Goal: Task Accomplishment & Management: Use online tool/utility

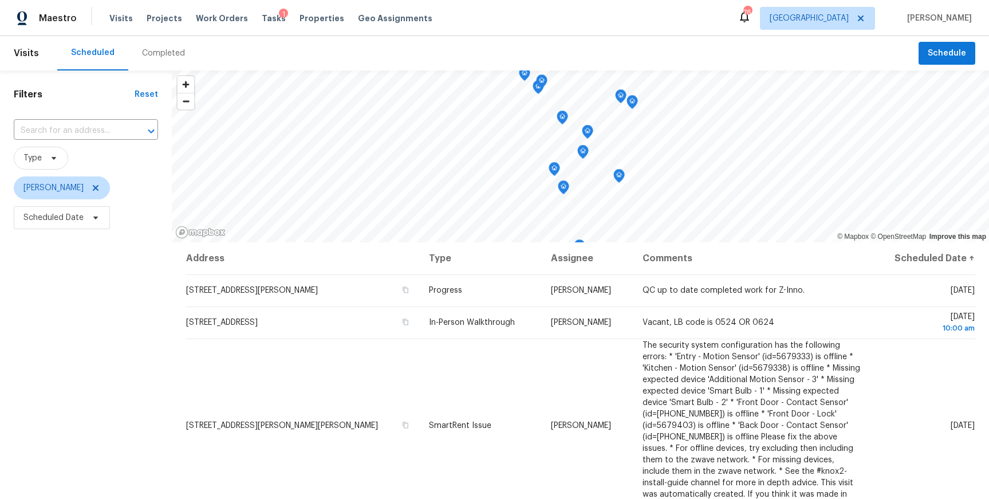
scroll to position [143, 0]
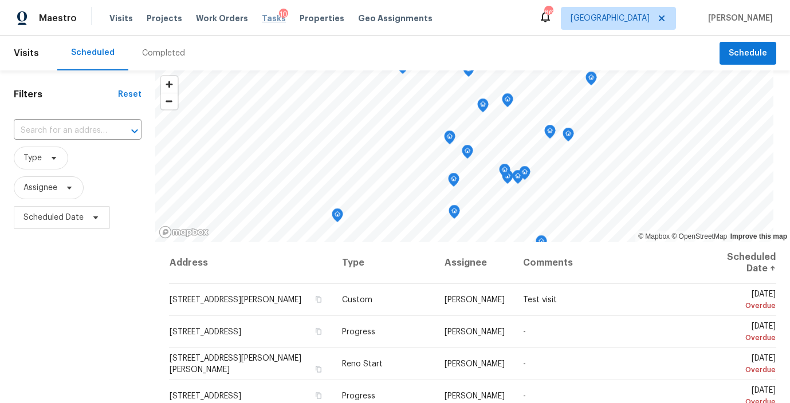
click at [262, 19] on span "Tasks" at bounding box center [274, 18] width 24 height 8
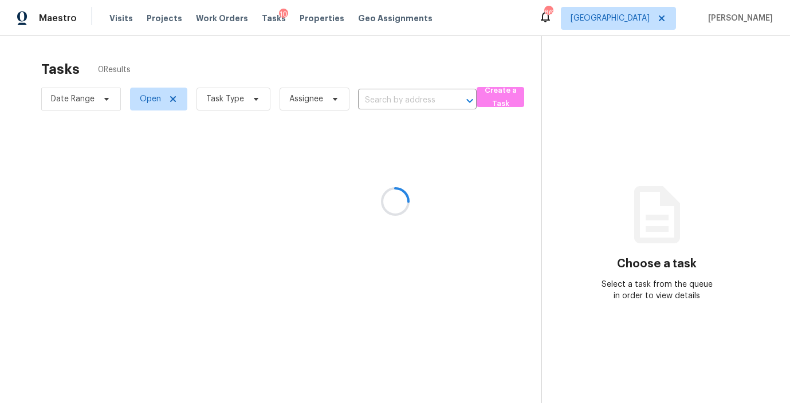
click at [251, 104] on div at bounding box center [395, 201] width 790 height 403
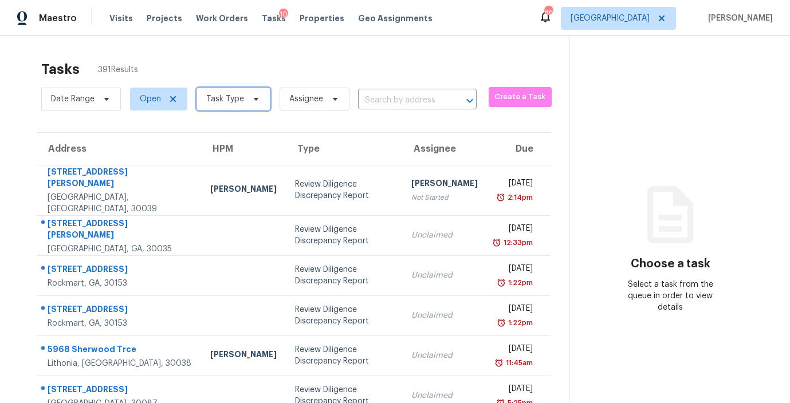
click at [251, 104] on span "Task Type" at bounding box center [233, 99] width 74 height 23
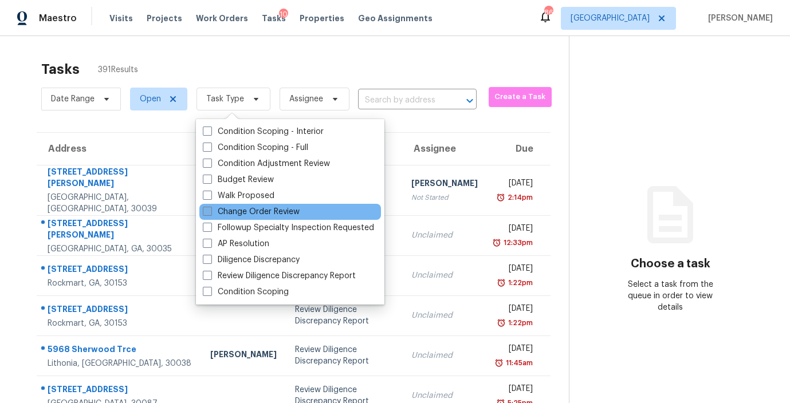
click at [203, 210] on span at bounding box center [207, 211] width 9 height 9
click at [203, 210] on input "Change Order Review" at bounding box center [206, 209] width 7 height 7
checkbox input "true"
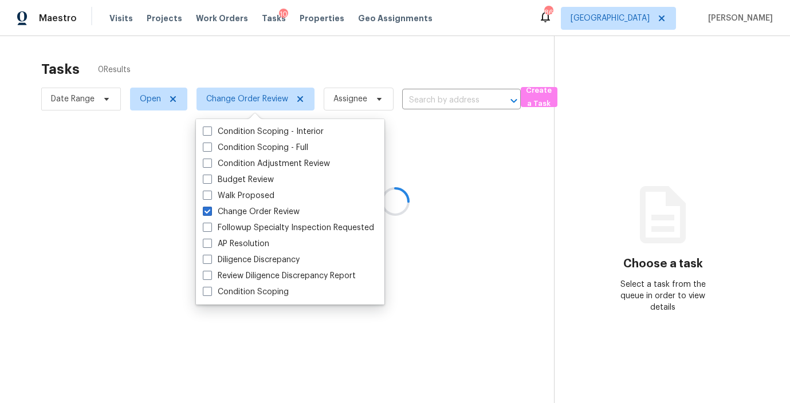
click at [259, 53] on div at bounding box center [395, 201] width 790 height 403
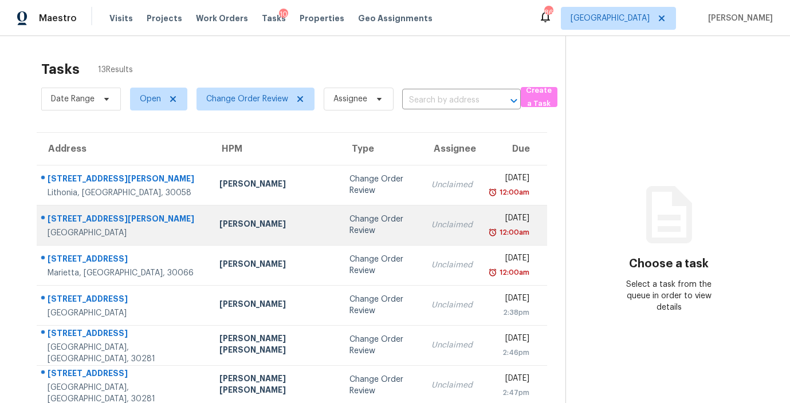
click at [258, 228] on div "Mirsad Srna" at bounding box center [274, 225] width 111 height 14
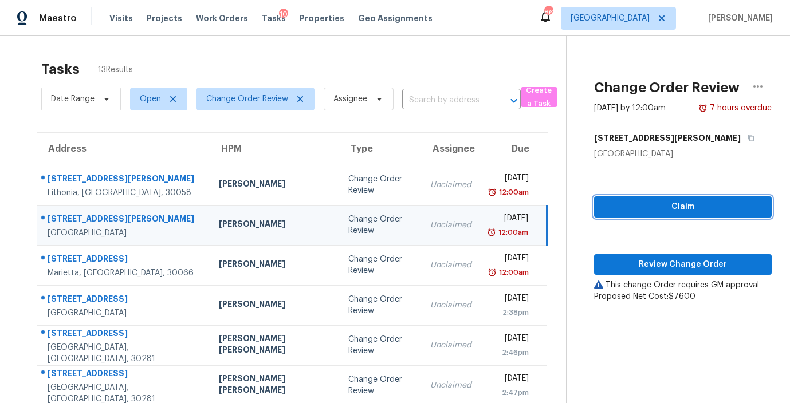
click at [690, 211] on span "Claim" at bounding box center [682, 207] width 159 height 14
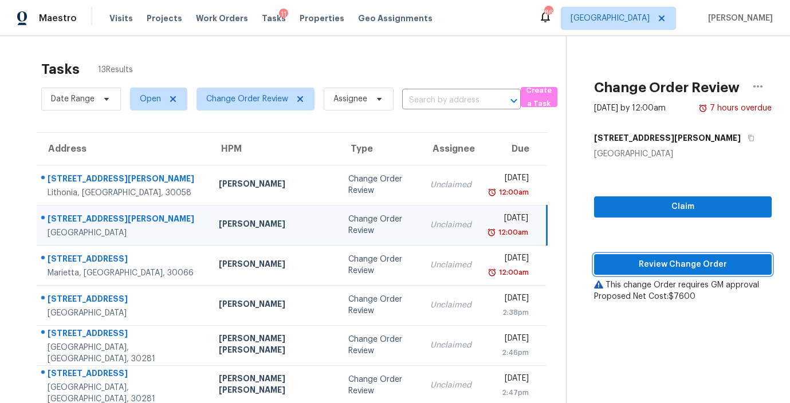
click at [682, 266] on span "Review Change Order" at bounding box center [682, 265] width 159 height 14
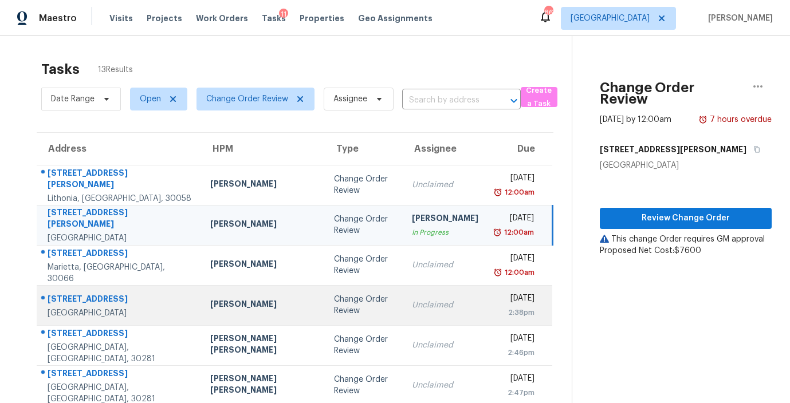
scroll to position [27, 0]
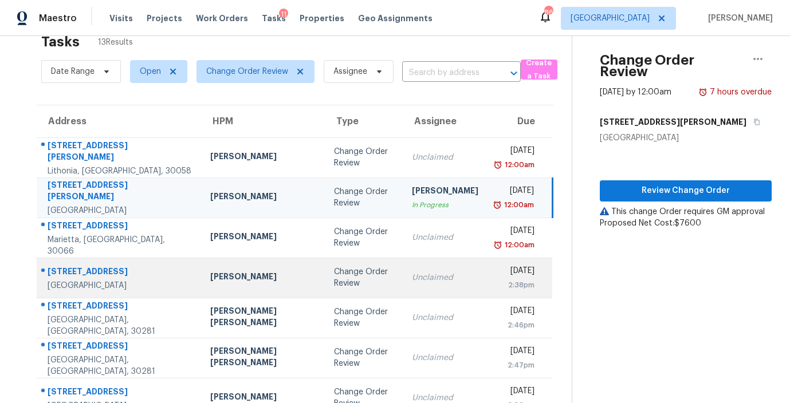
click at [334, 287] on div "Change Order Review" at bounding box center [364, 277] width 60 height 23
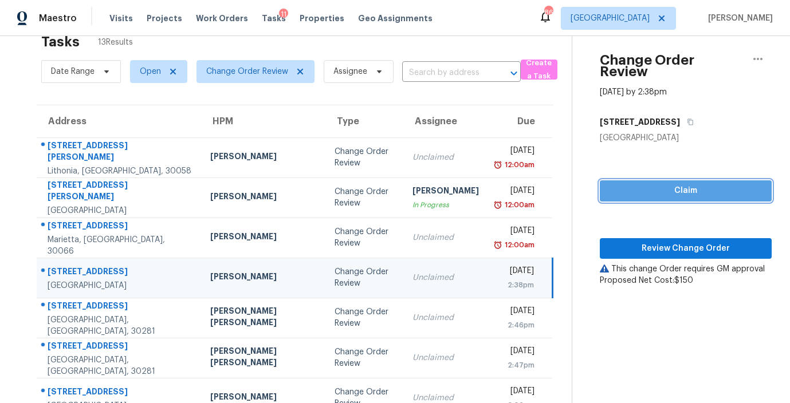
click at [661, 184] on span "Claim" at bounding box center [685, 191] width 153 height 14
click at [634, 263] on div "This change Order requires GM approval" at bounding box center [686, 268] width 172 height 11
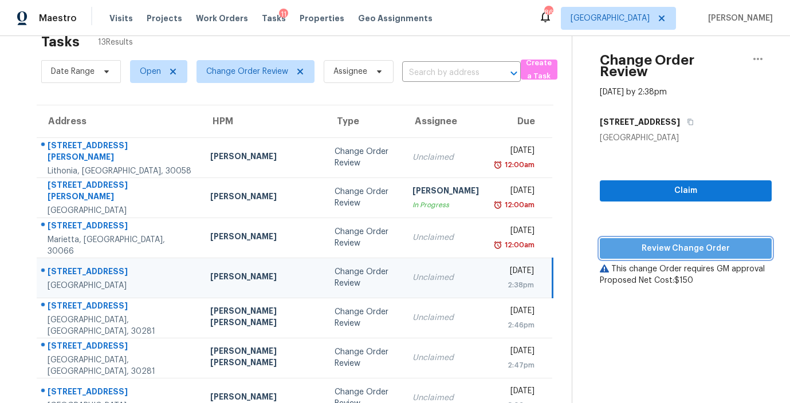
click at [638, 242] on span "Review Change Order" at bounding box center [685, 249] width 153 height 14
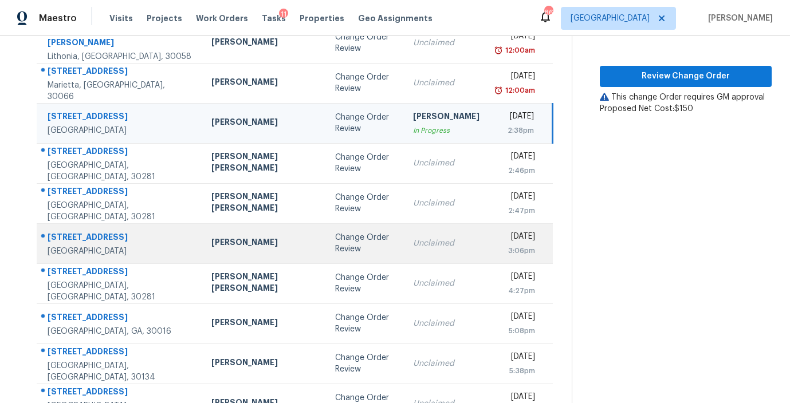
scroll to position [193, 0]
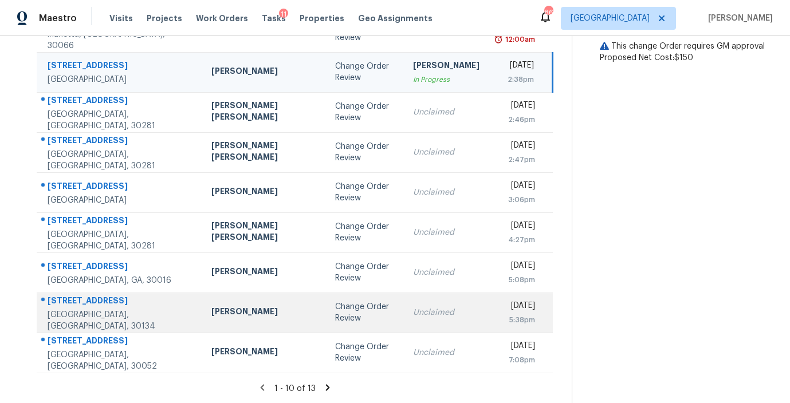
click at [335, 319] on div "Change Order Review" at bounding box center [365, 312] width 60 height 23
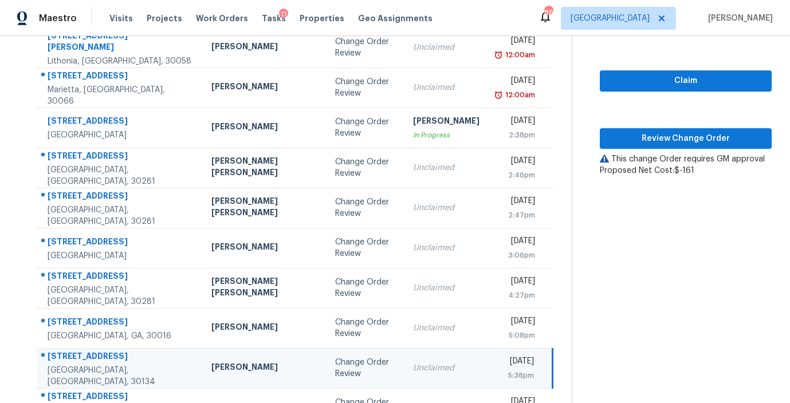
scroll to position [137, 0]
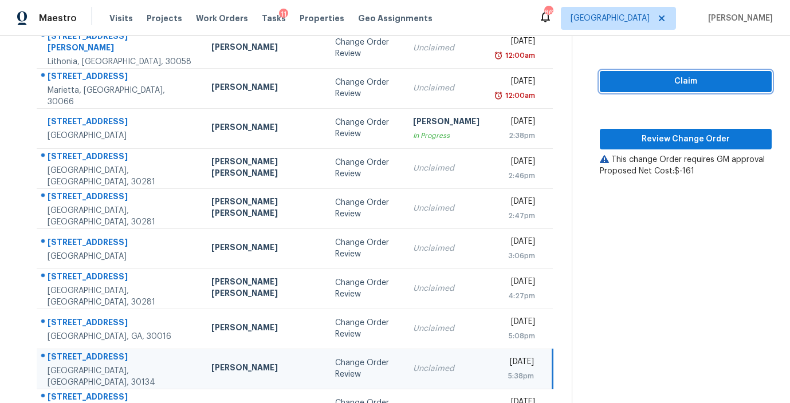
click at [687, 74] on span "Claim" at bounding box center [685, 81] width 153 height 14
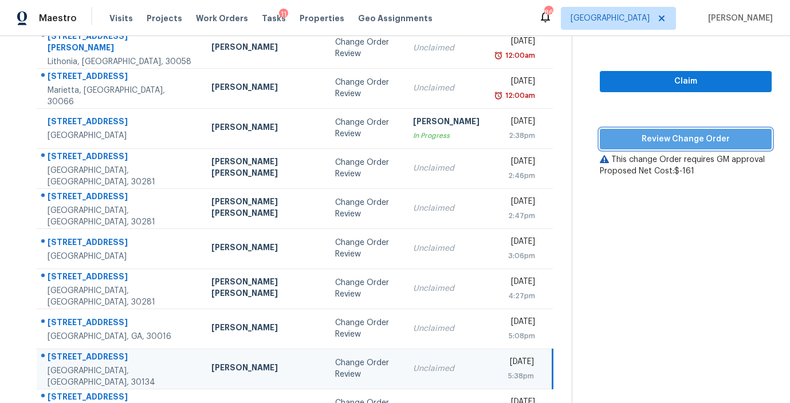
click at [668, 132] on span "Review Change Order" at bounding box center [685, 139] width 153 height 14
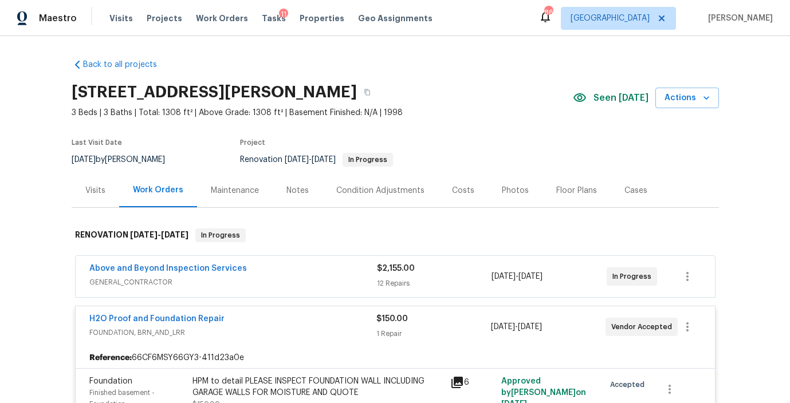
click at [242, 265] on div "Above and Beyond Inspection Services" at bounding box center [232, 270] width 287 height 14
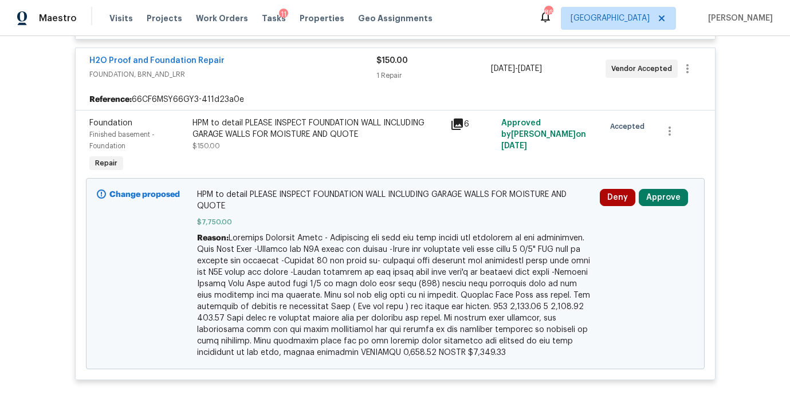
scroll to position [1324, 0]
click at [665, 204] on button "Approve" at bounding box center [662, 196] width 49 height 17
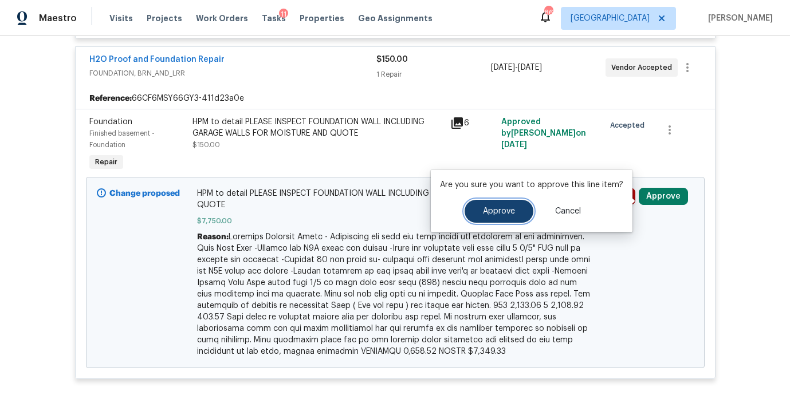
click at [474, 210] on button "Approve" at bounding box center [498, 211] width 69 height 23
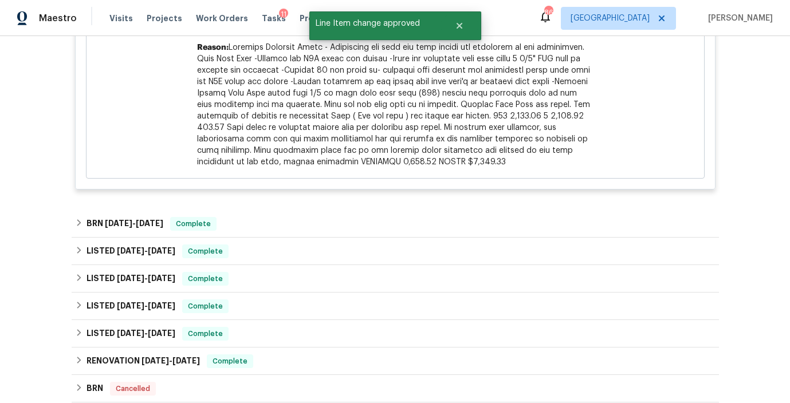
scroll to position [1519, 0]
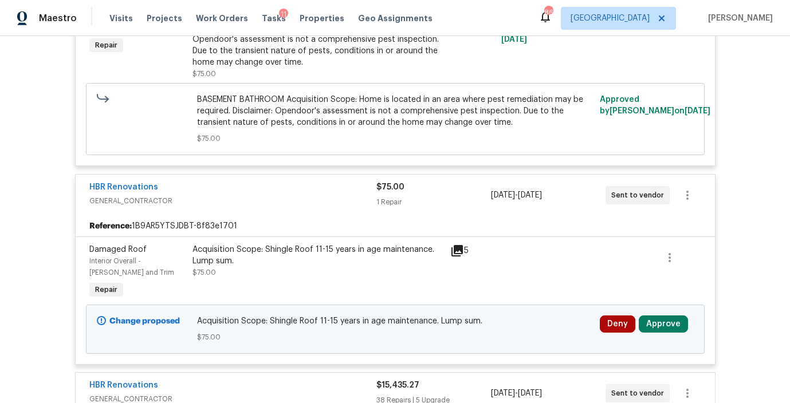
scroll to position [533, 0]
click at [668, 325] on button "Approve" at bounding box center [662, 323] width 49 height 17
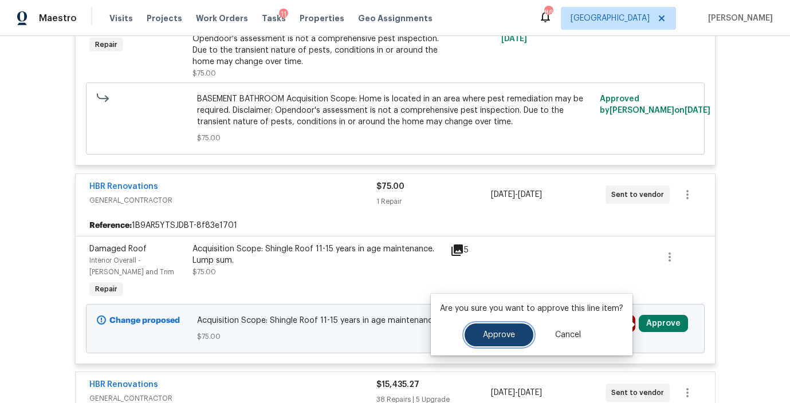
click at [464, 335] on button "Approve" at bounding box center [498, 335] width 69 height 23
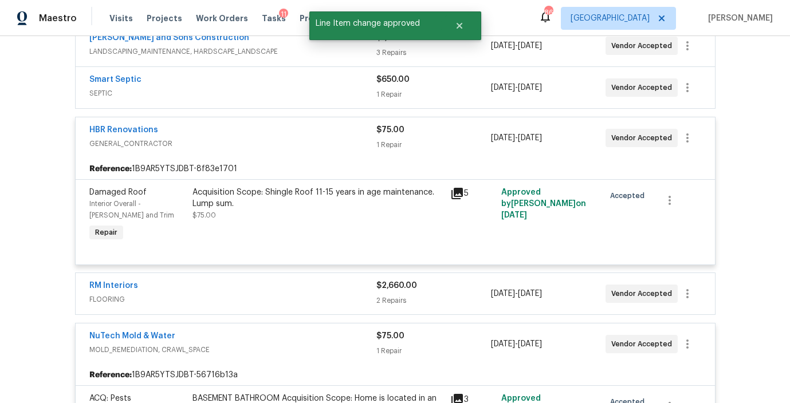
scroll to position [375, 0]
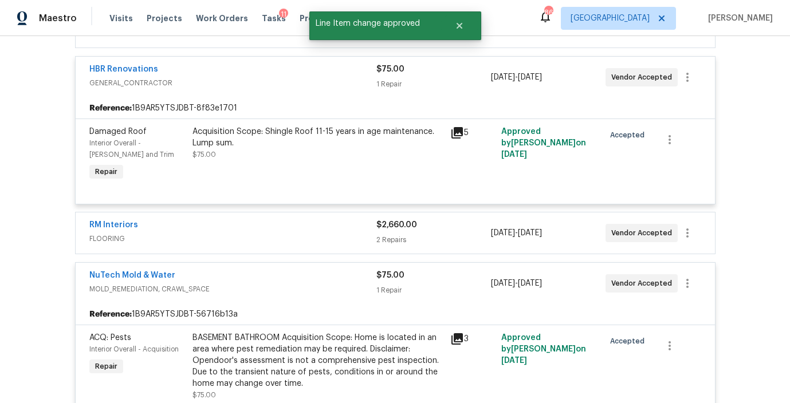
click at [443, 228] on div "$2,660.00" at bounding box center [433, 224] width 115 height 11
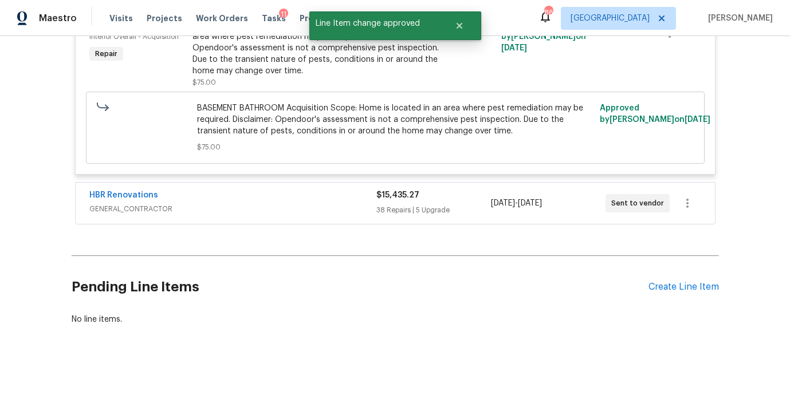
scroll to position [884, 0]
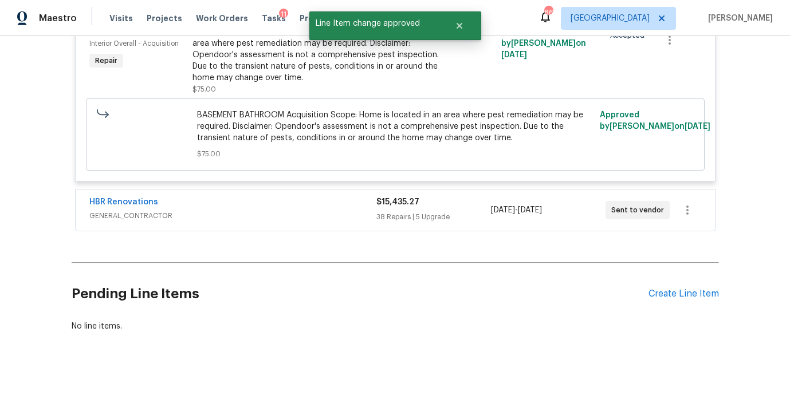
click at [456, 216] on div "38 Repairs | 5 Upgrade" at bounding box center [433, 216] width 115 height 11
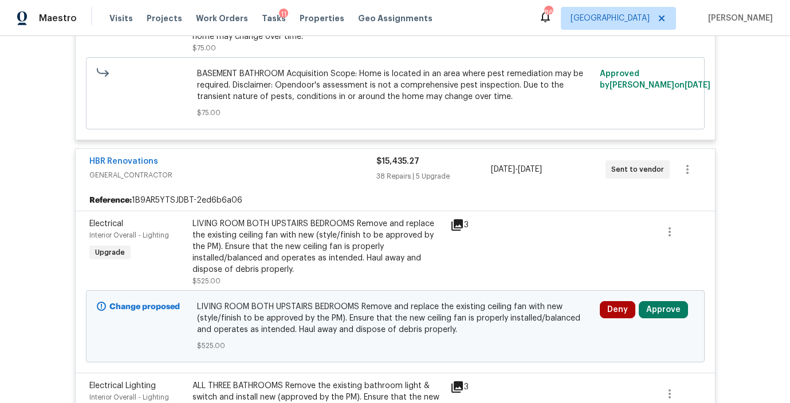
scroll to position [931, 0]
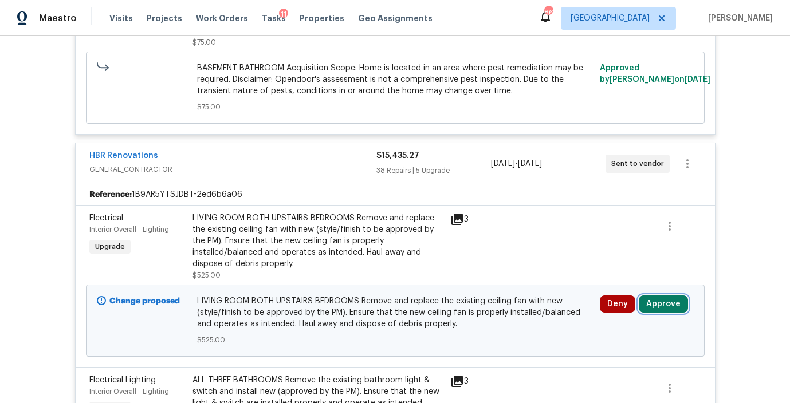
click at [668, 310] on button "Approve" at bounding box center [662, 303] width 49 height 17
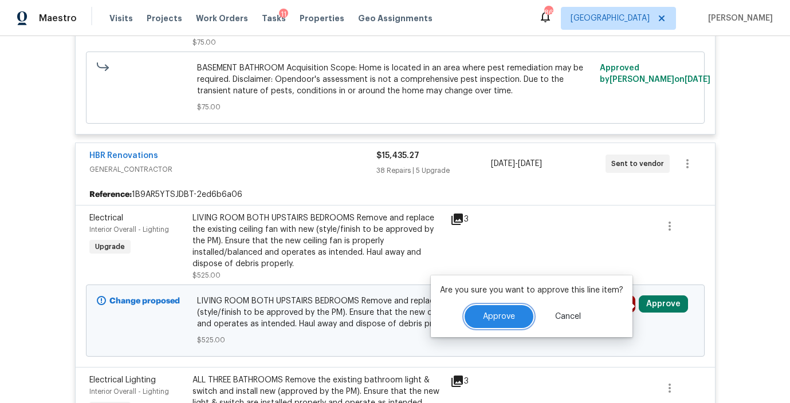
click at [496, 316] on span "Approve" at bounding box center [499, 317] width 32 height 9
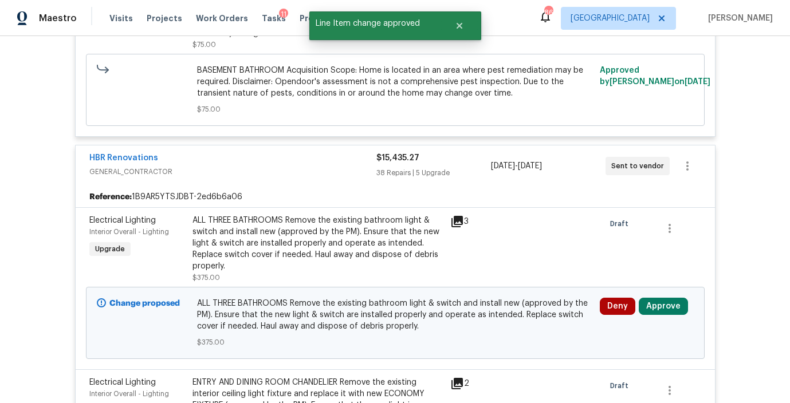
scroll to position [983, 0]
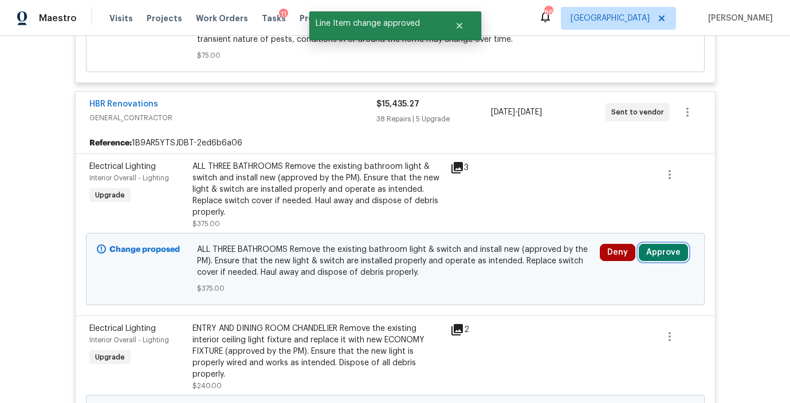
click at [666, 260] on button "Approve" at bounding box center [662, 252] width 49 height 17
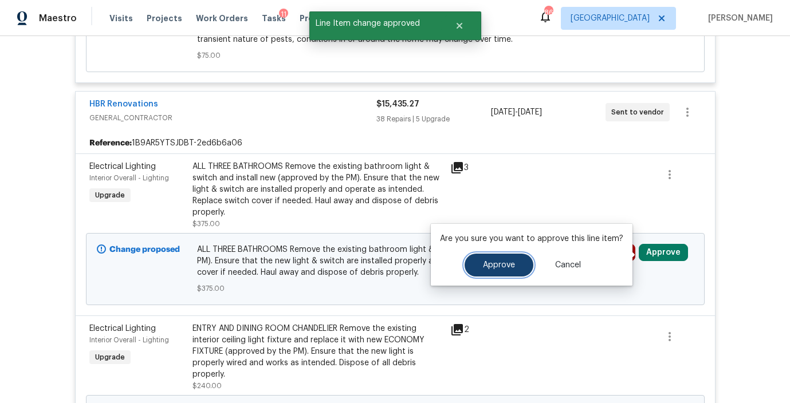
click at [511, 266] on span "Approve" at bounding box center [499, 265] width 32 height 9
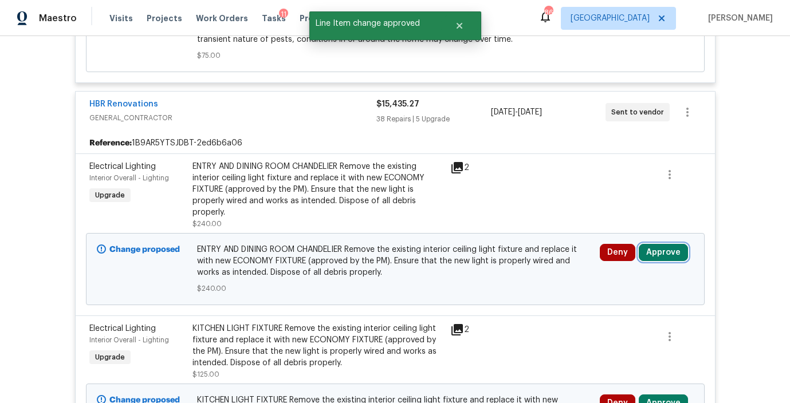
click at [667, 259] on button "Approve" at bounding box center [662, 252] width 49 height 17
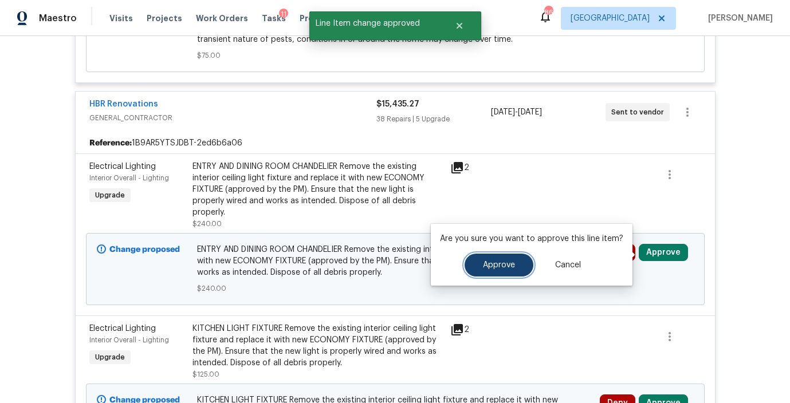
click at [490, 262] on span "Approve" at bounding box center [499, 265] width 32 height 9
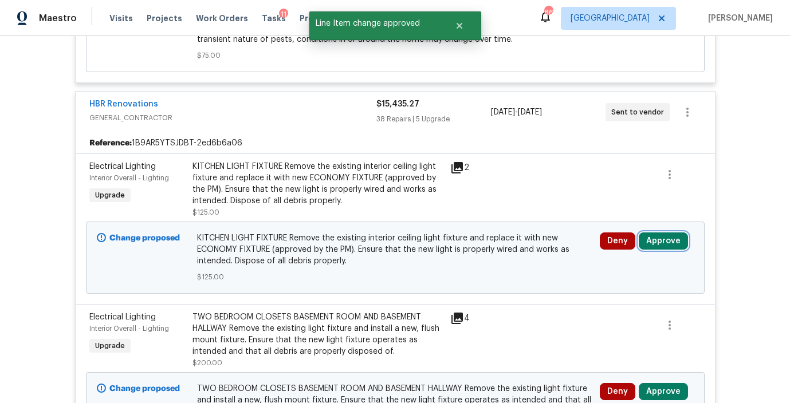
click at [676, 238] on button "Approve" at bounding box center [662, 240] width 49 height 17
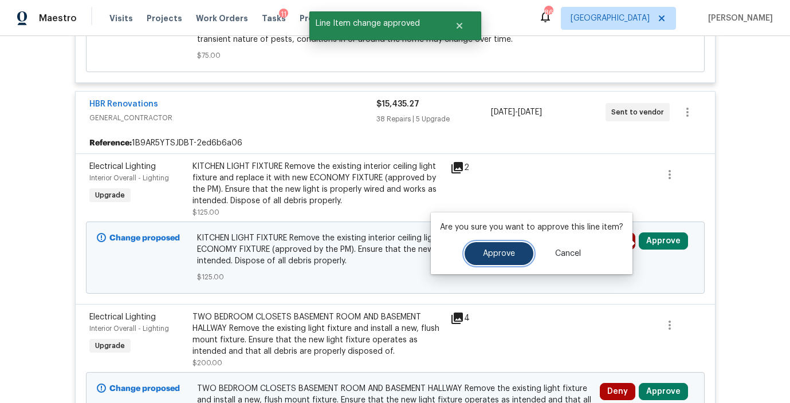
click at [488, 253] on span "Approve" at bounding box center [499, 254] width 32 height 9
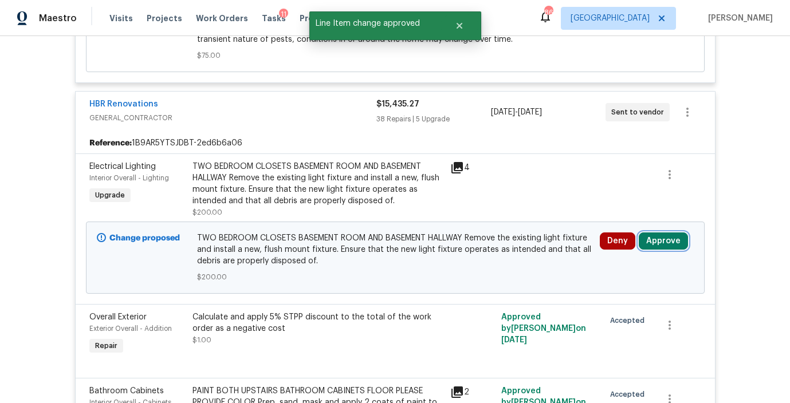
click at [672, 236] on button "Approve" at bounding box center [662, 240] width 49 height 17
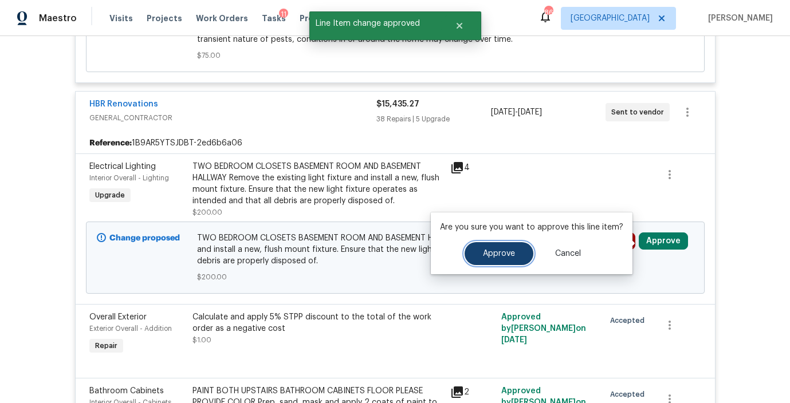
click at [488, 251] on span "Approve" at bounding box center [499, 254] width 32 height 9
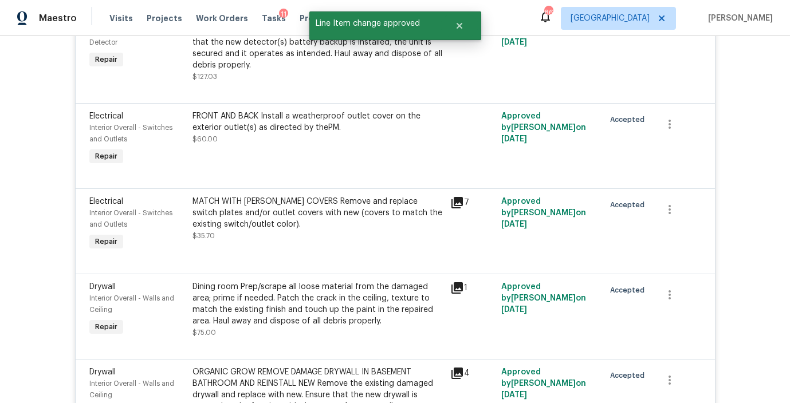
scroll to position [5468, 0]
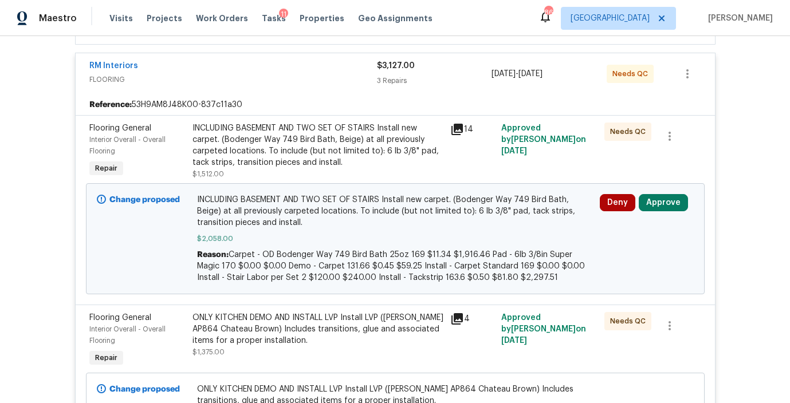
scroll to position [267, 0]
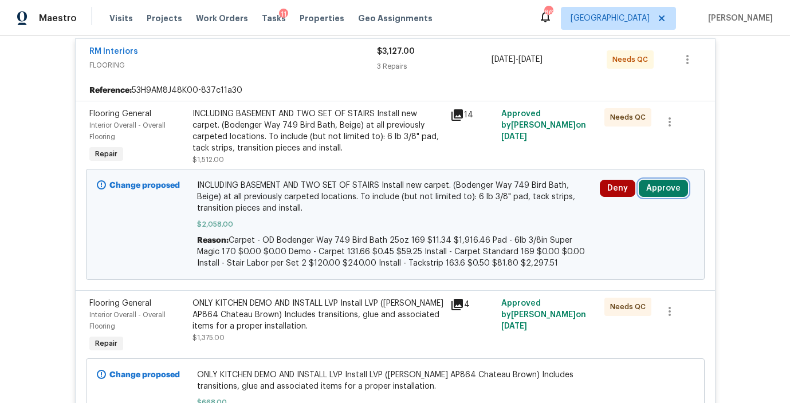
click at [663, 184] on button "Approve" at bounding box center [662, 188] width 49 height 17
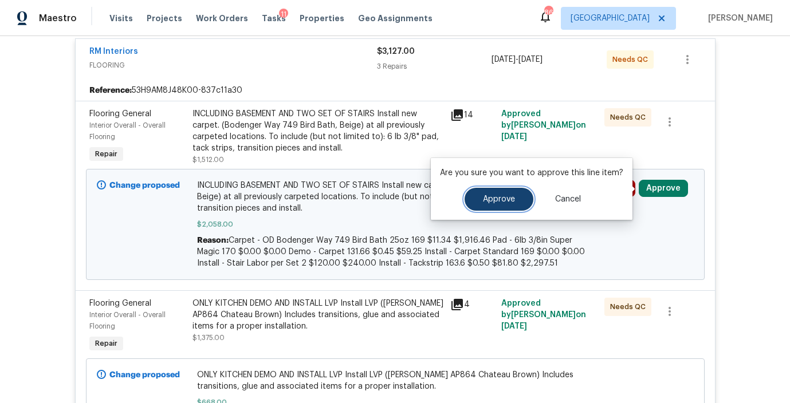
click at [486, 193] on button "Approve" at bounding box center [498, 199] width 69 height 23
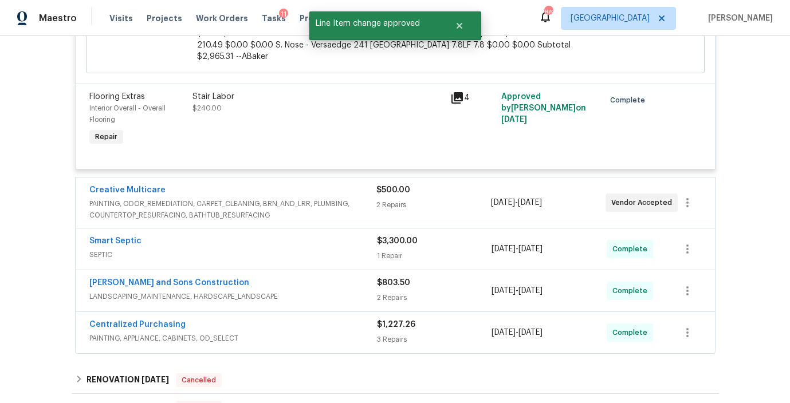
click at [474, 199] on div "2 Repairs" at bounding box center [433, 204] width 115 height 11
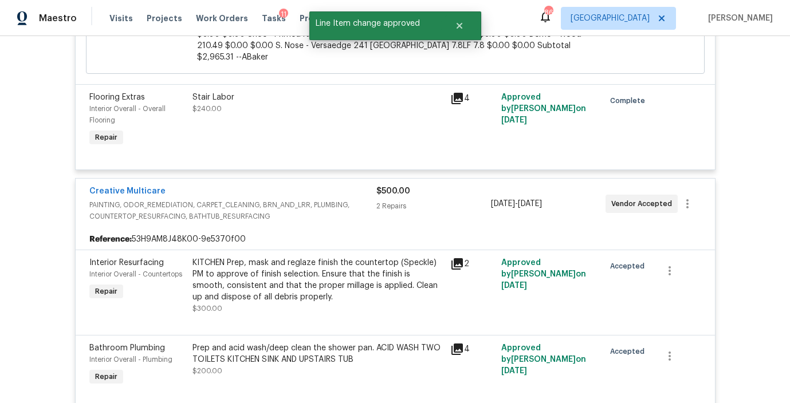
scroll to position [1037, 0]
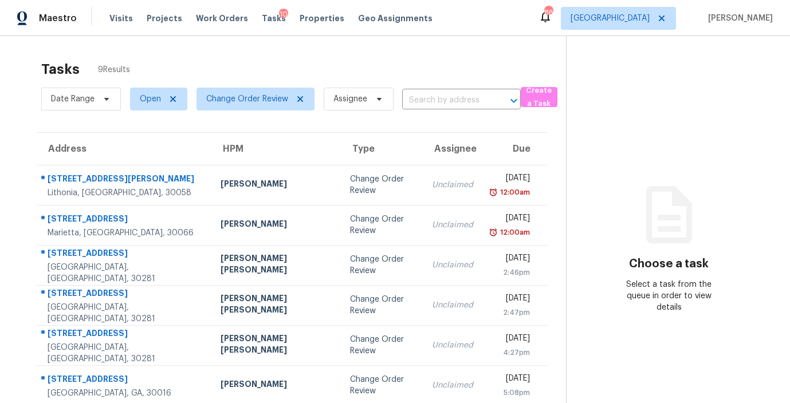
scroll to position [132, 0]
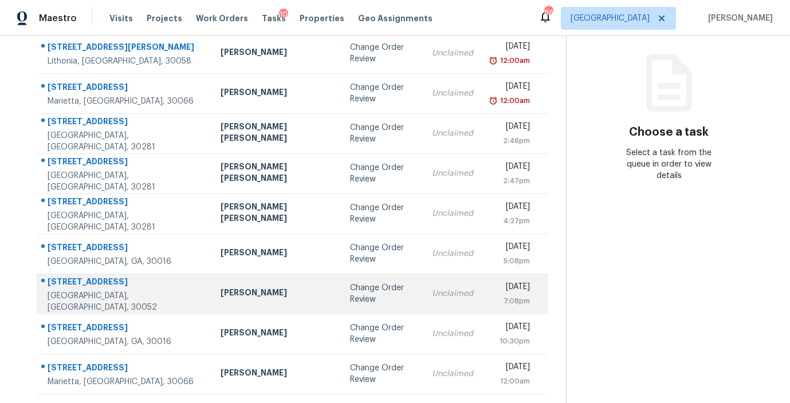
click at [250, 301] on td "[PERSON_NAME]" at bounding box center [275, 294] width 129 height 40
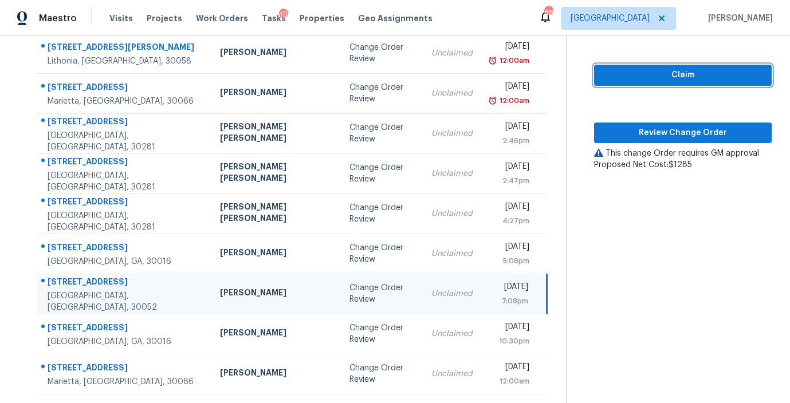
drag, startPoint x: 651, startPoint y: 77, endPoint x: 625, endPoint y: 128, distance: 57.4
click at [650, 77] on span "Claim" at bounding box center [682, 75] width 159 height 14
drag, startPoint x: 618, startPoint y: 152, endPoint x: 620, endPoint y: 146, distance: 6.0
click at [618, 151] on div "This change Order requires GM approval" at bounding box center [683, 153] width 178 height 11
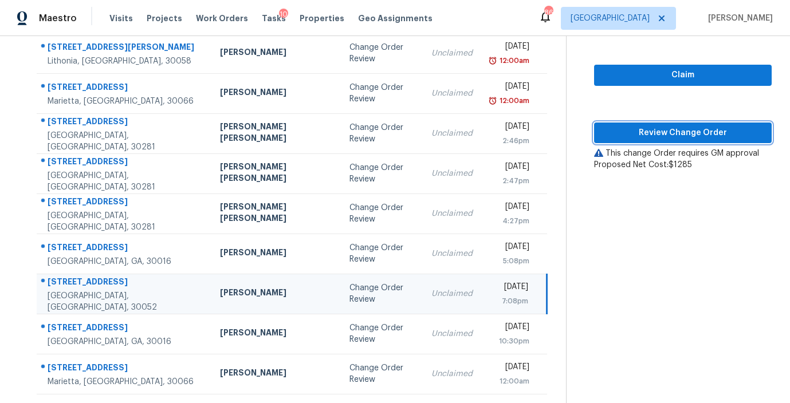
click at [622, 134] on span "Review Change Order" at bounding box center [682, 133] width 159 height 14
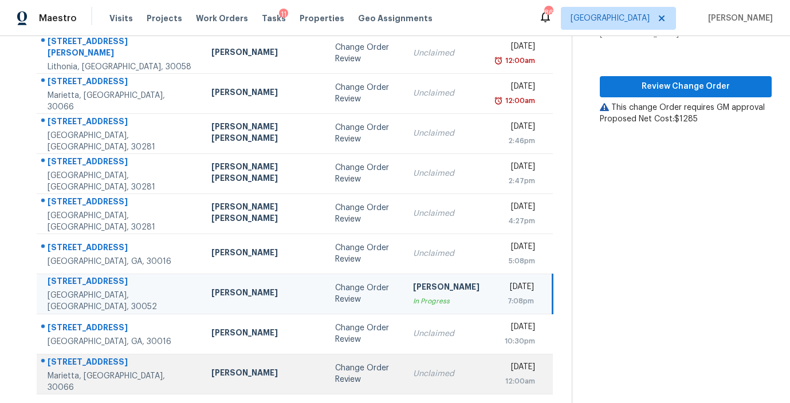
scroll to position [0, 0]
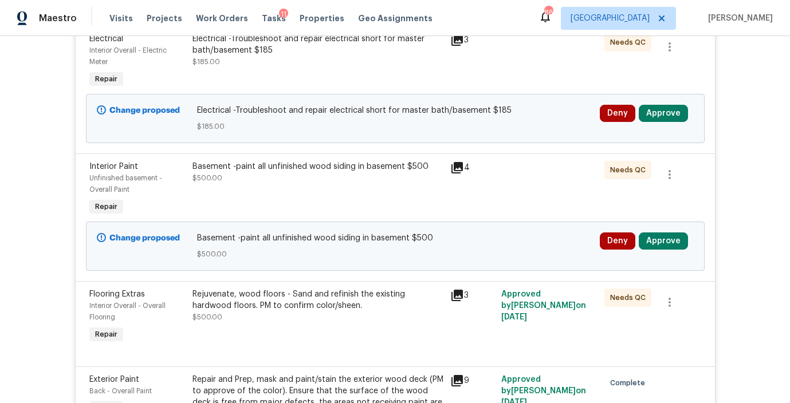
scroll to position [519, 0]
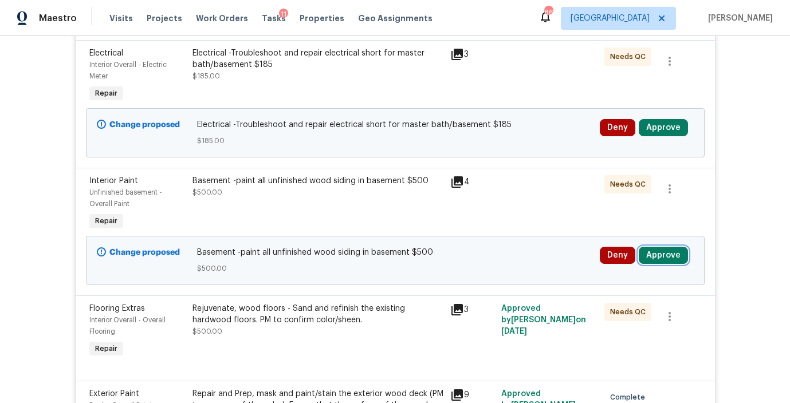
drag, startPoint x: 663, startPoint y: 251, endPoint x: 657, endPoint y: 250, distance: 6.3
click at [663, 251] on button "Approve" at bounding box center [662, 255] width 49 height 17
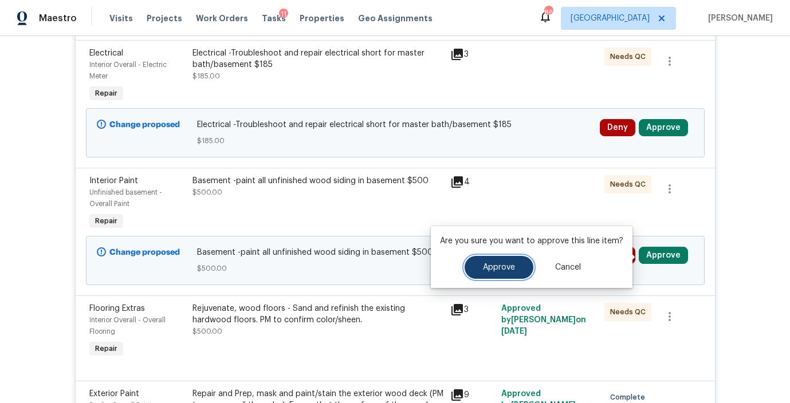
click at [485, 269] on span "Approve" at bounding box center [499, 267] width 32 height 9
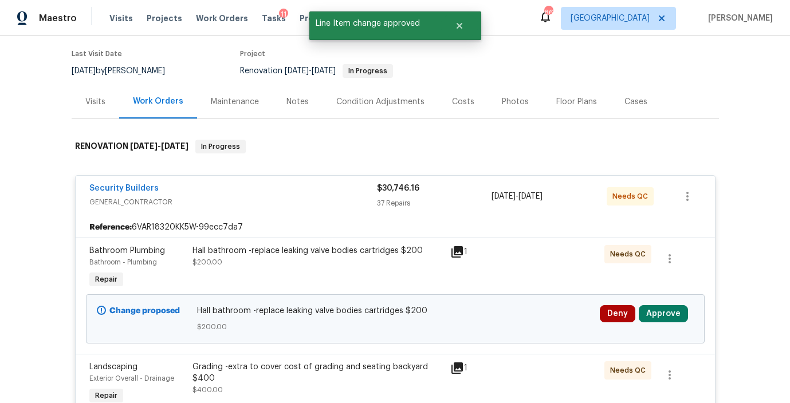
scroll to position [89, 0]
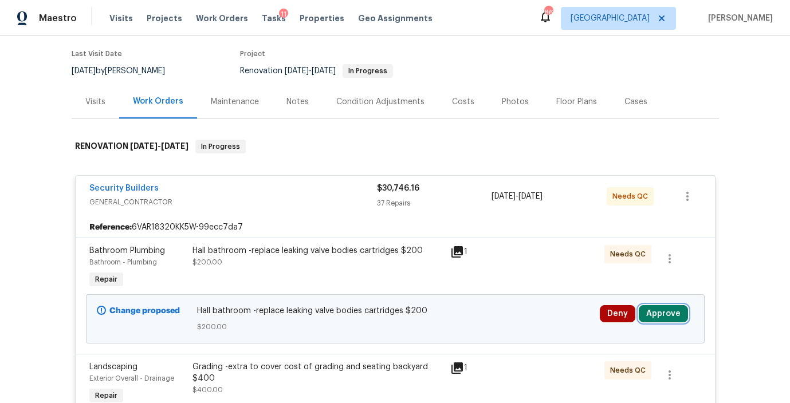
click at [676, 313] on button "Approve" at bounding box center [662, 313] width 49 height 17
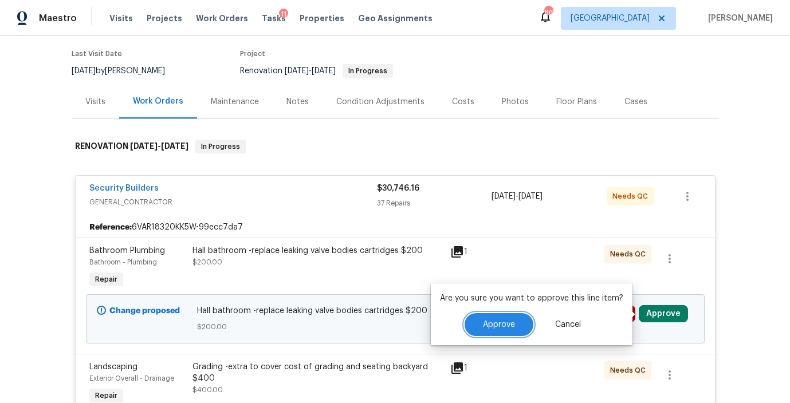
click at [490, 324] on span "Approve" at bounding box center [499, 325] width 32 height 9
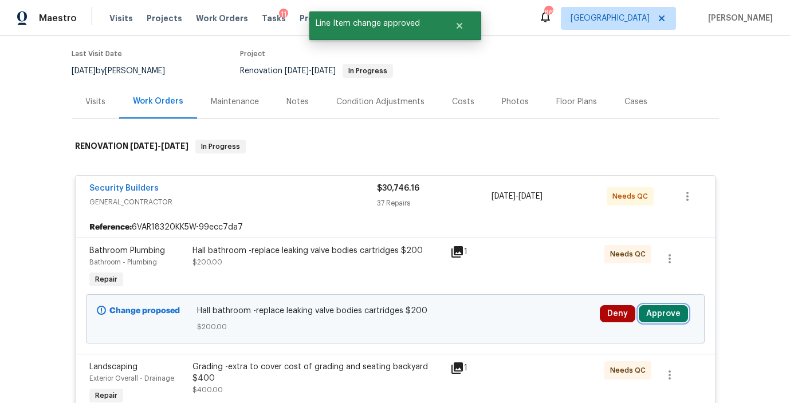
click at [665, 314] on button "Approve" at bounding box center [662, 313] width 49 height 17
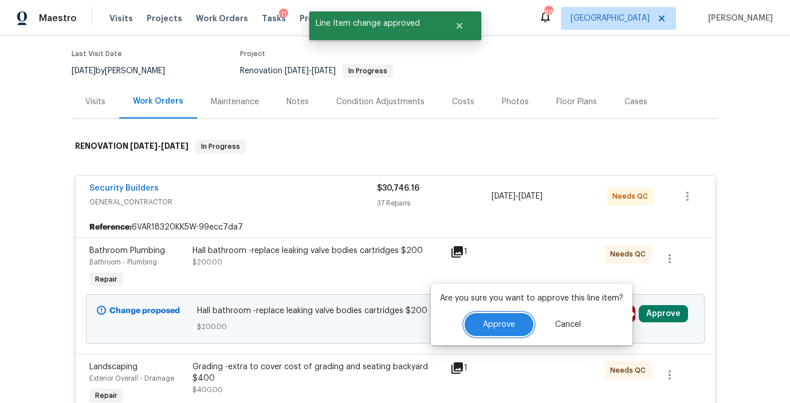
click at [495, 317] on button "Approve" at bounding box center [498, 324] width 69 height 23
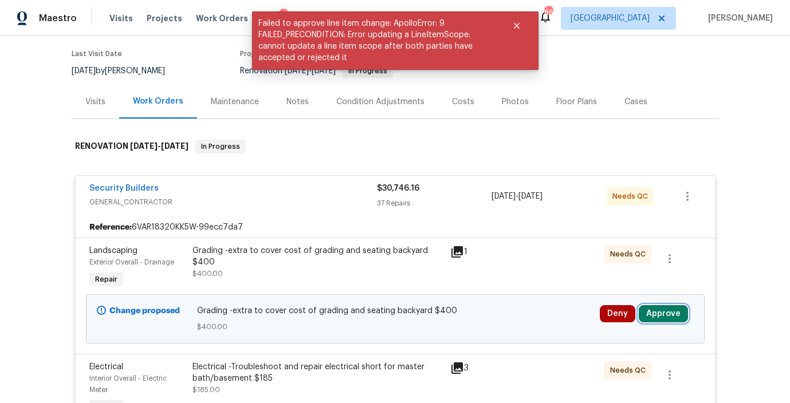
click at [665, 312] on button "Approve" at bounding box center [662, 313] width 49 height 17
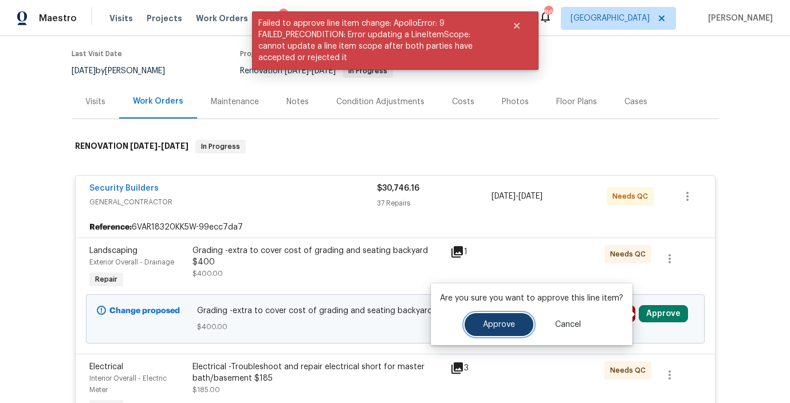
click at [507, 321] on span "Approve" at bounding box center [499, 325] width 32 height 9
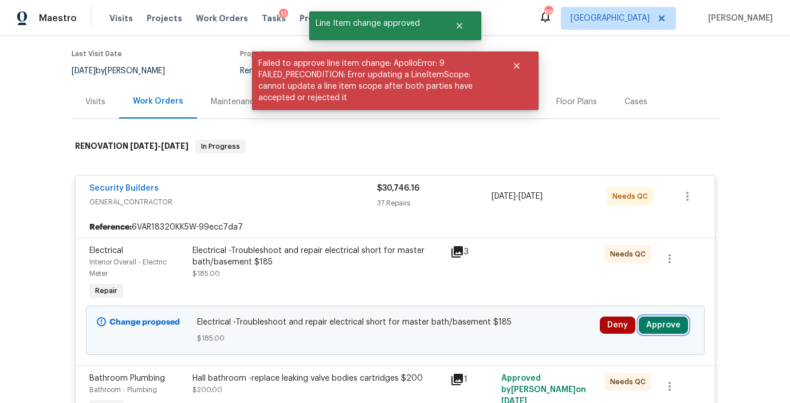
click at [673, 317] on button "Approve" at bounding box center [662, 325] width 49 height 17
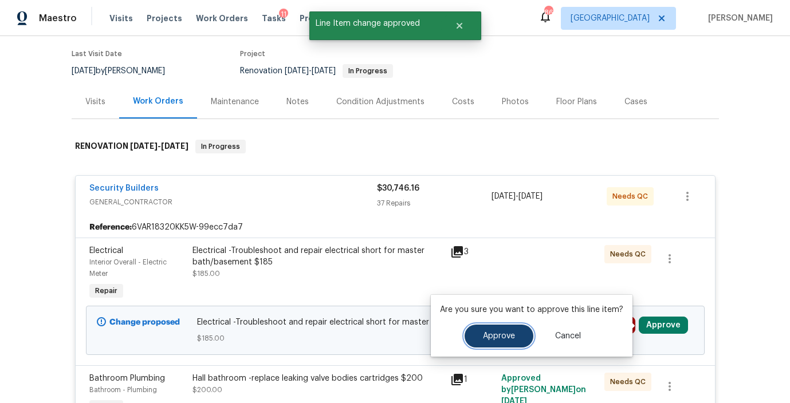
click at [482, 343] on button "Approve" at bounding box center [498, 336] width 69 height 23
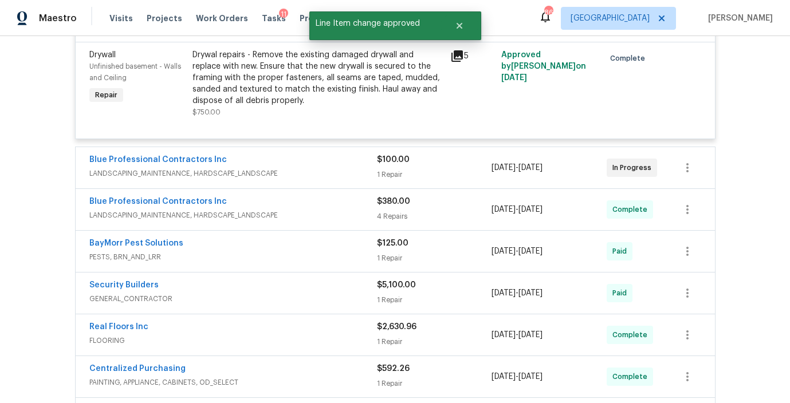
scroll to position [3715, 0]
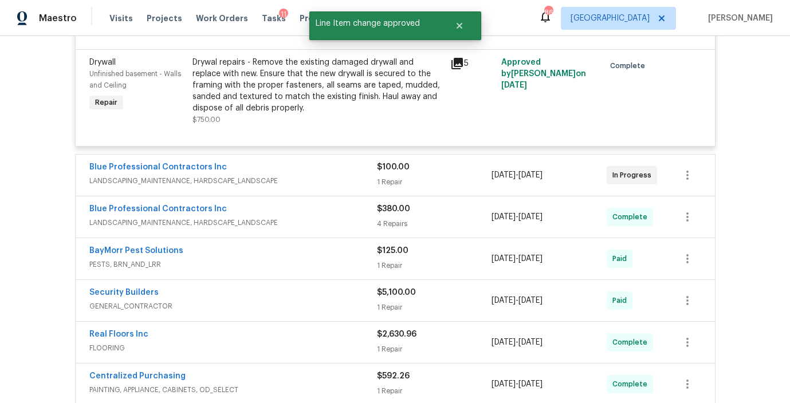
click at [477, 161] on div "$100.00 1 Repair" at bounding box center [434, 174] width 115 height 27
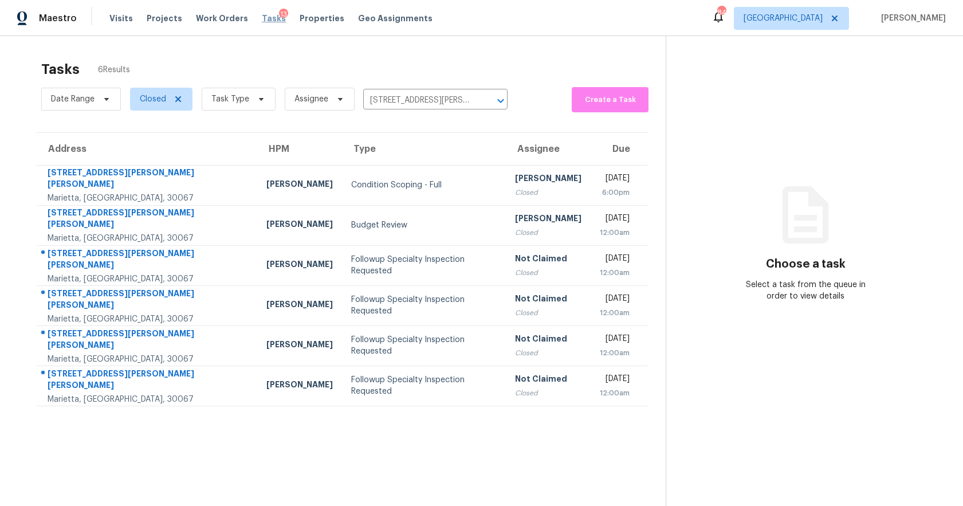
click at [262, 19] on span "Tasks" at bounding box center [274, 18] width 24 height 8
click at [299, 19] on span "Properties" at bounding box center [321, 18] width 45 height 11
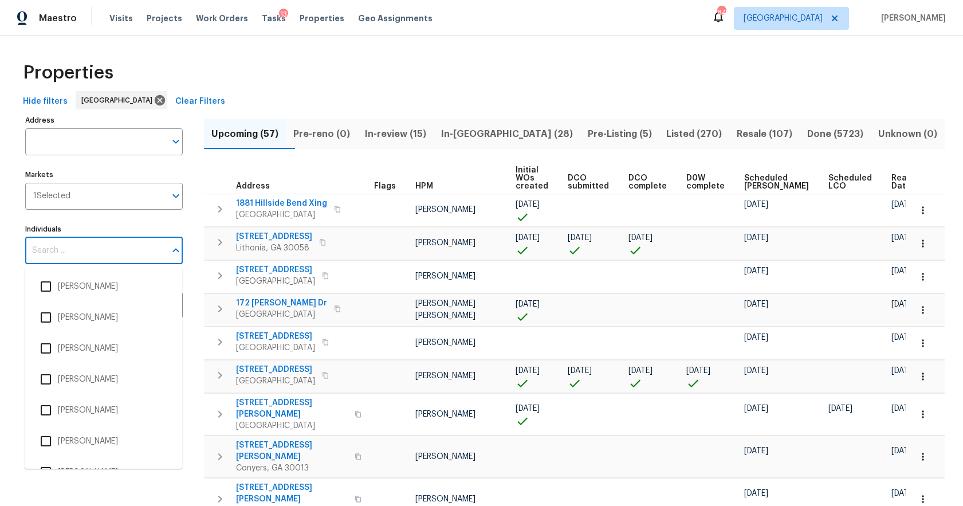
click at [81, 254] on input "Individuals" at bounding box center [95, 250] width 140 height 27
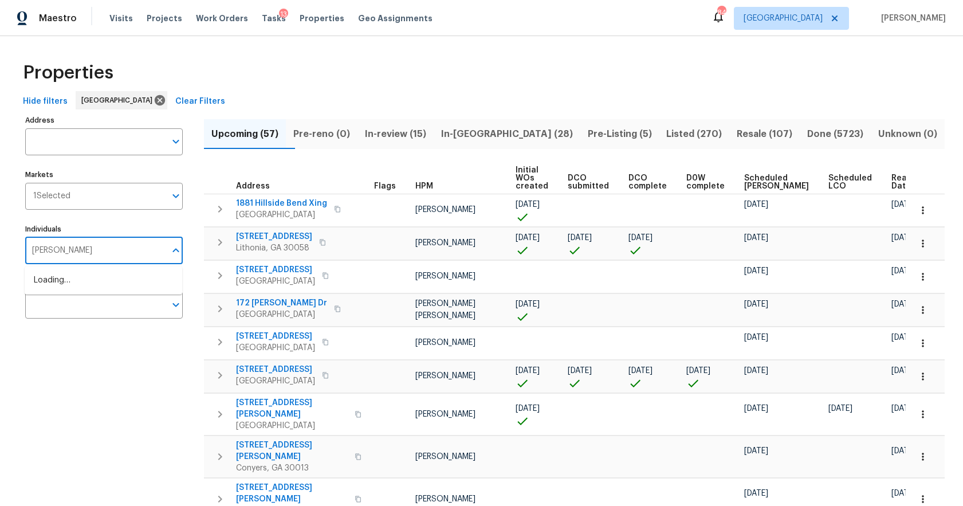
type input "scott smathers"
click at [54, 288] on input "checkbox" at bounding box center [46, 286] width 24 height 24
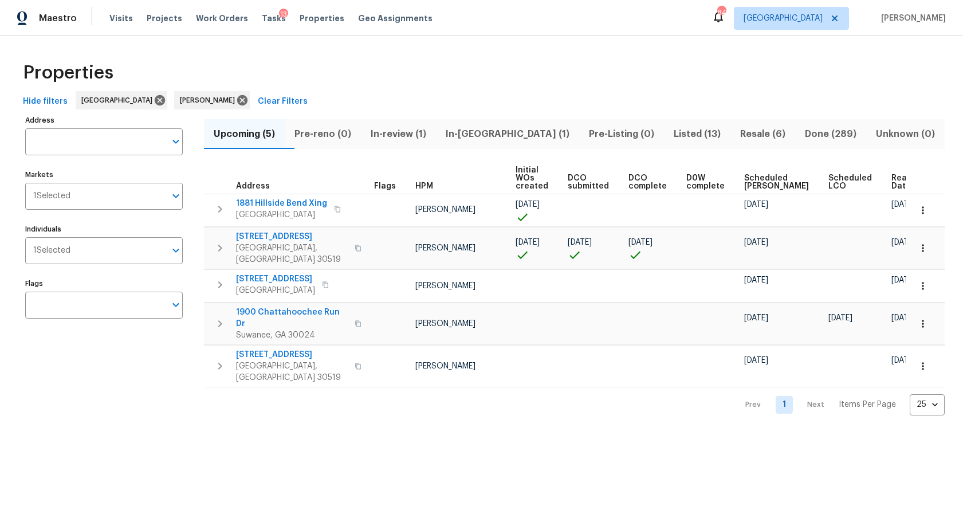
click at [495, 129] on span "In-reno (1)" at bounding box center [507, 134] width 129 height 16
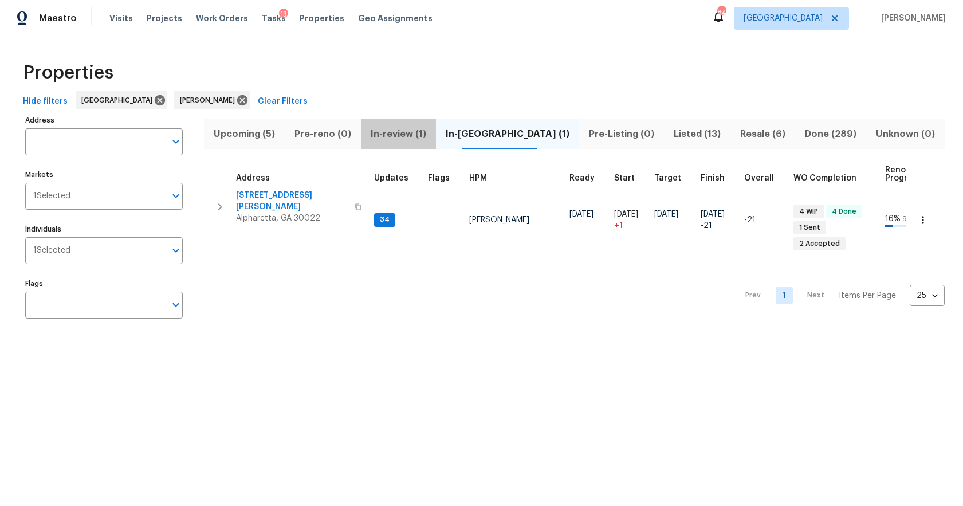
click at [424, 134] on span "In-review (1)" at bounding box center [398, 134] width 61 height 16
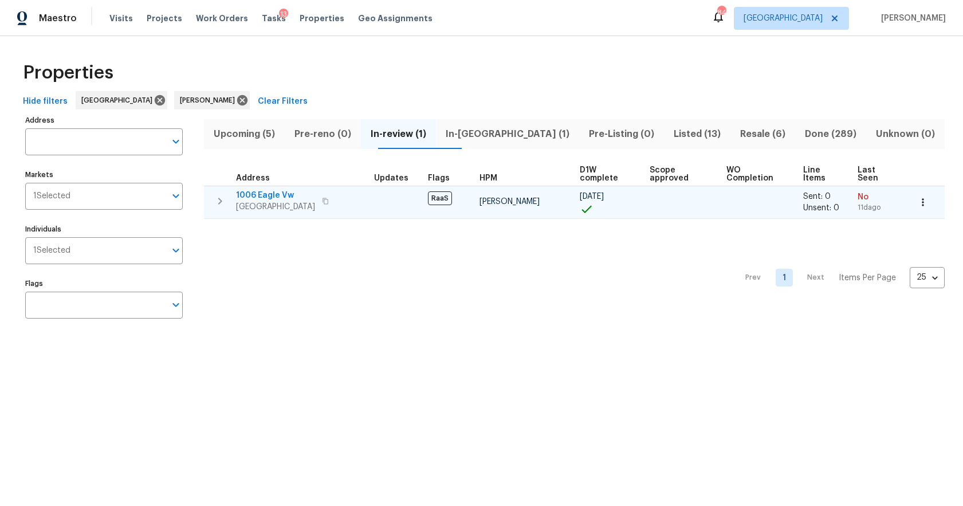
click at [329, 202] on icon "button" at bounding box center [325, 201] width 7 height 7
click at [329, 200] on icon "button" at bounding box center [325, 201] width 7 height 7
click at [271, 196] on span "1006 Eagle Vw" at bounding box center [275, 195] width 79 height 11
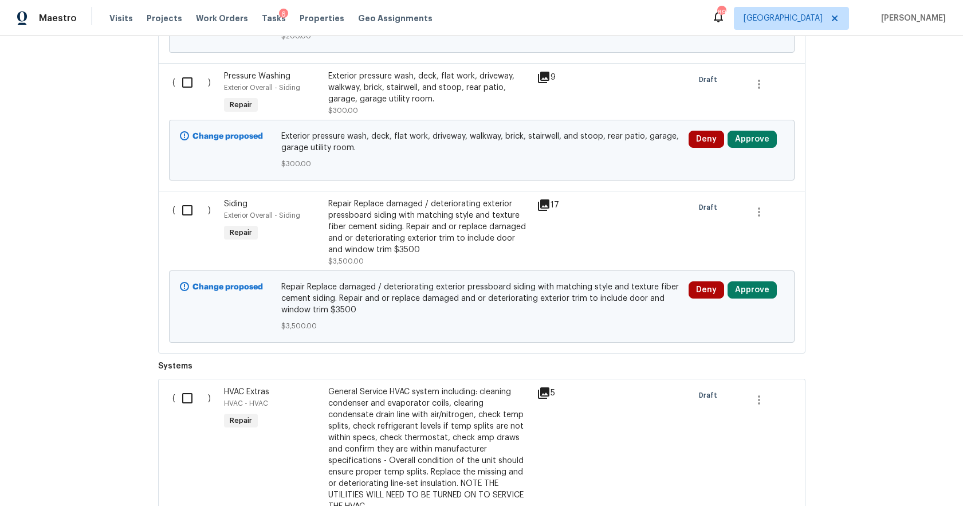
scroll to position [3562, 0]
click at [740, 282] on button "Approve" at bounding box center [751, 290] width 49 height 17
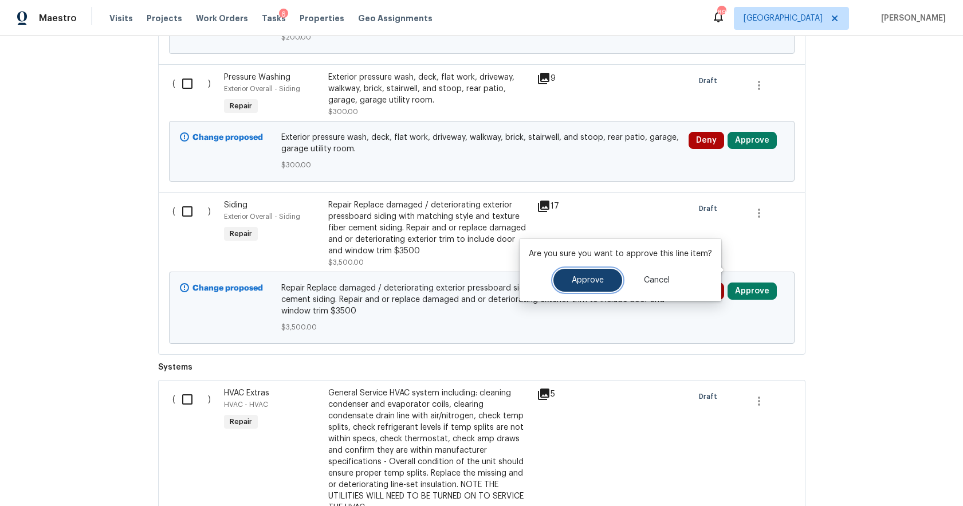
click at [588, 279] on span "Approve" at bounding box center [587, 280] width 32 height 9
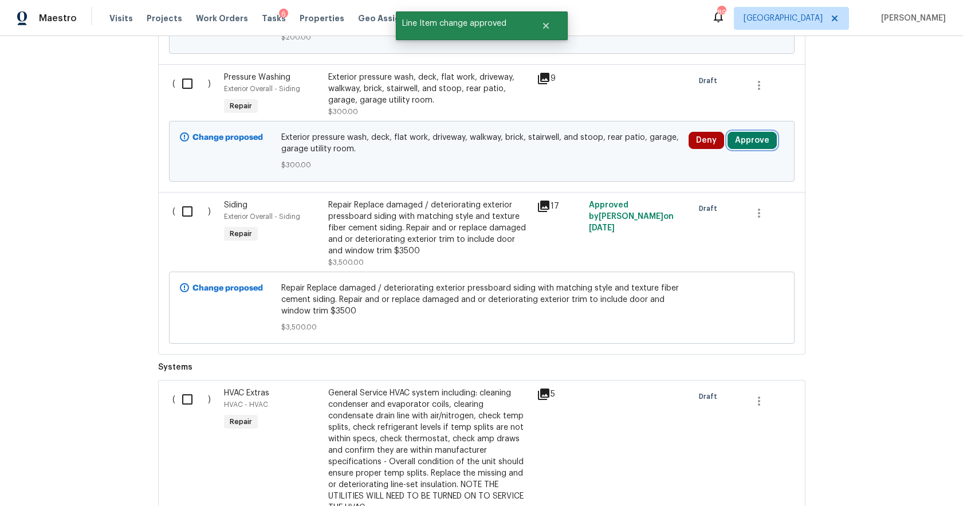
click at [754, 132] on button "Approve" at bounding box center [751, 140] width 49 height 17
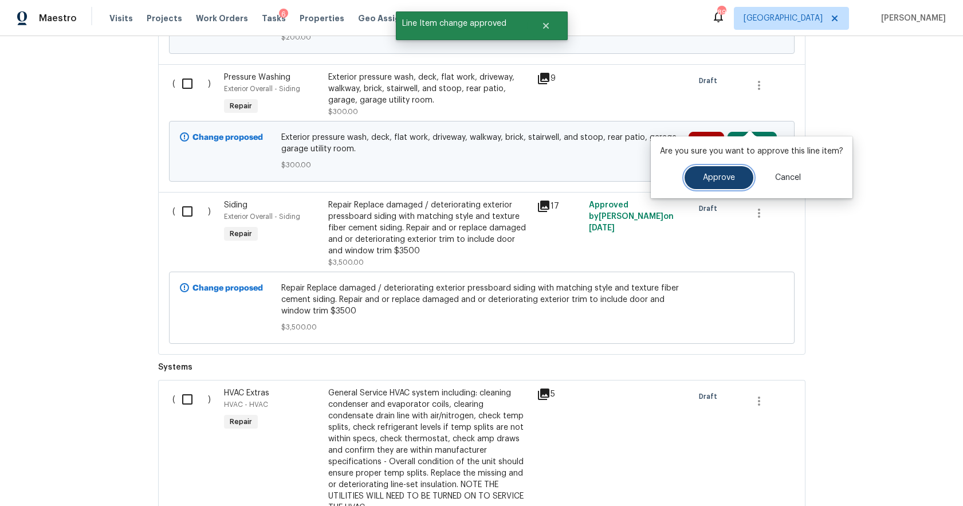
click at [704, 176] on span "Approve" at bounding box center [719, 178] width 32 height 9
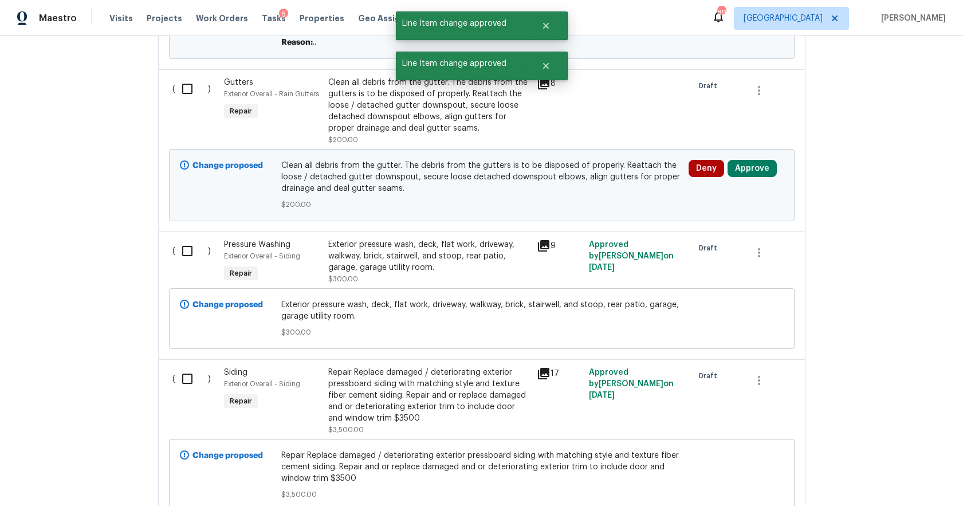
scroll to position [3374, 0]
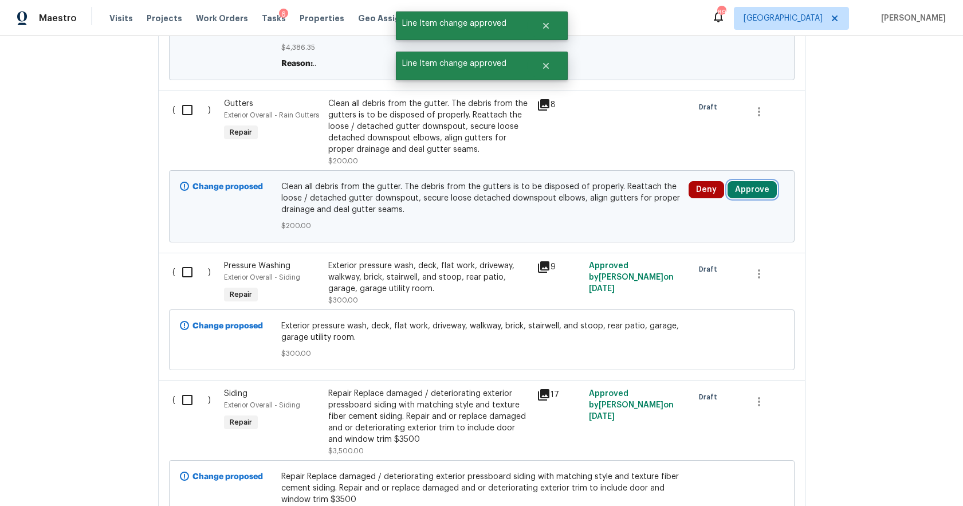
click at [750, 181] on button "Approve" at bounding box center [751, 189] width 49 height 17
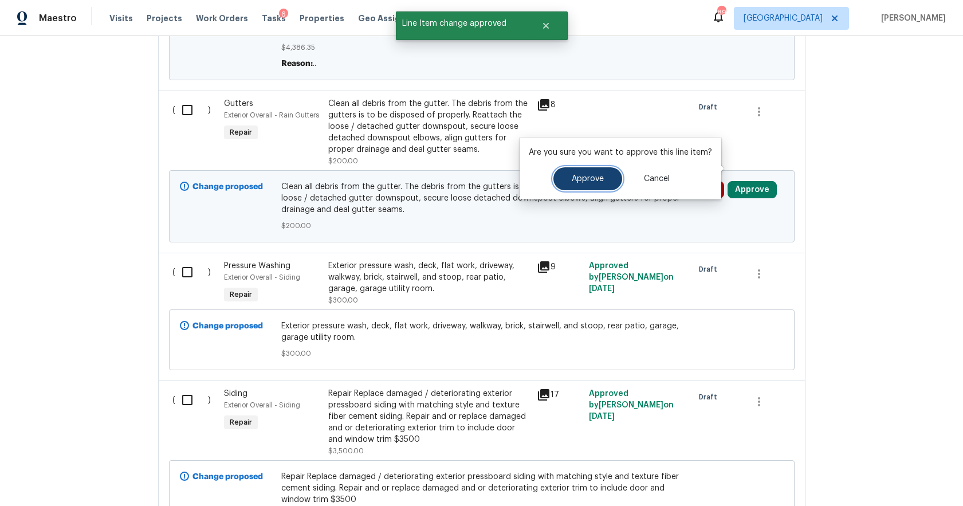
click at [582, 182] on span "Approve" at bounding box center [587, 179] width 32 height 9
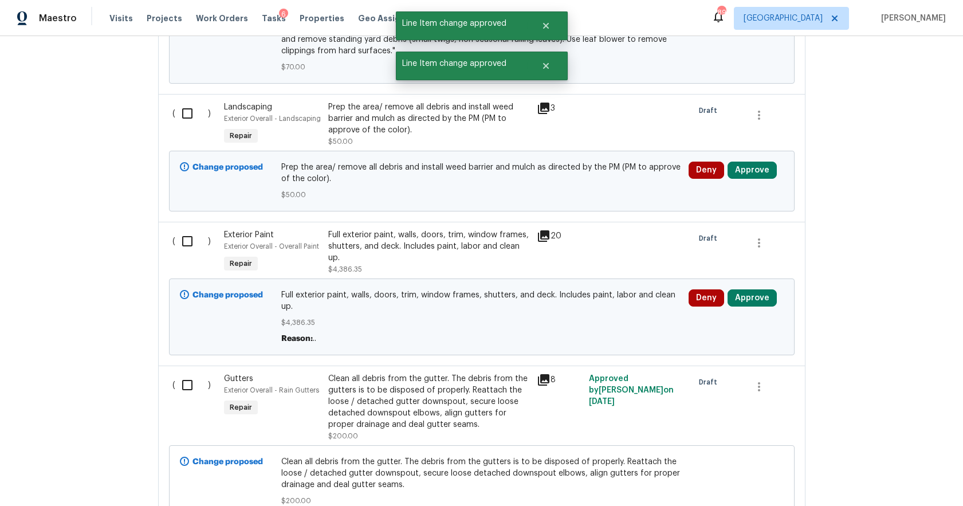
scroll to position [3100, 0]
click at [751, 288] on button "Approve" at bounding box center [751, 296] width 49 height 17
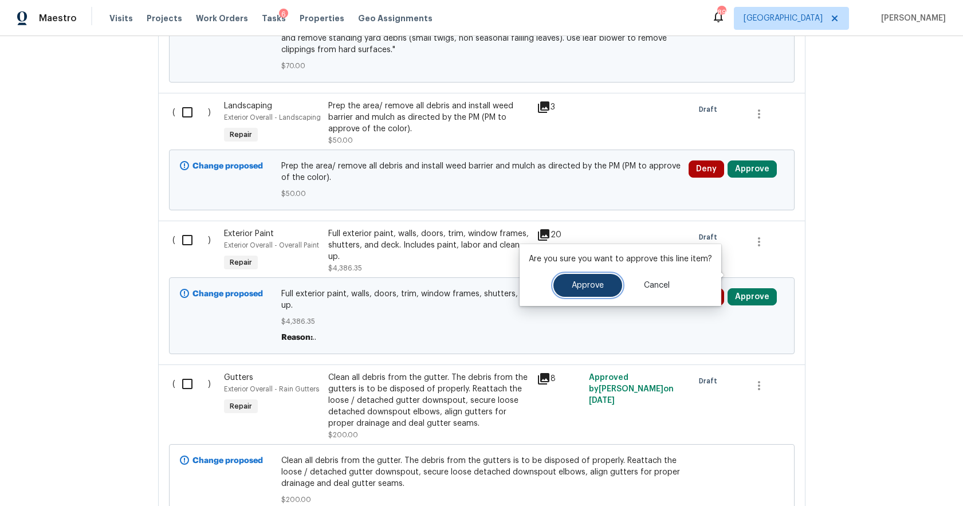
click at [585, 287] on span "Approve" at bounding box center [587, 285] width 32 height 9
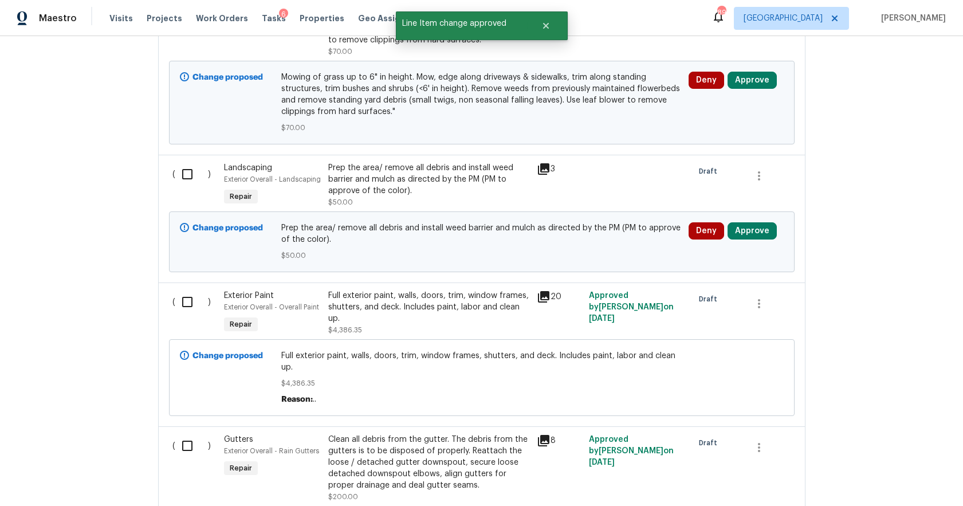
scroll to position [3011, 0]
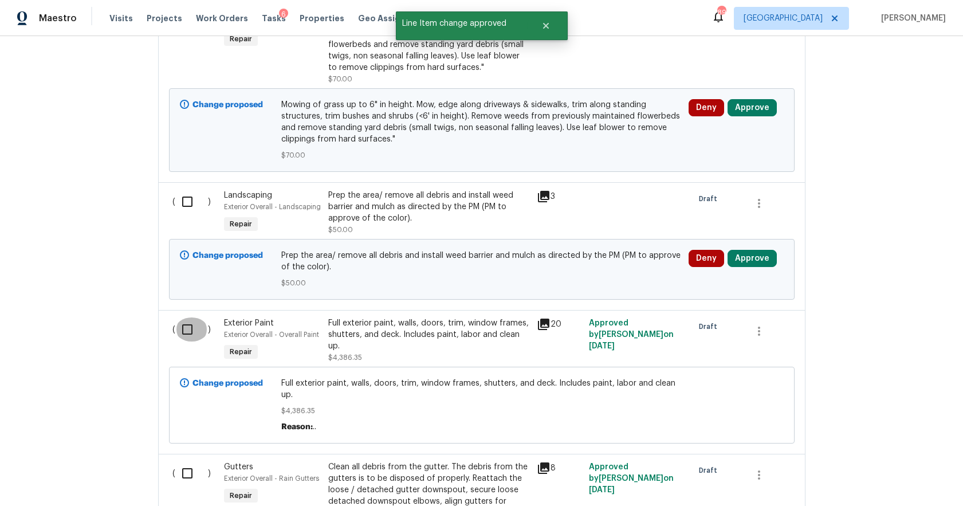
click at [190, 317] on input "checkbox" at bounding box center [191, 329] width 33 height 24
checkbox input "true"
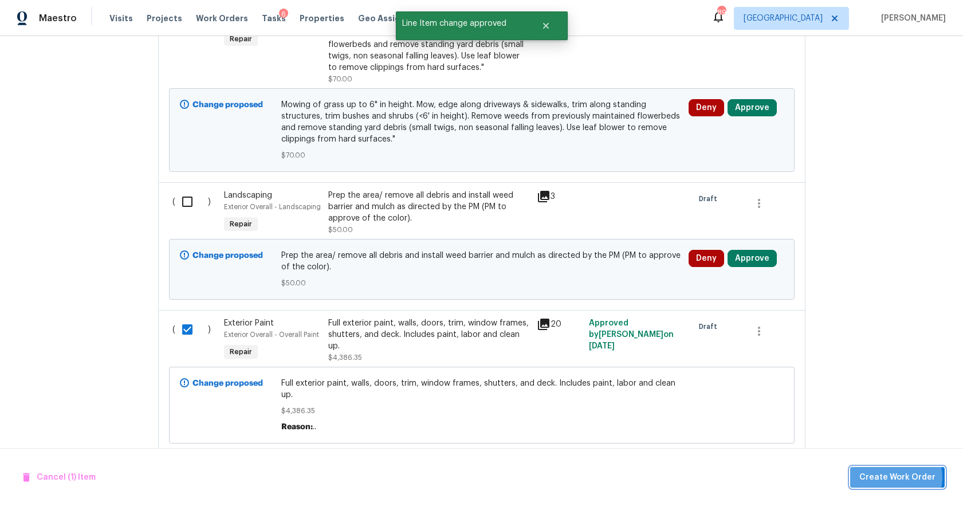
click at [900, 477] on span "Create Work Order" at bounding box center [897, 477] width 76 height 14
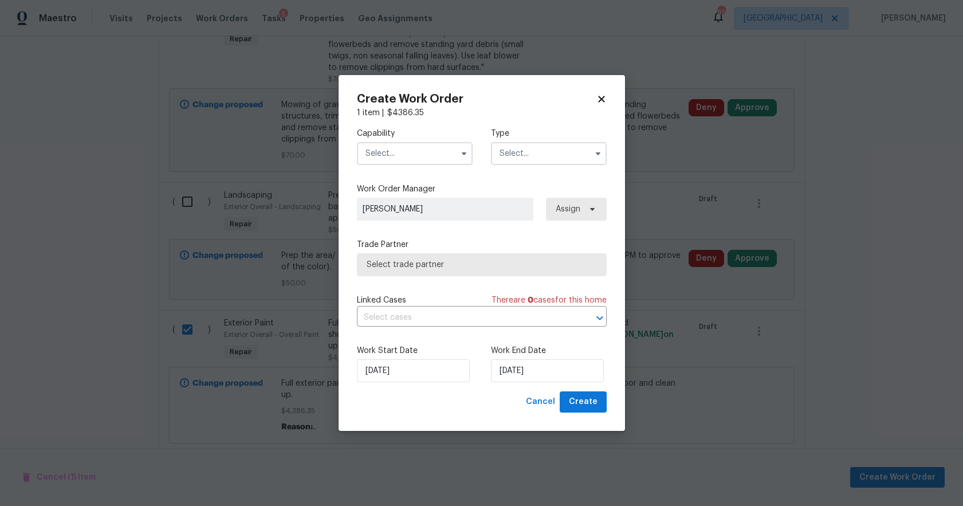
click at [412, 153] on input "text" at bounding box center [415, 153] width 116 height 23
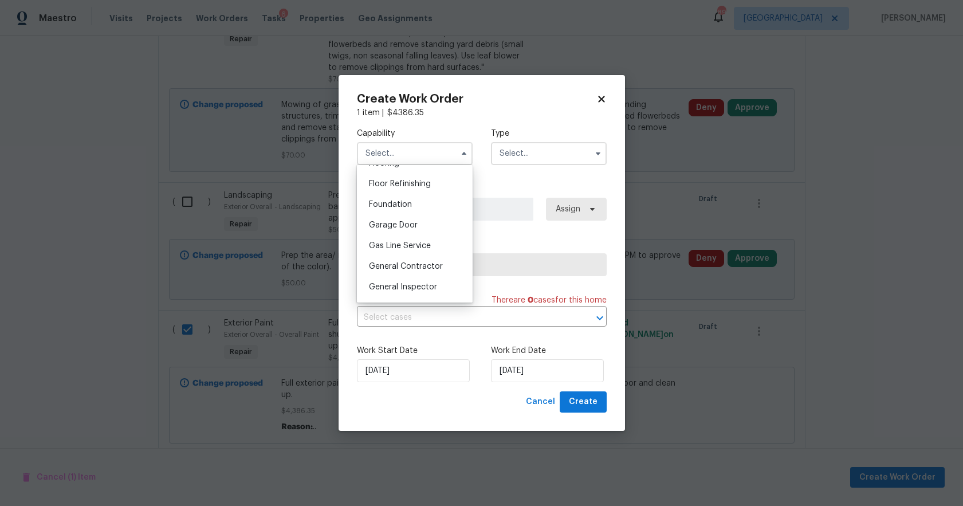
scroll to position [461, 0]
click at [399, 263] on span "General Contractor" at bounding box center [406, 265] width 74 height 8
type input "General Contractor"
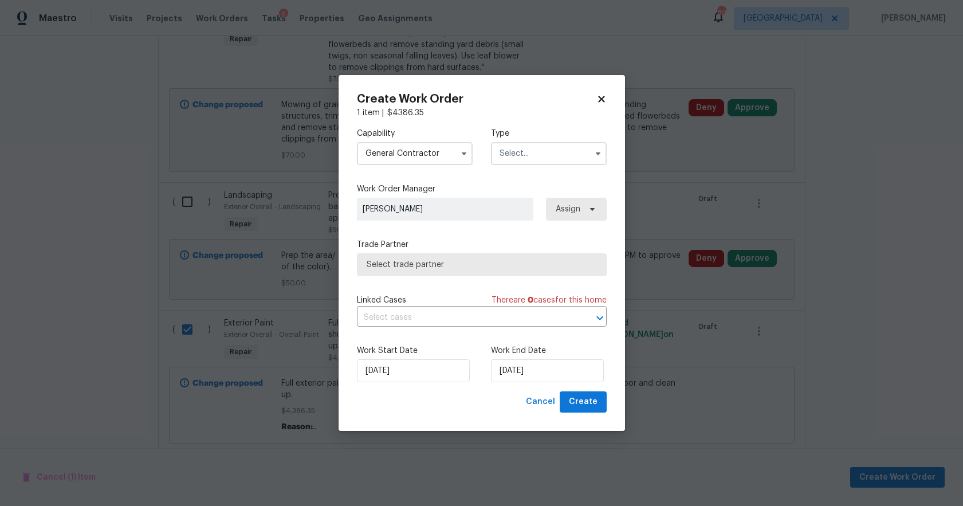
click at [519, 154] on input "text" at bounding box center [549, 153] width 116 height 23
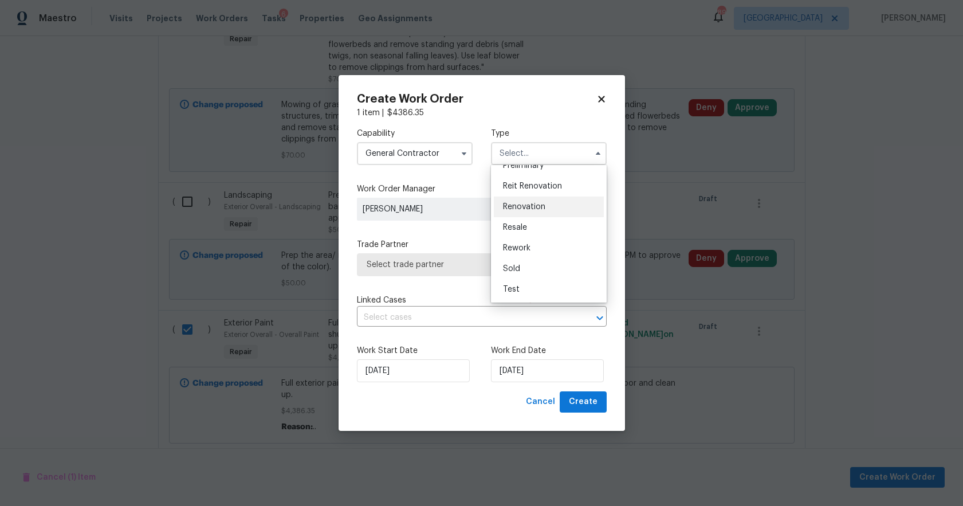
scroll to position [247, 0]
click at [607, 95] on div "Create Work Order 1 item | $ 4386.35 Capability General Contractor Type Feedbac…" at bounding box center [481, 253] width 286 height 356
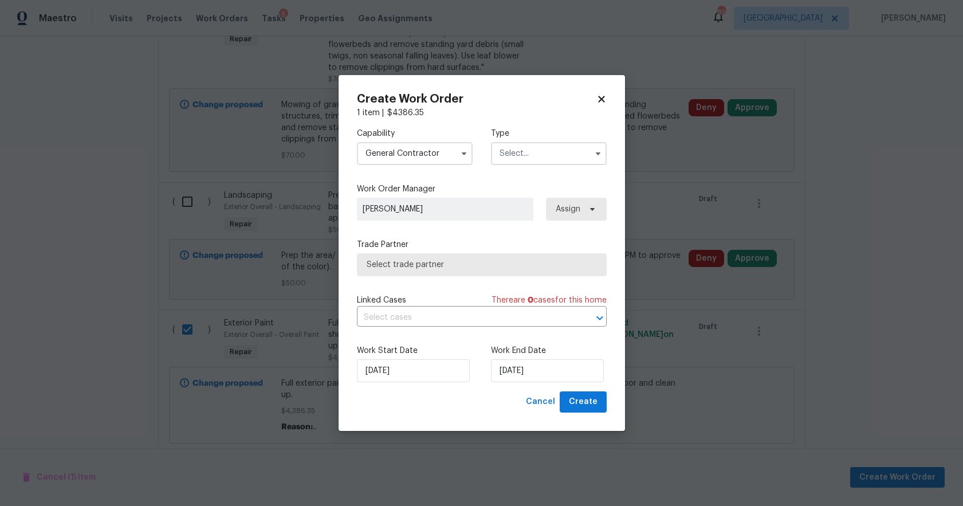
click at [599, 96] on icon at bounding box center [601, 99] width 6 height 6
checkbox input "false"
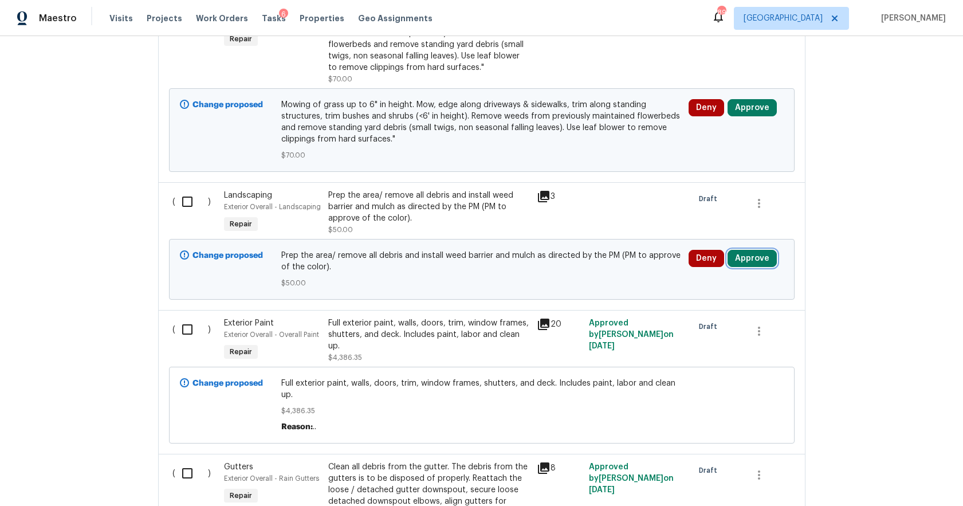
click at [757, 250] on button "Approve" at bounding box center [751, 258] width 49 height 17
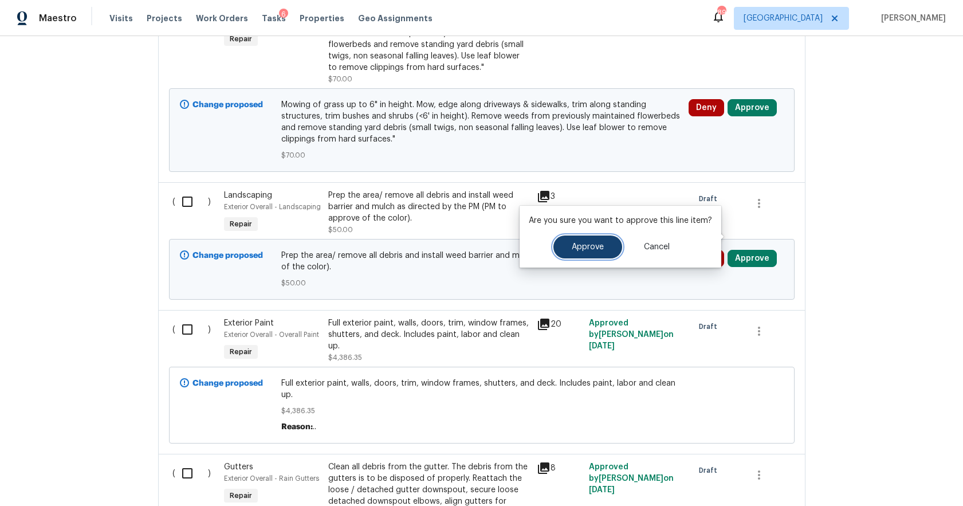
click at [597, 254] on button "Approve" at bounding box center [587, 246] width 69 height 23
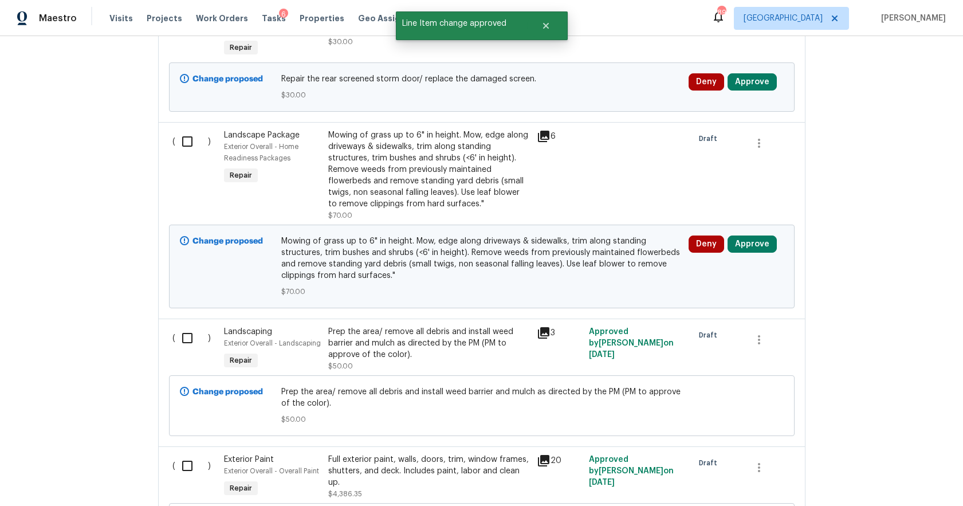
scroll to position [2866, 0]
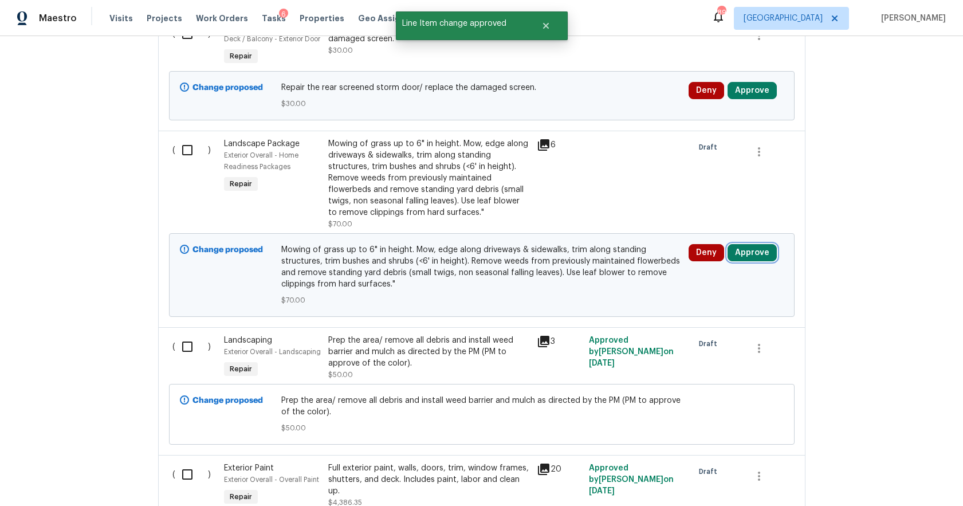
click at [750, 244] on button "Approve" at bounding box center [751, 252] width 49 height 17
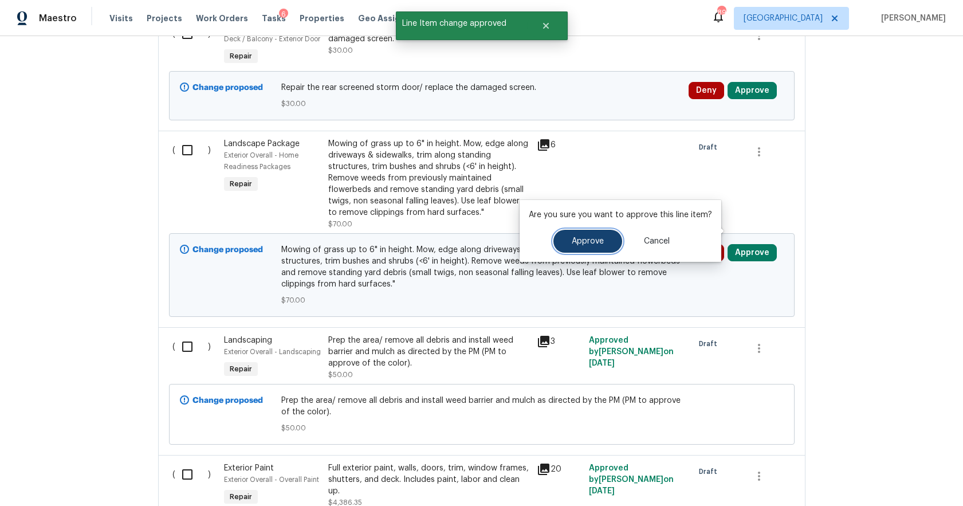
click at [596, 242] on span "Approve" at bounding box center [587, 241] width 32 height 9
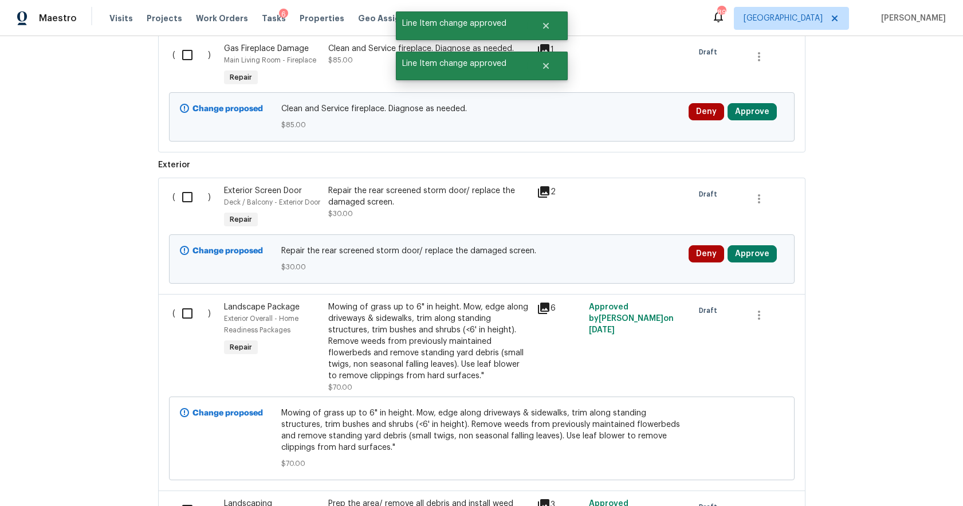
scroll to position [2706, 0]
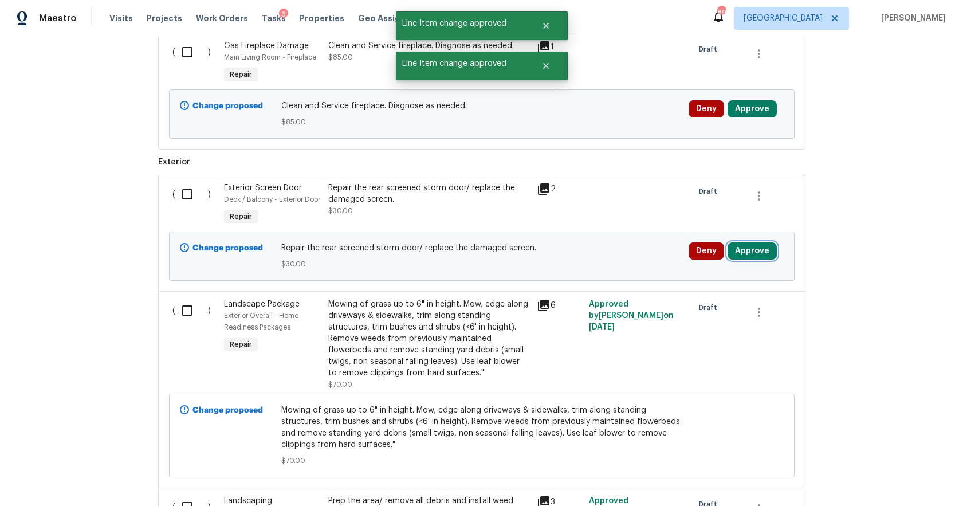
click at [746, 242] on button "Approve" at bounding box center [751, 250] width 49 height 17
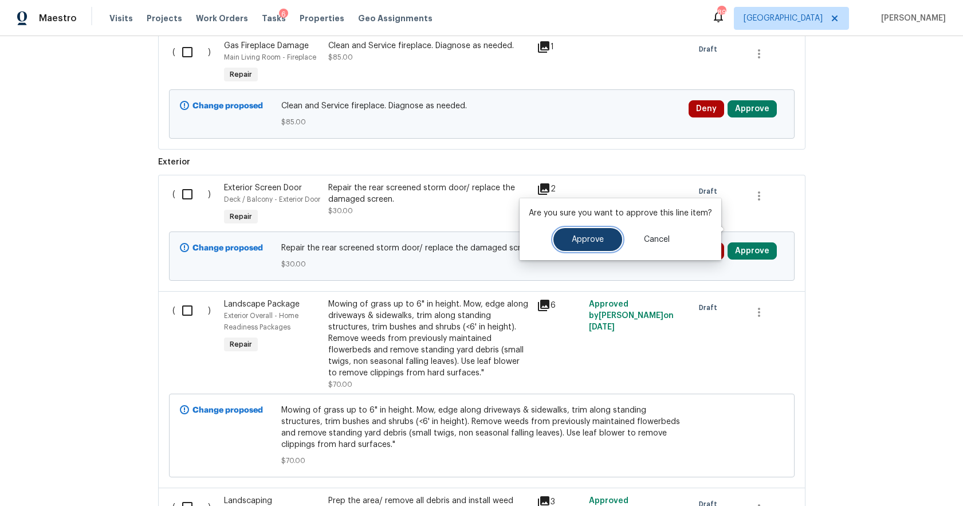
click at [582, 237] on span "Approve" at bounding box center [587, 239] width 32 height 9
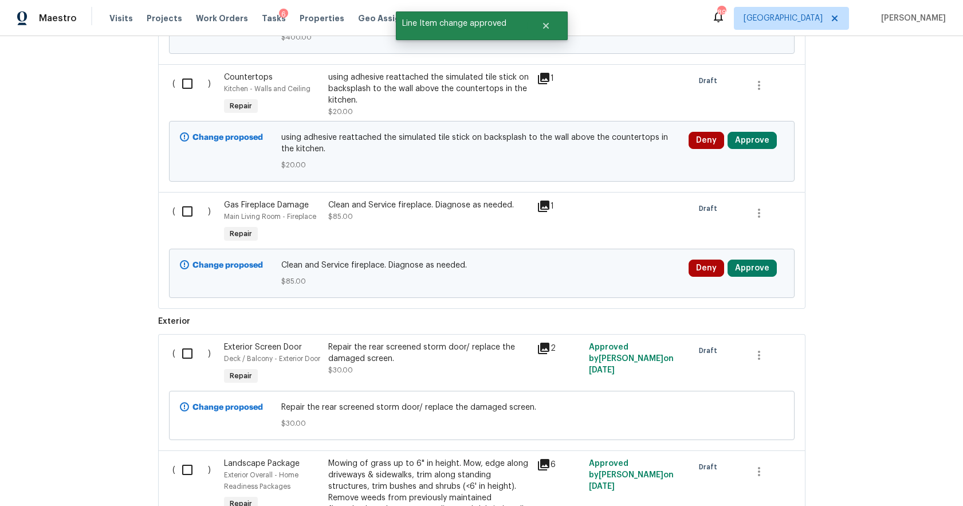
scroll to position [2545, 0]
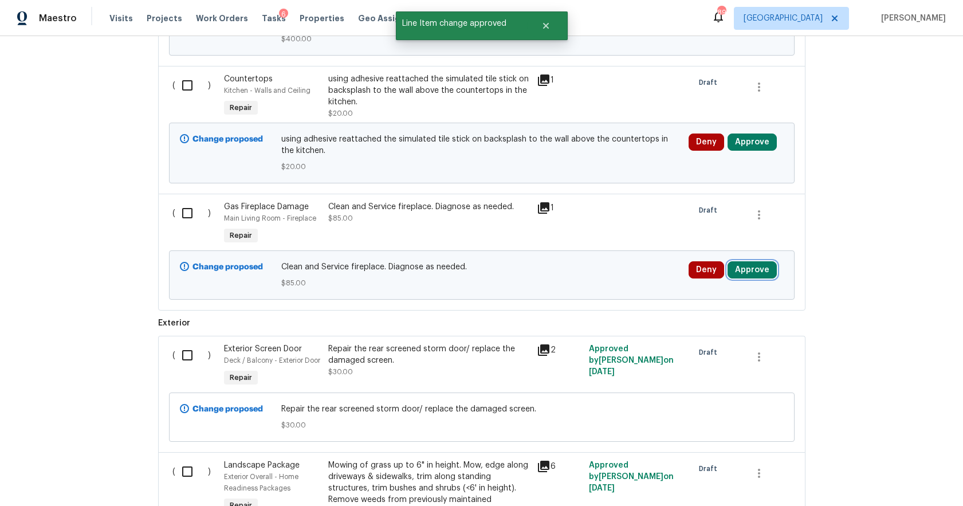
click at [765, 261] on button "Approve" at bounding box center [751, 269] width 49 height 17
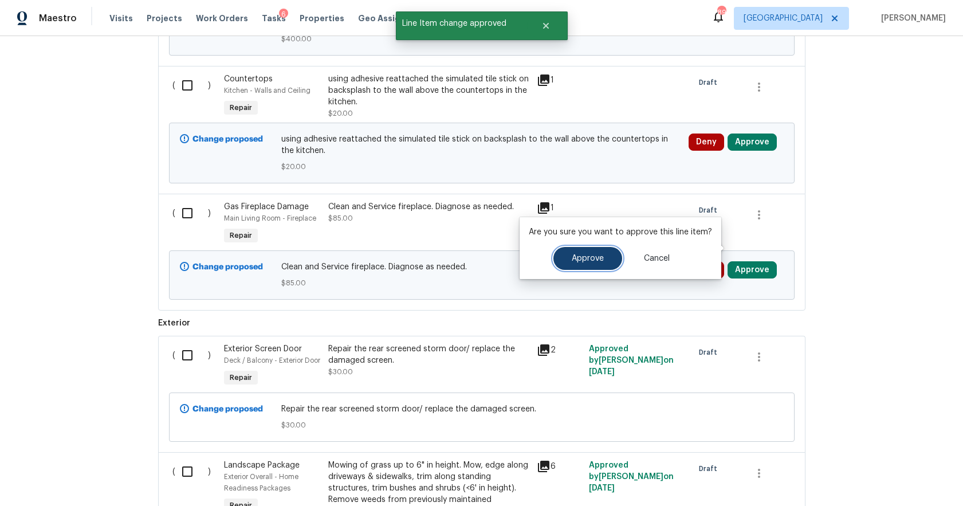
click at [585, 265] on button "Approve" at bounding box center [587, 258] width 69 height 23
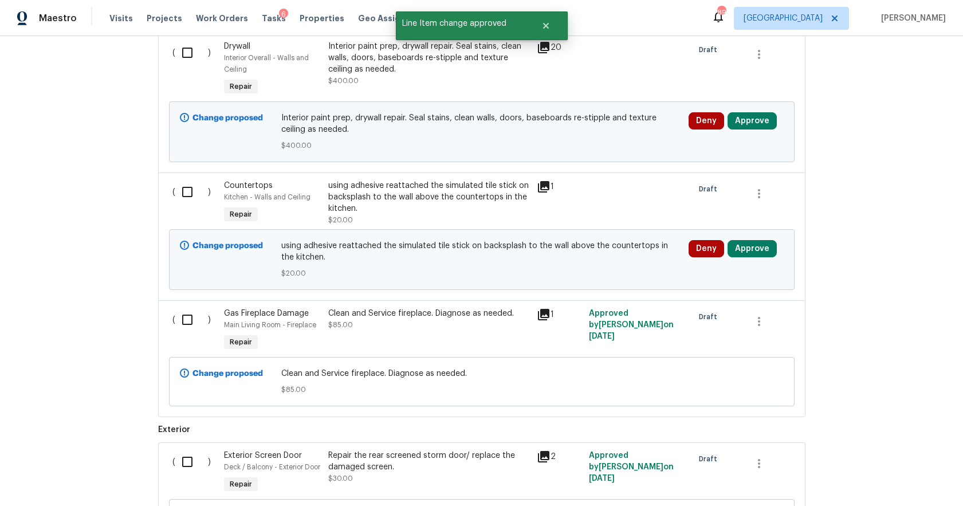
scroll to position [2389, 0]
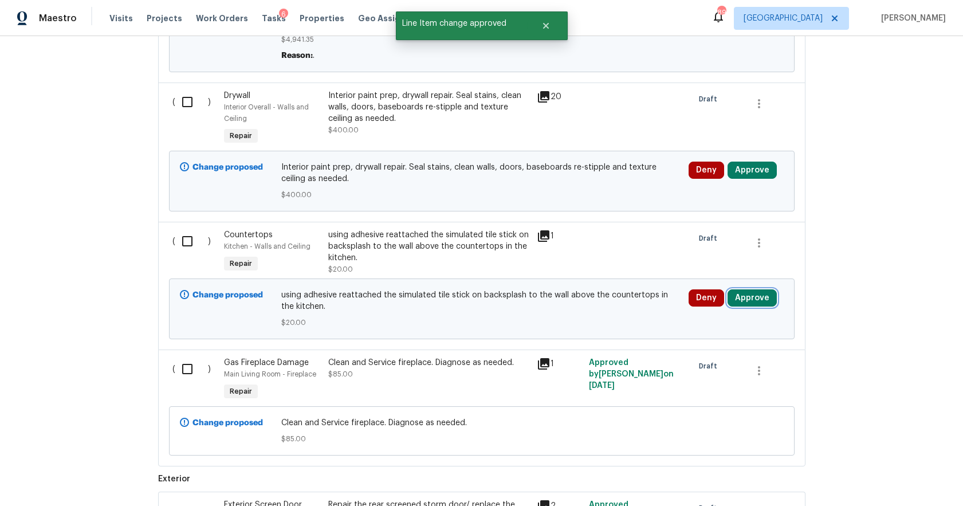
click at [758, 289] on button "Approve" at bounding box center [751, 297] width 49 height 17
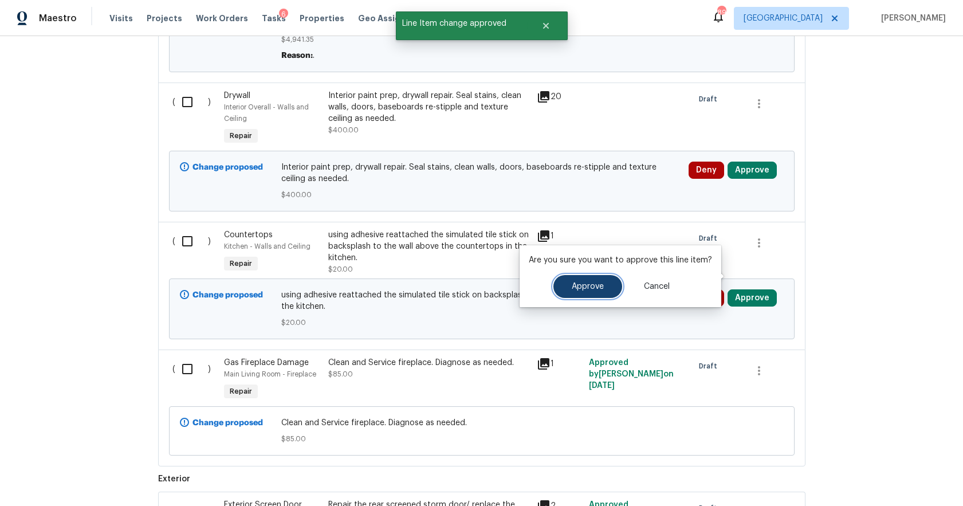
click at [604, 283] on button "Approve" at bounding box center [587, 286] width 69 height 23
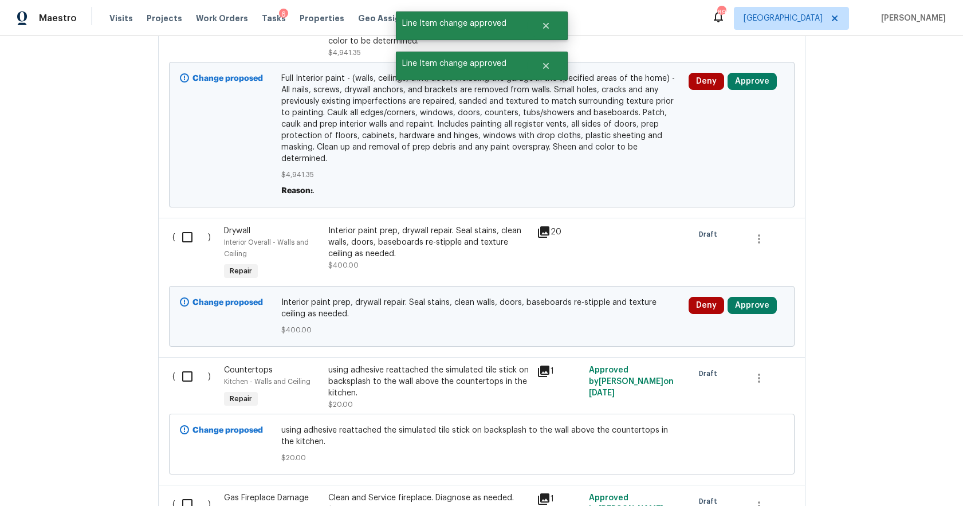
scroll to position [2255, 0]
click at [755, 295] on button "Approve" at bounding box center [751, 303] width 49 height 17
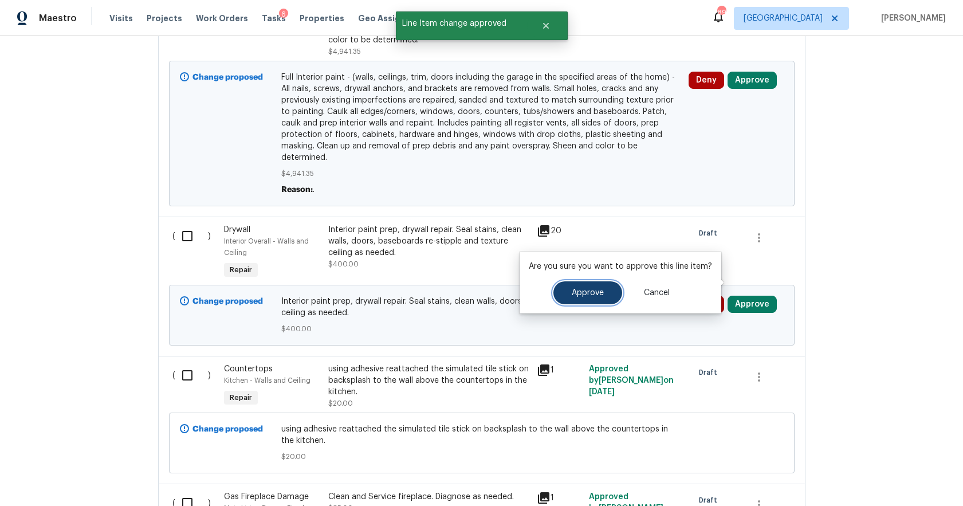
click at [589, 294] on span "Approve" at bounding box center [587, 293] width 32 height 9
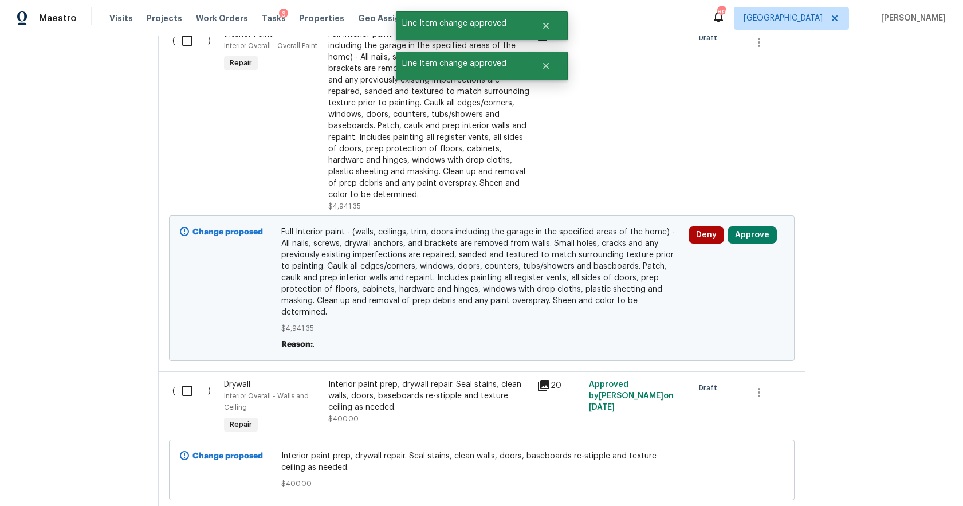
scroll to position [2087, 0]
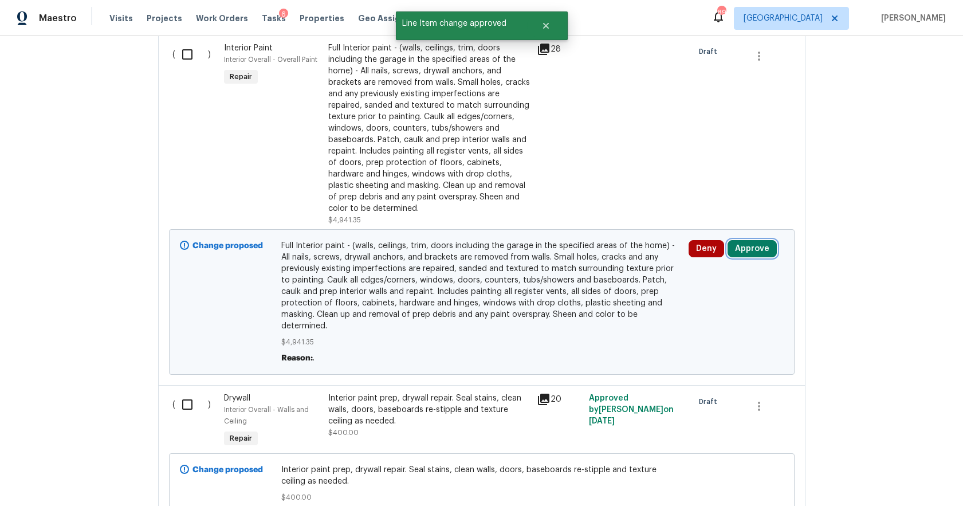
drag, startPoint x: 768, startPoint y: 239, endPoint x: 762, endPoint y: 240, distance: 6.3
click at [768, 240] on button "Approve" at bounding box center [751, 248] width 49 height 17
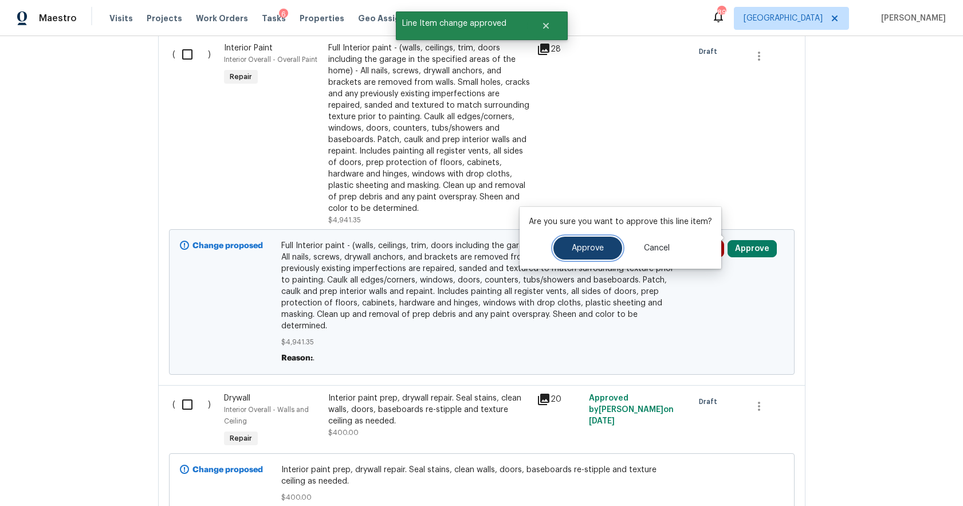
click at [589, 248] on span "Approve" at bounding box center [587, 248] width 32 height 9
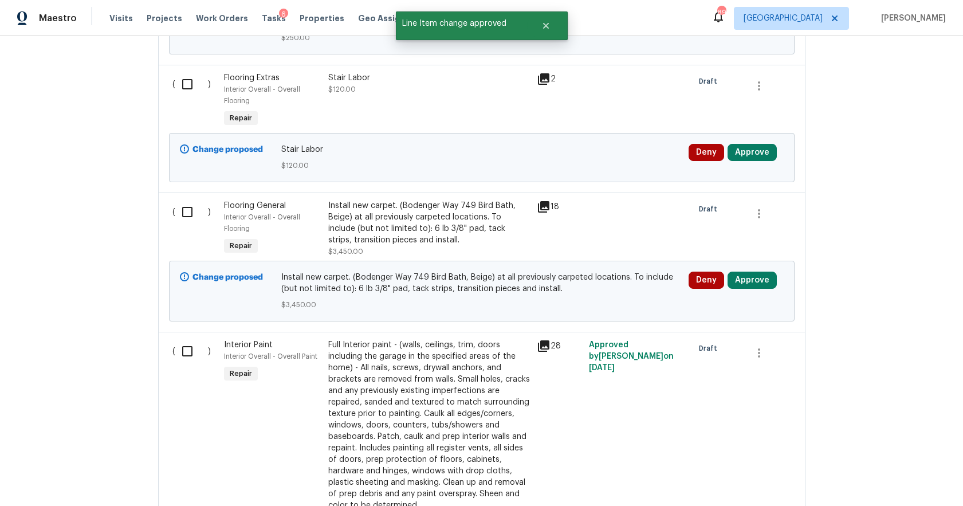
scroll to position [1791, 0]
click at [766, 270] on button "Approve" at bounding box center [751, 278] width 49 height 17
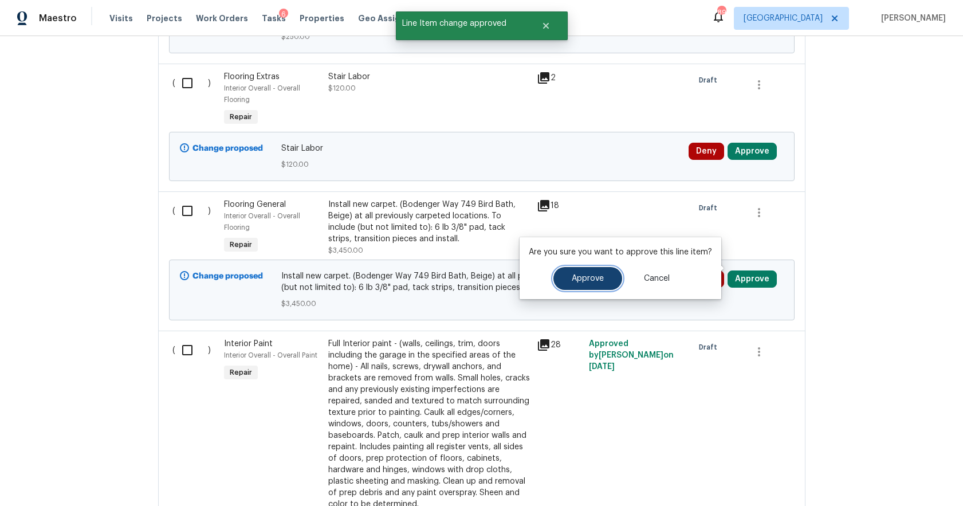
click at [588, 278] on span "Approve" at bounding box center [587, 278] width 32 height 9
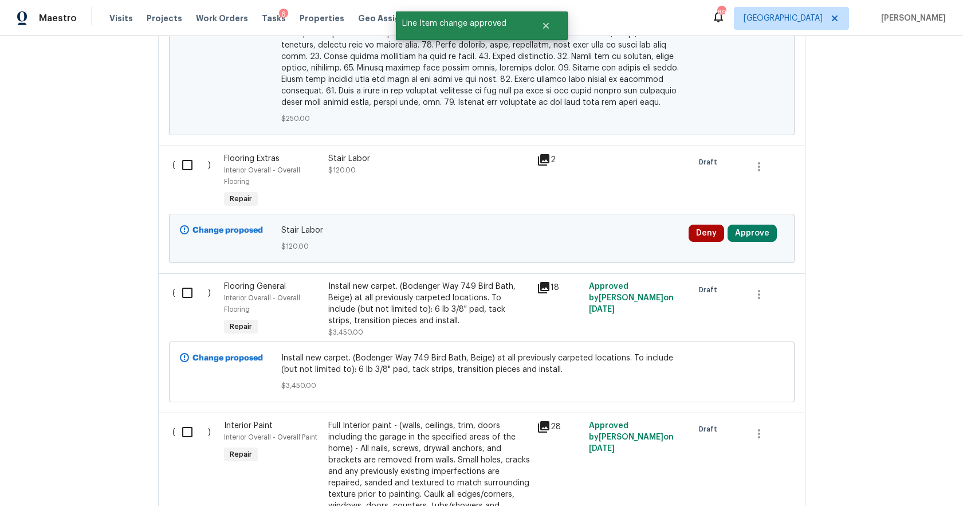
scroll to position [1702, 0]
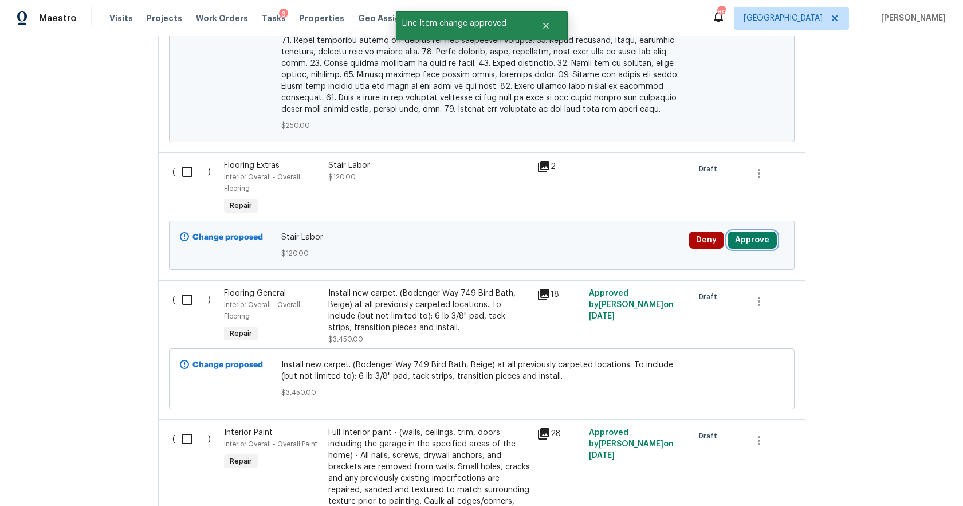
drag, startPoint x: 745, startPoint y: 231, endPoint x: 723, endPoint y: 234, distance: 22.6
click at [745, 231] on button "Approve" at bounding box center [751, 239] width 49 height 17
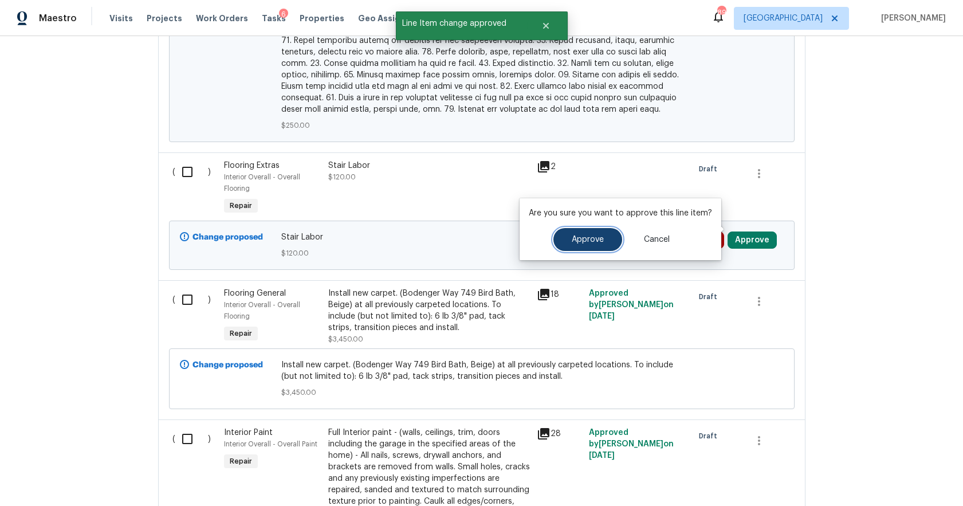
click at [605, 241] on button "Approve" at bounding box center [587, 239] width 69 height 23
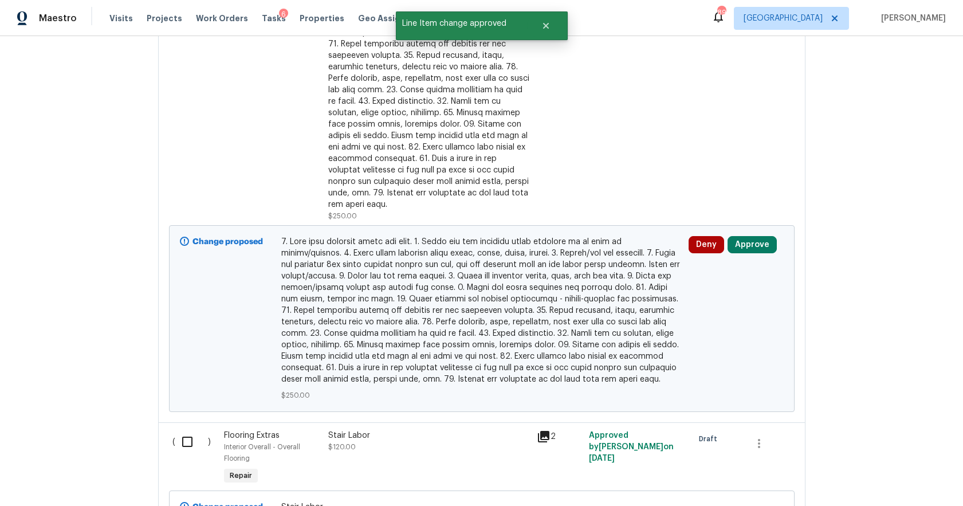
scroll to position [1418, 0]
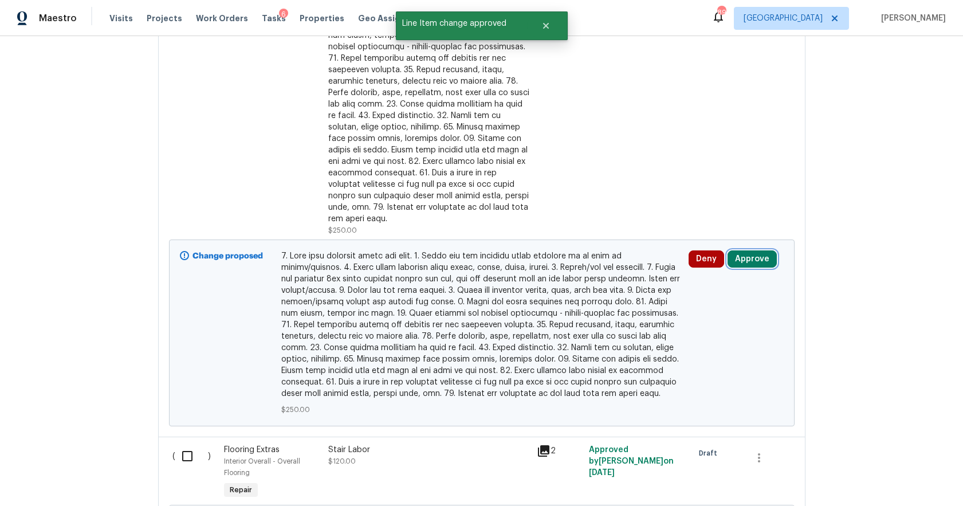
click at [753, 250] on button "Approve" at bounding box center [751, 258] width 49 height 17
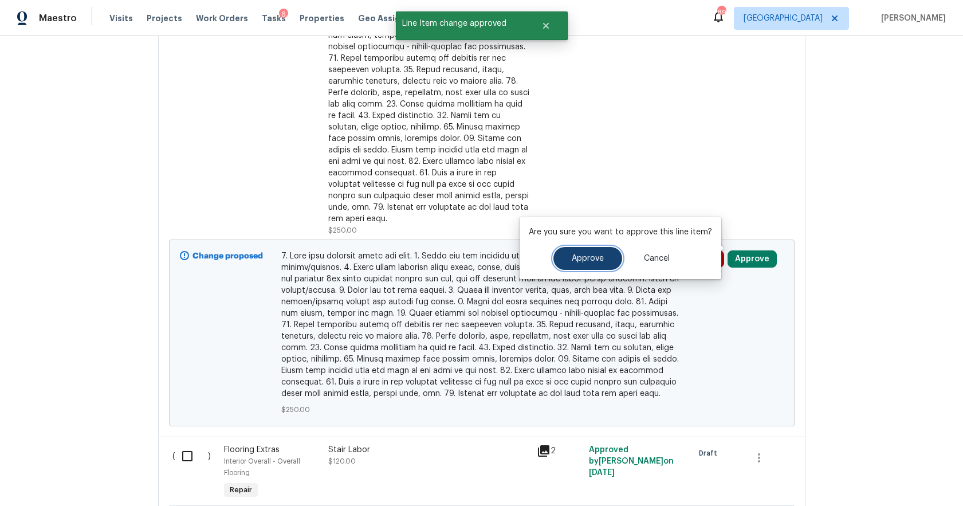
click at [577, 263] on button "Approve" at bounding box center [587, 258] width 69 height 23
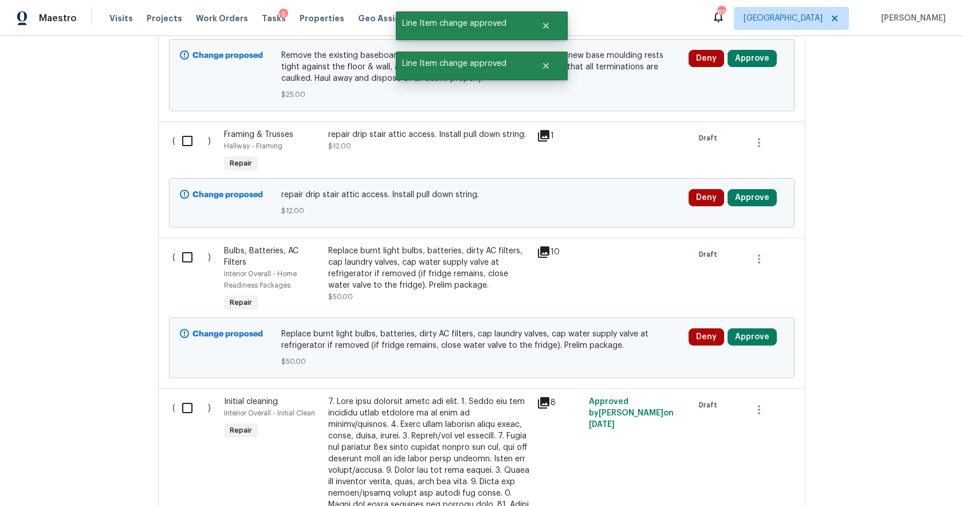
scroll to position [936, 0]
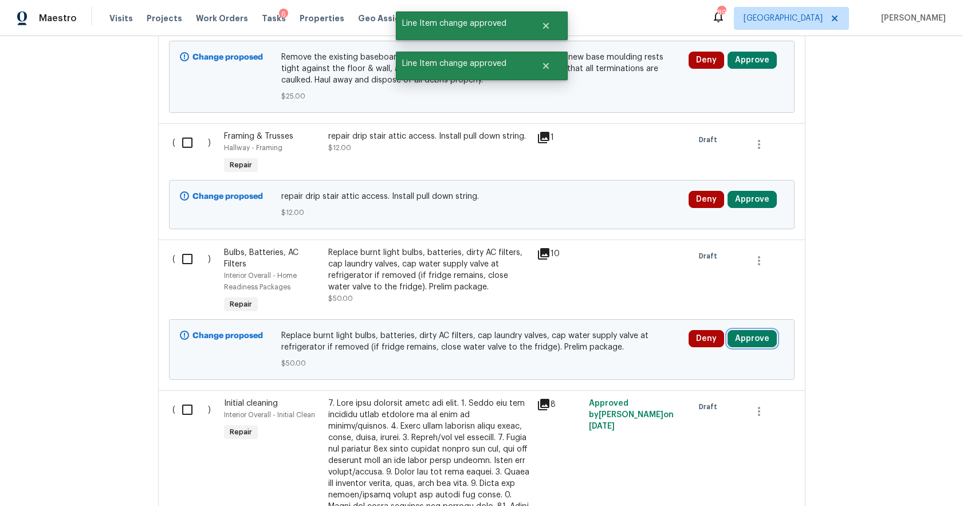
drag, startPoint x: 766, startPoint y: 340, endPoint x: 756, endPoint y: 340, distance: 10.3
click at [766, 340] on button "Approve" at bounding box center [751, 338] width 49 height 17
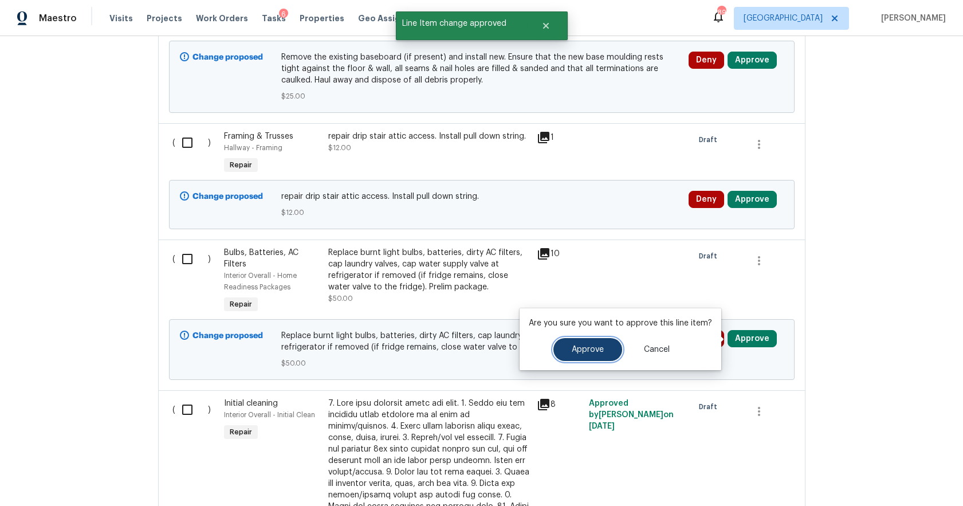
click at [608, 348] on button "Approve" at bounding box center [587, 349] width 69 height 23
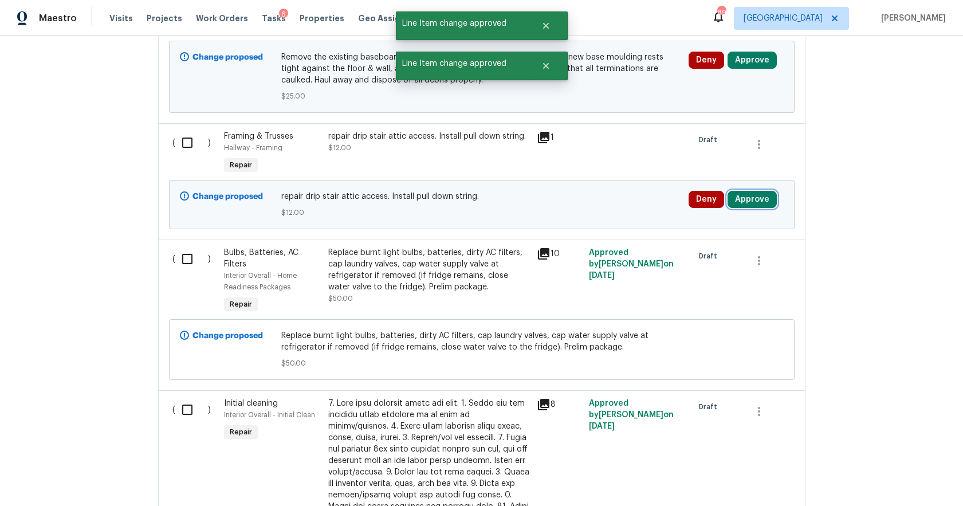
click at [747, 201] on button "Approve" at bounding box center [751, 199] width 49 height 17
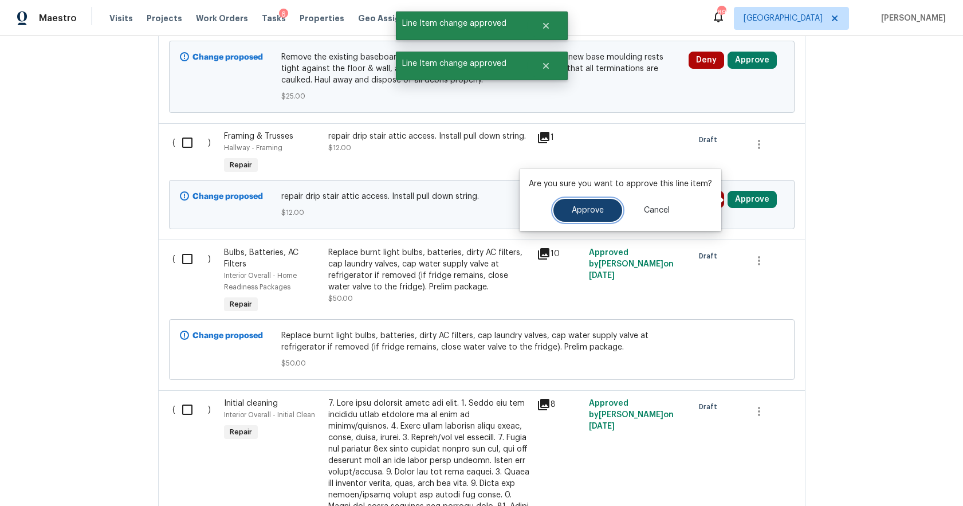
click at [590, 206] on span "Approve" at bounding box center [587, 210] width 32 height 9
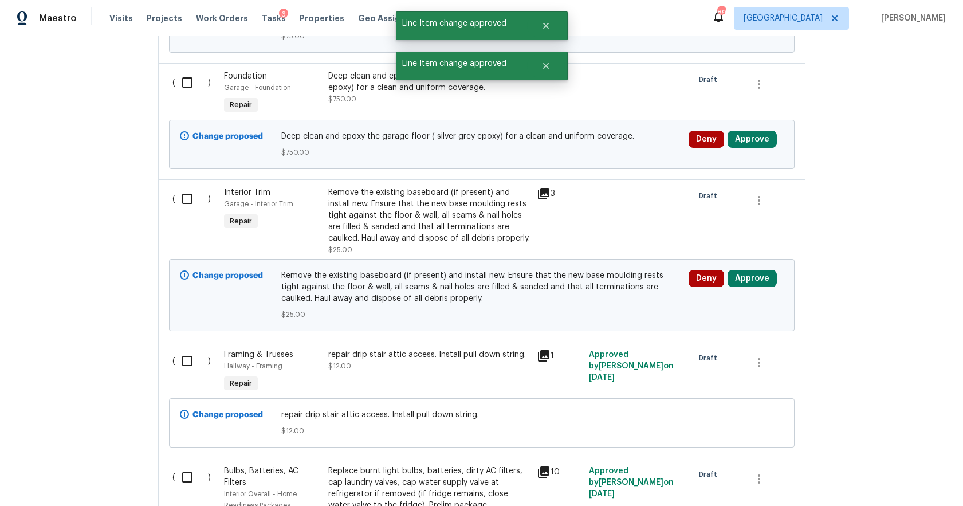
scroll to position [715, 0]
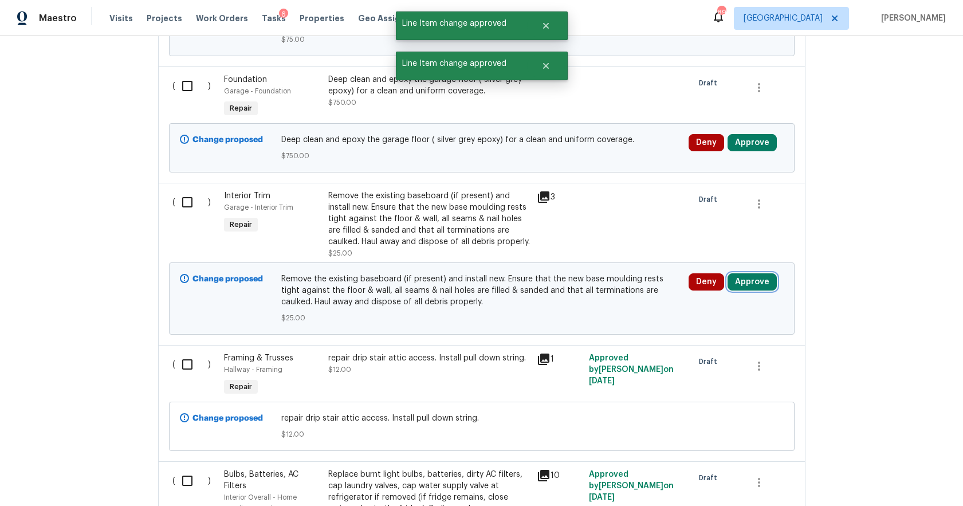
drag, startPoint x: 760, startPoint y: 278, endPoint x: 726, endPoint y: 283, distance: 34.7
click at [760, 278] on button "Approve" at bounding box center [751, 281] width 49 height 17
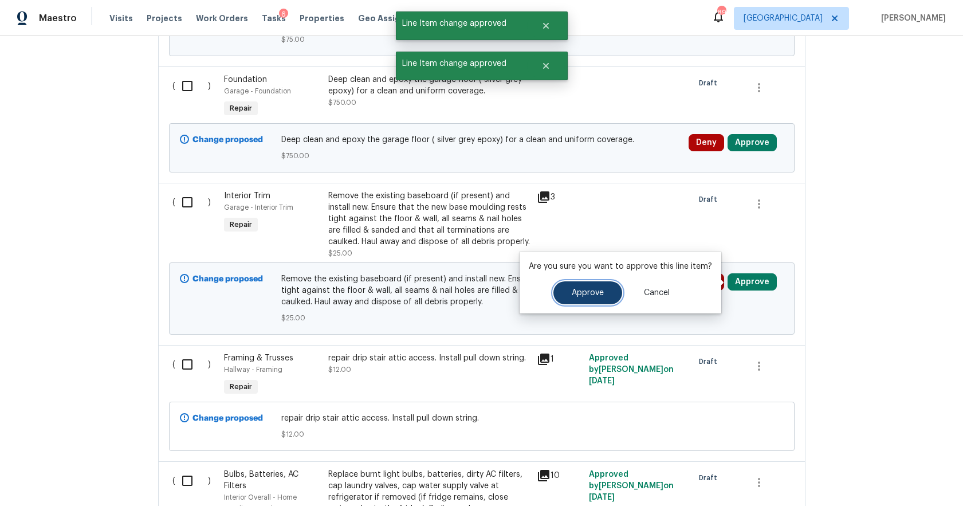
click at [605, 295] on button "Approve" at bounding box center [587, 292] width 69 height 23
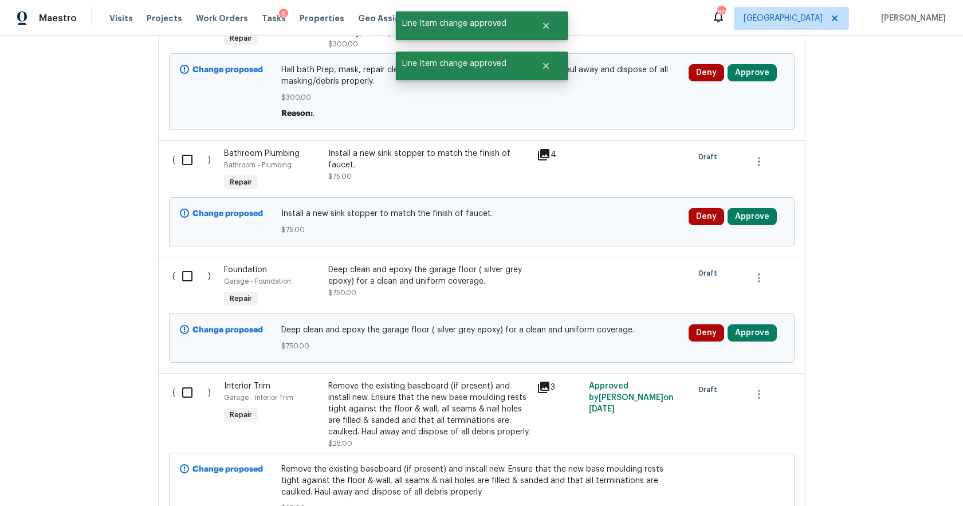
scroll to position [521, 0]
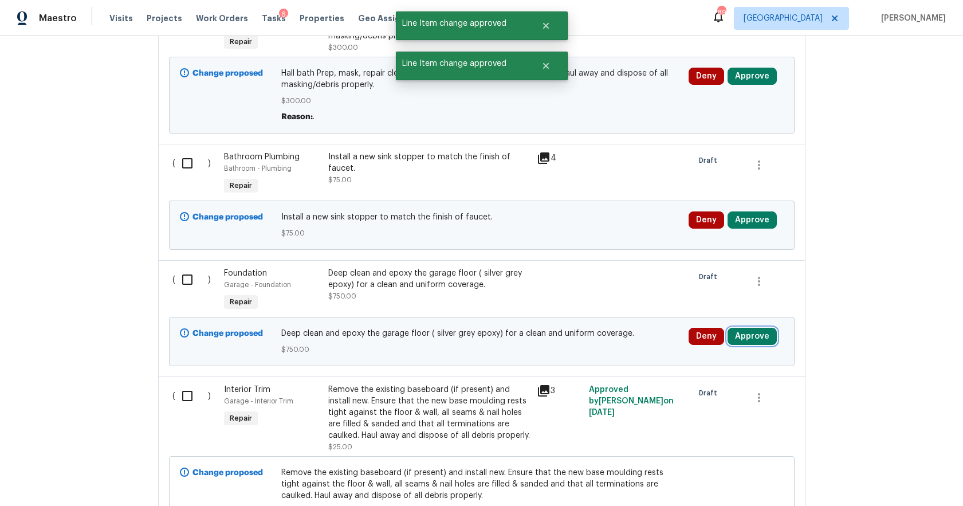
drag, startPoint x: 768, startPoint y: 333, endPoint x: 729, endPoint y: 334, distance: 39.5
click at [768, 333] on button "Approve" at bounding box center [751, 336] width 49 height 17
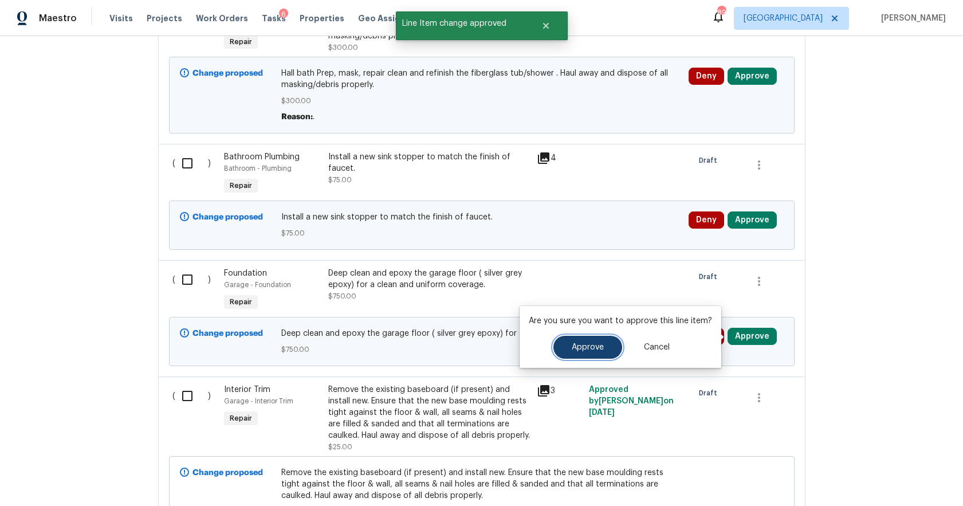
click at [580, 343] on span "Approve" at bounding box center [587, 347] width 32 height 9
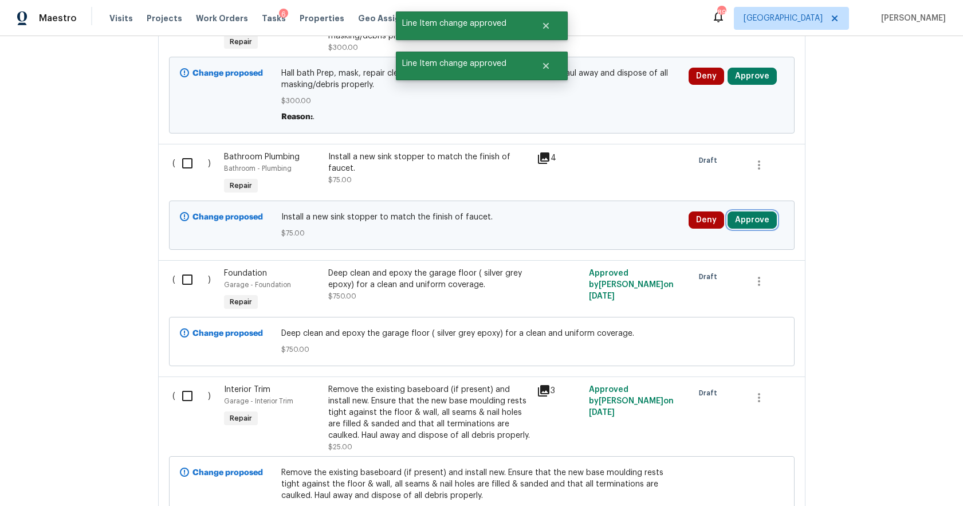
drag, startPoint x: 759, startPoint y: 217, endPoint x: 730, endPoint y: 217, distance: 29.8
click at [758, 217] on button "Approve" at bounding box center [751, 219] width 49 height 17
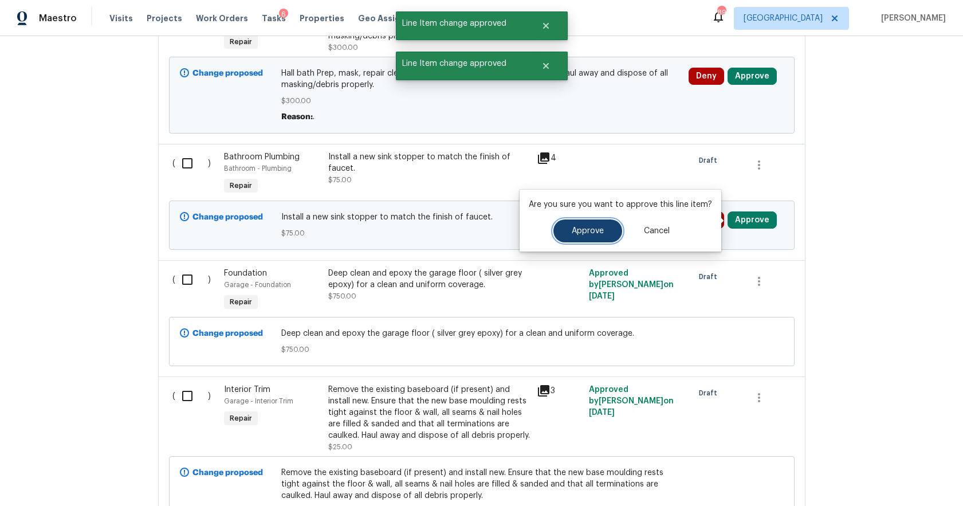
click at [596, 227] on span "Approve" at bounding box center [587, 231] width 32 height 9
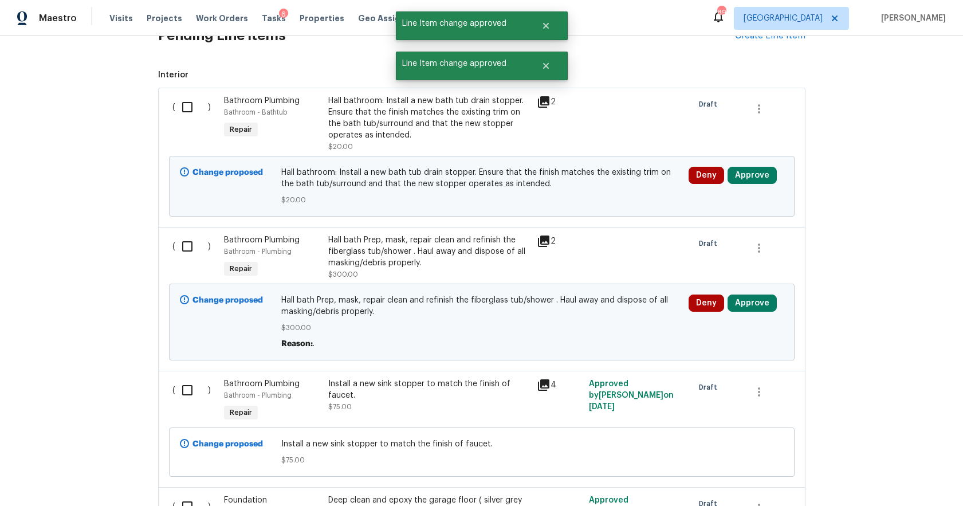
scroll to position [292, 0]
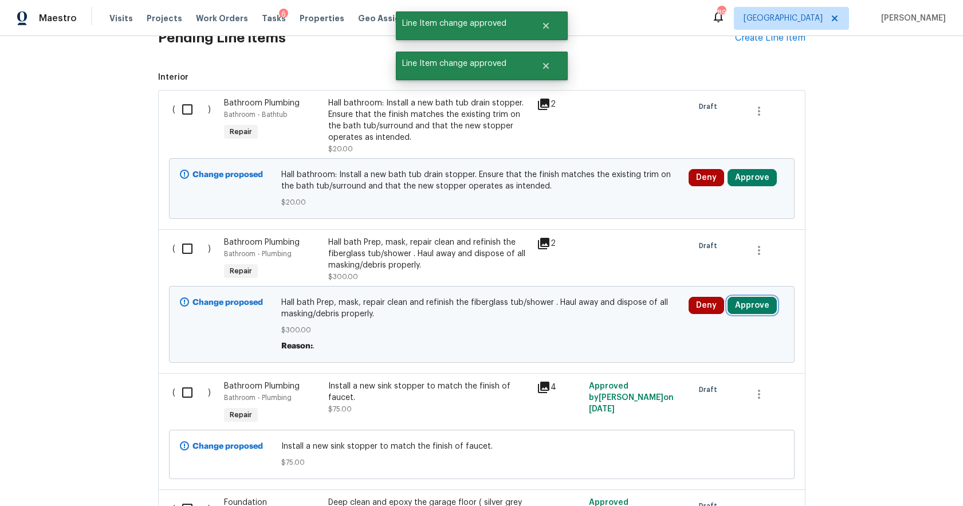
drag, startPoint x: 756, startPoint y: 303, endPoint x: 723, endPoint y: 304, distance: 33.8
click at [756, 303] on button "Approve" at bounding box center [751, 305] width 49 height 17
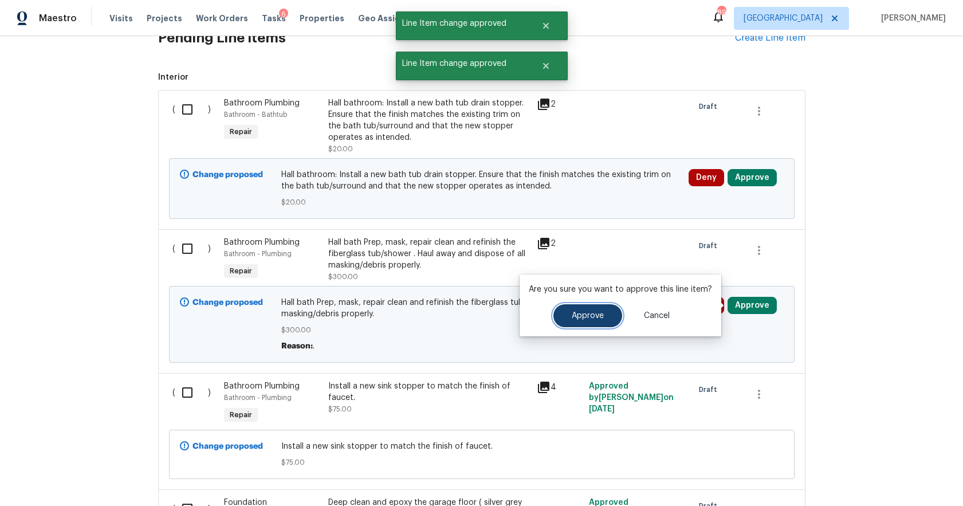
click at [567, 317] on button "Approve" at bounding box center [587, 315] width 69 height 23
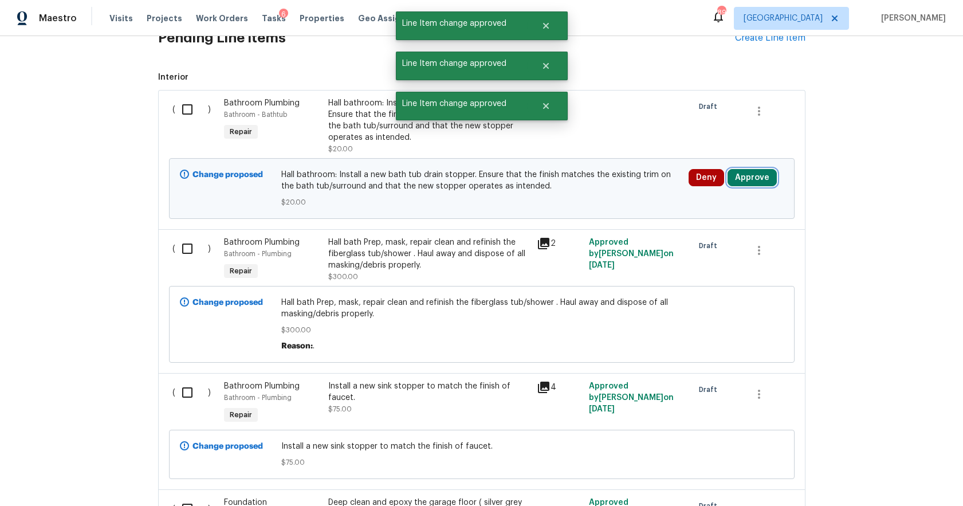
click at [752, 169] on button "Approve" at bounding box center [751, 177] width 49 height 17
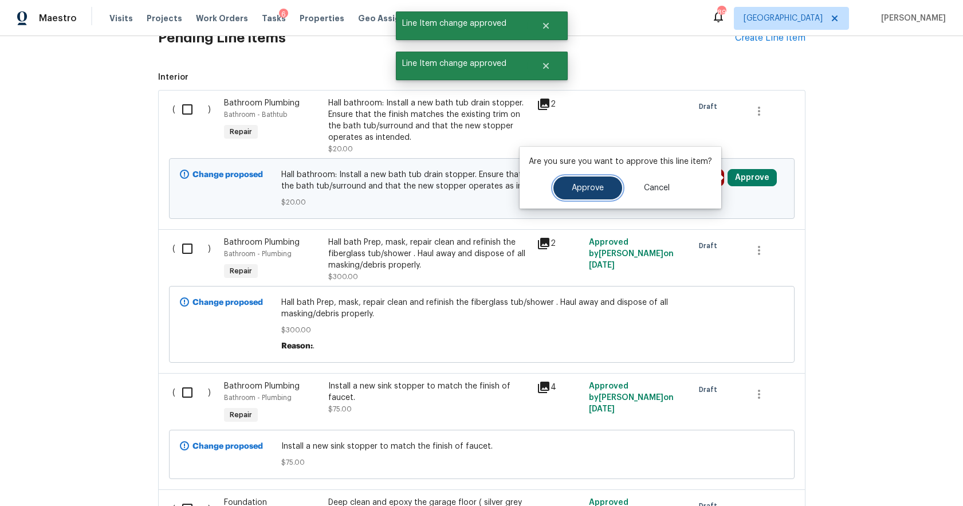
click at [578, 186] on span "Approve" at bounding box center [587, 188] width 32 height 9
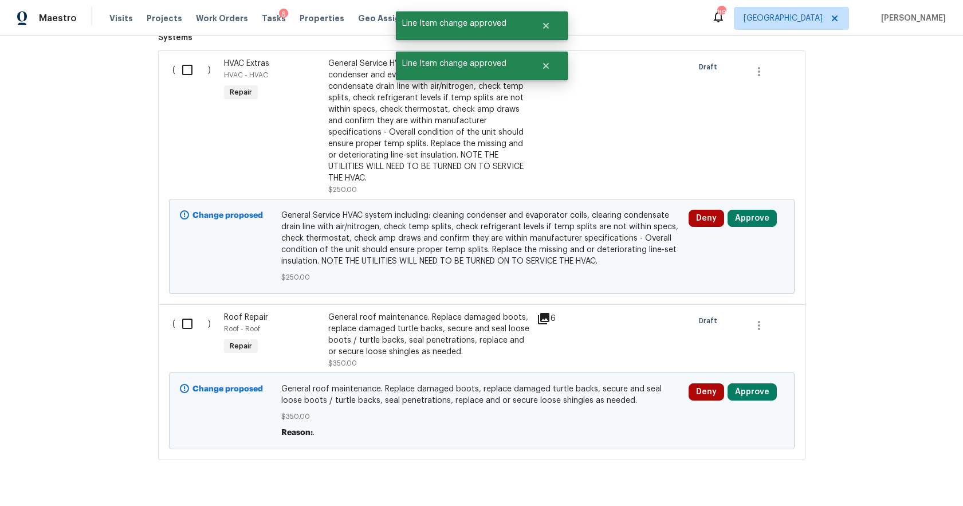
scroll to position [3878, 0]
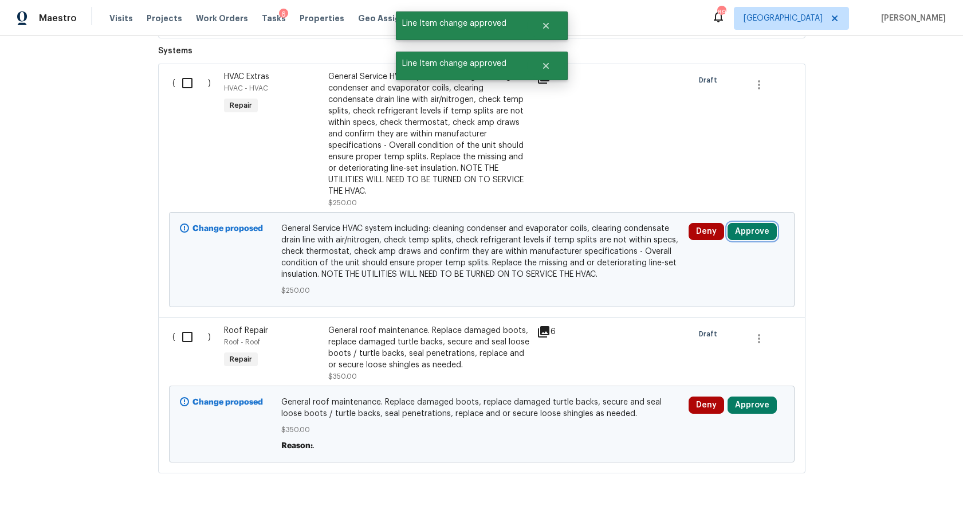
click at [768, 223] on button "Approve" at bounding box center [751, 231] width 49 height 17
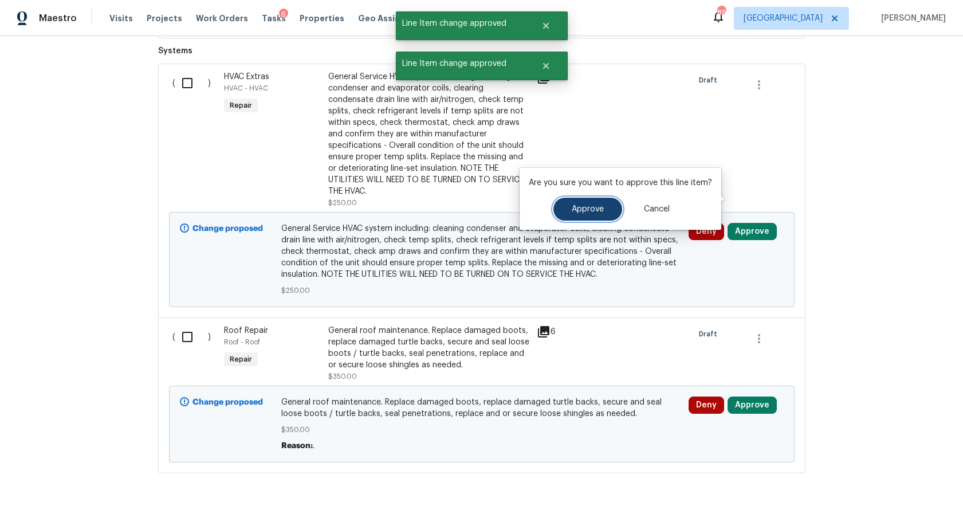
click at [578, 199] on button "Approve" at bounding box center [587, 209] width 69 height 23
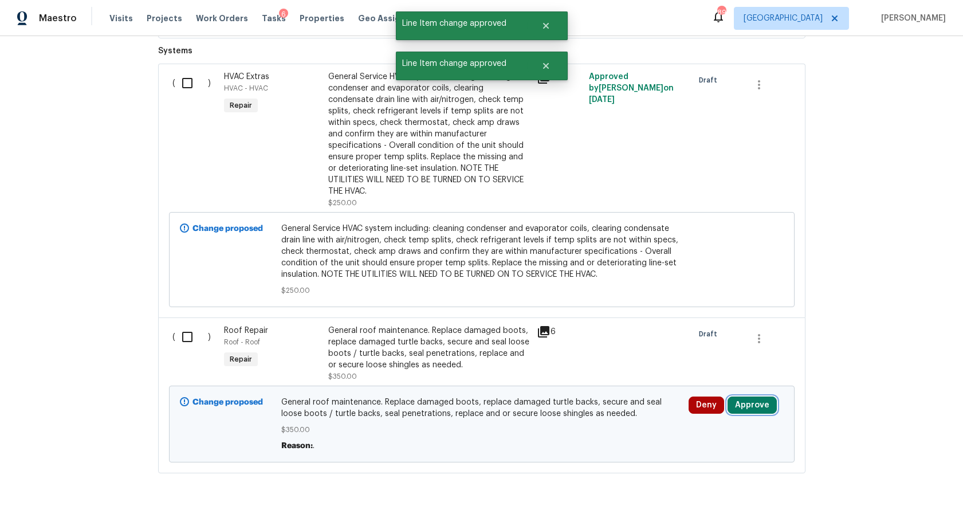
click at [751, 396] on button "Approve" at bounding box center [751, 404] width 49 height 17
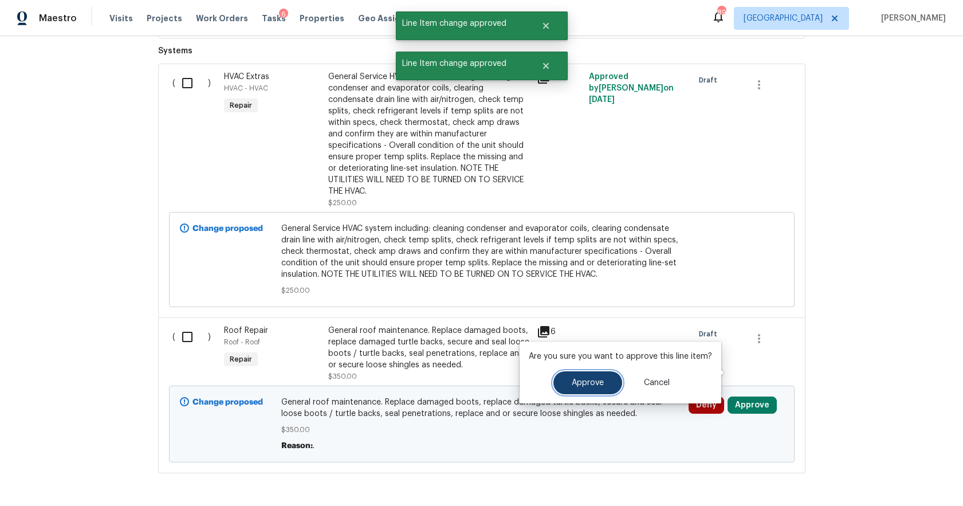
click at [577, 379] on span "Approve" at bounding box center [587, 383] width 32 height 9
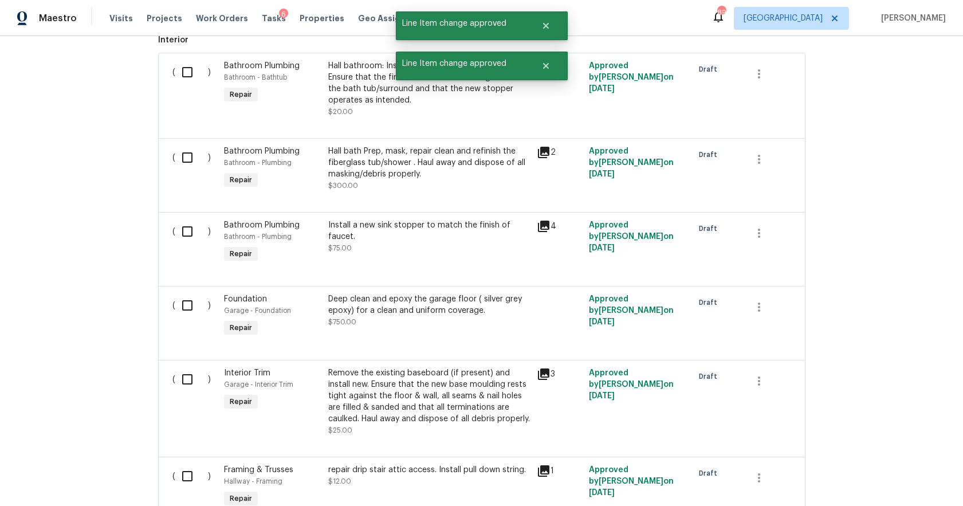
scroll to position [0, 0]
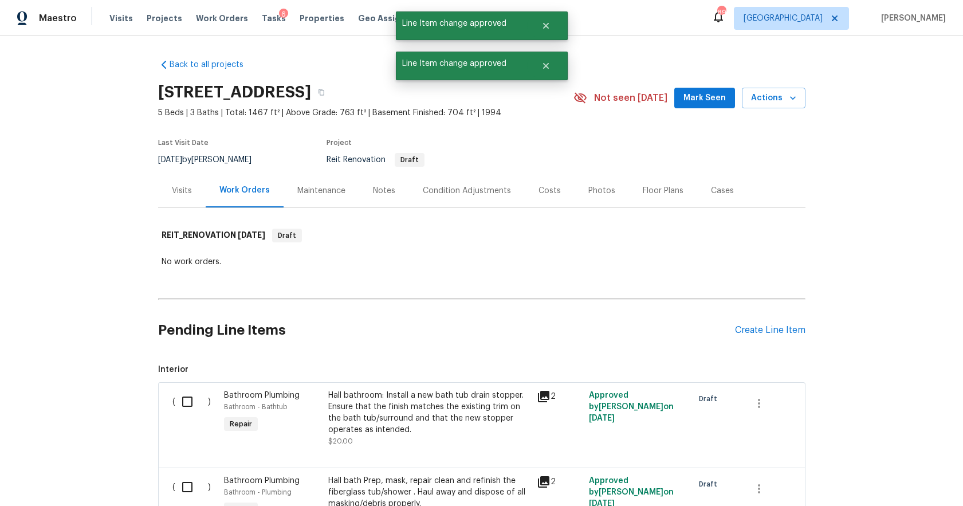
click at [538, 186] on div "Costs" at bounding box center [549, 190] width 22 height 11
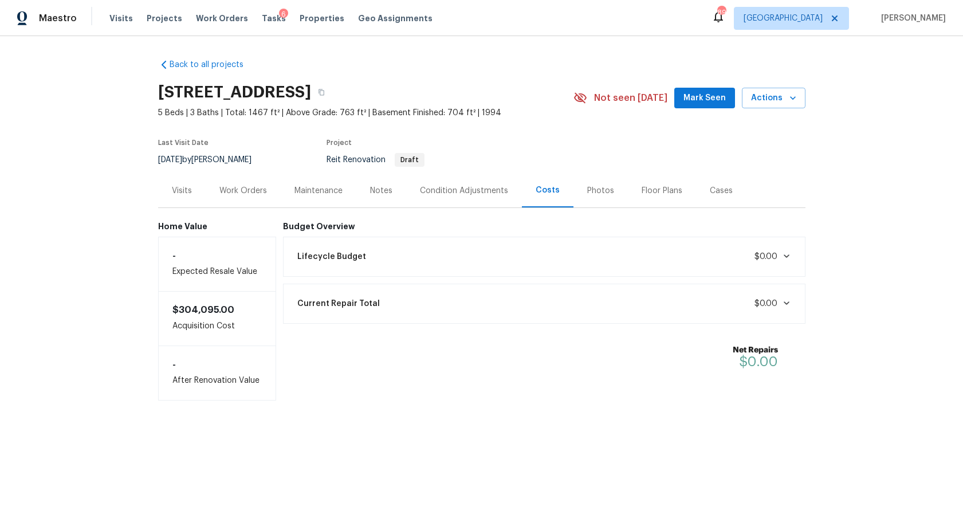
click at [238, 193] on div "Work Orders" at bounding box center [243, 190] width 48 height 11
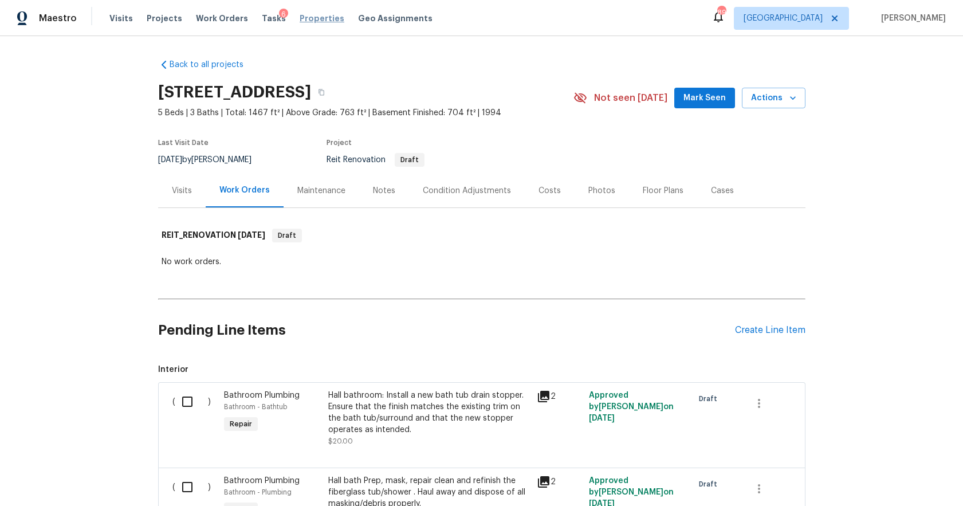
click at [299, 22] on span "Properties" at bounding box center [321, 18] width 45 height 11
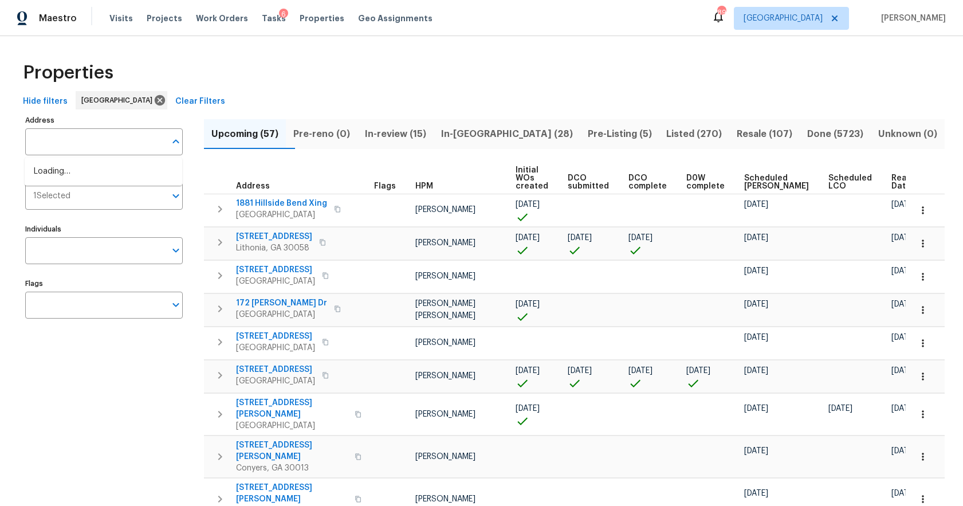
click at [76, 143] on input "Address" at bounding box center [95, 141] width 140 height 27
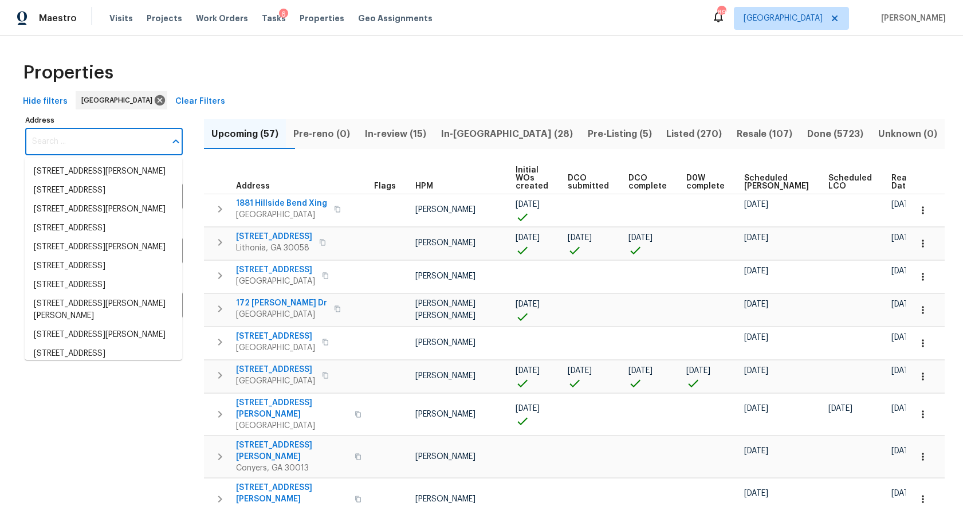
paste input "318 Kelly St SE, Atlanta, GA 30312"
type input "318 Kelly St SE, Atlanta, GA 30312"
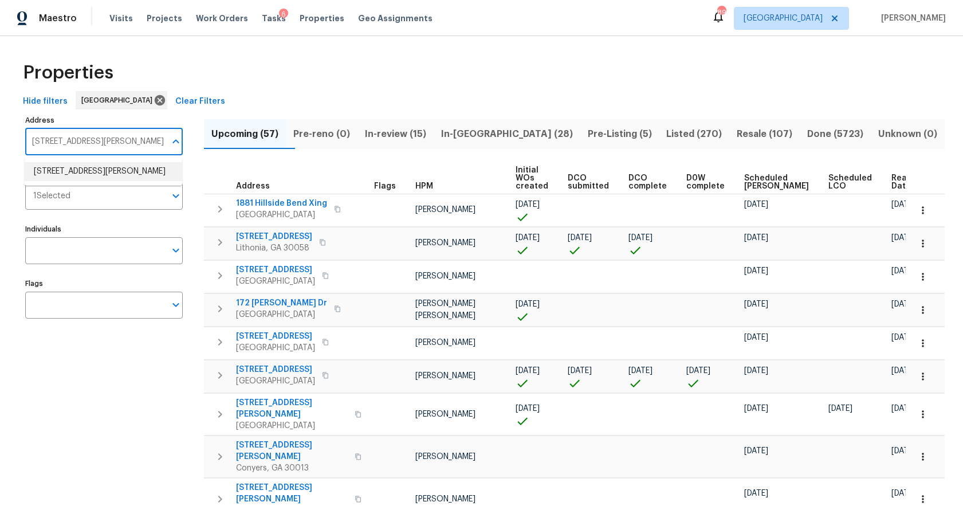
click at [72, 178] on li "318 Kelly St SE Atlanta GA 30312" at bounding box center [103, 171] width 157 height 19
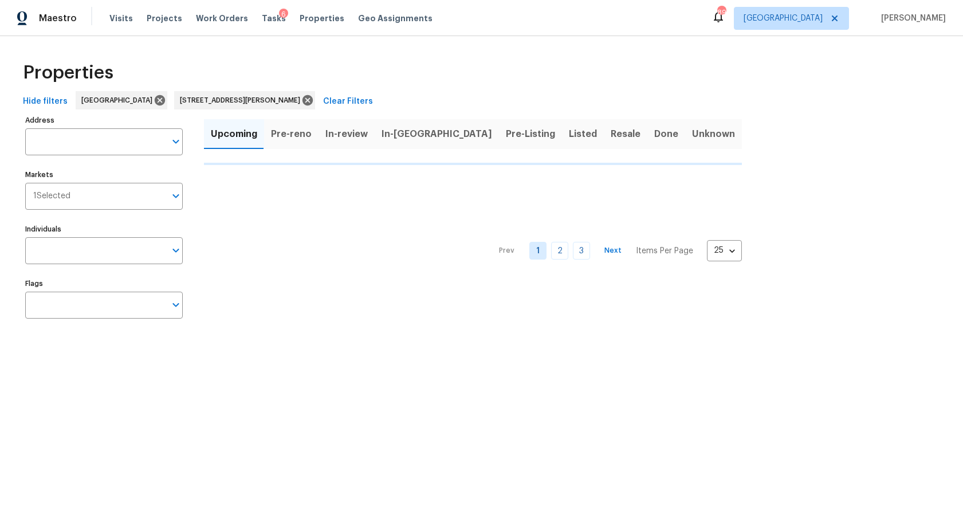
type input "318 Kelly St SE Atlanta GA 30312"
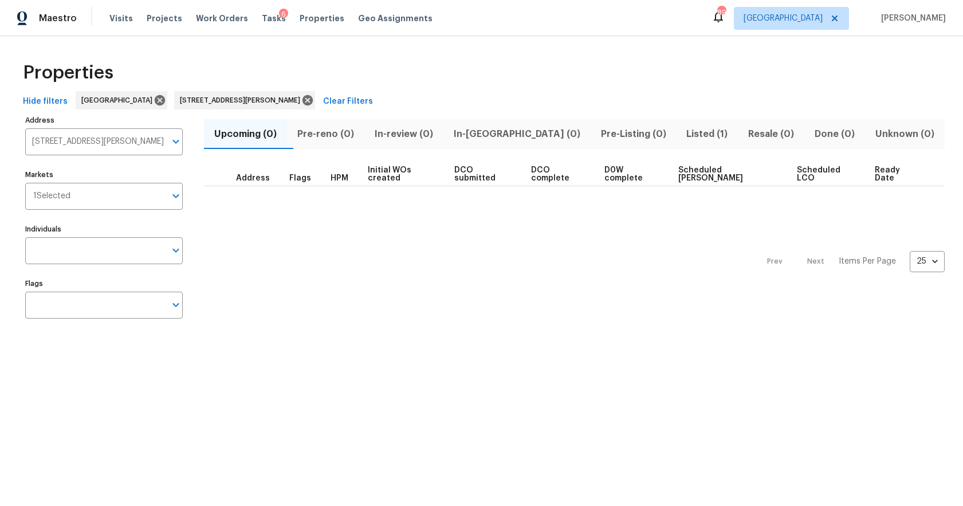
click at [683, 133] on span "Listed (1)" at bounding box center [707, 134] width 48 height 16
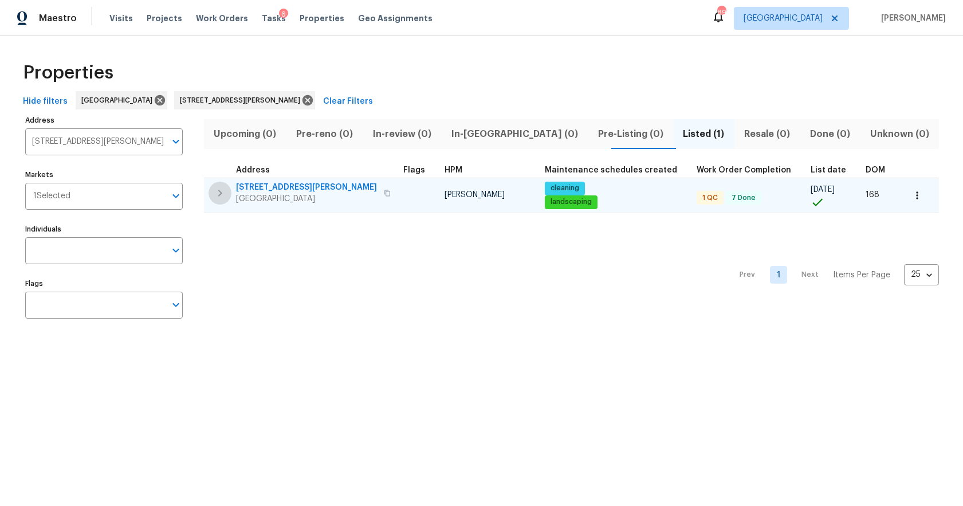
click at [219, 197] on icon "button" at bounding box center [220, 193] width 14 height 14
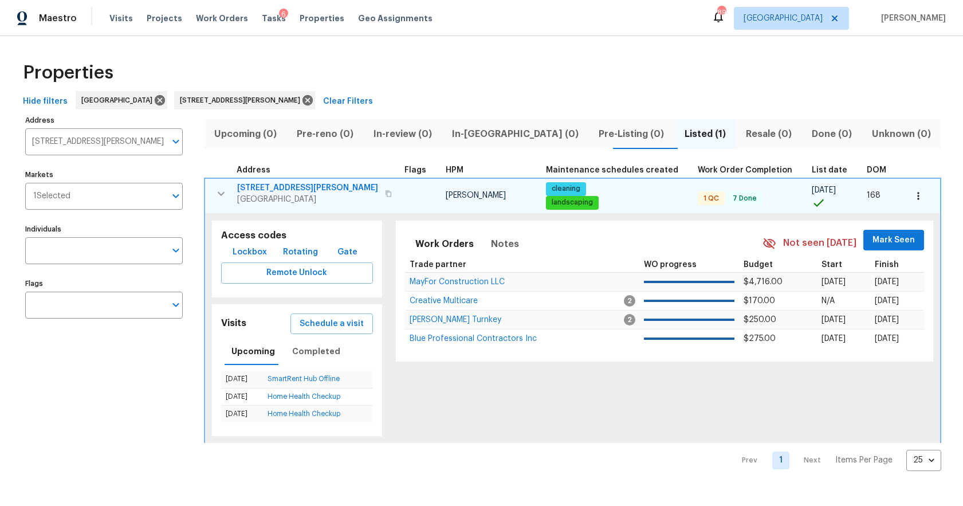
click at [266, 186] on span "318 Kelly St SE" at bounding box center [307, 187] width 141 height 11
click at [246, 254] on span "Lockbox" at bounding box center [249, 252] width 34 height 14
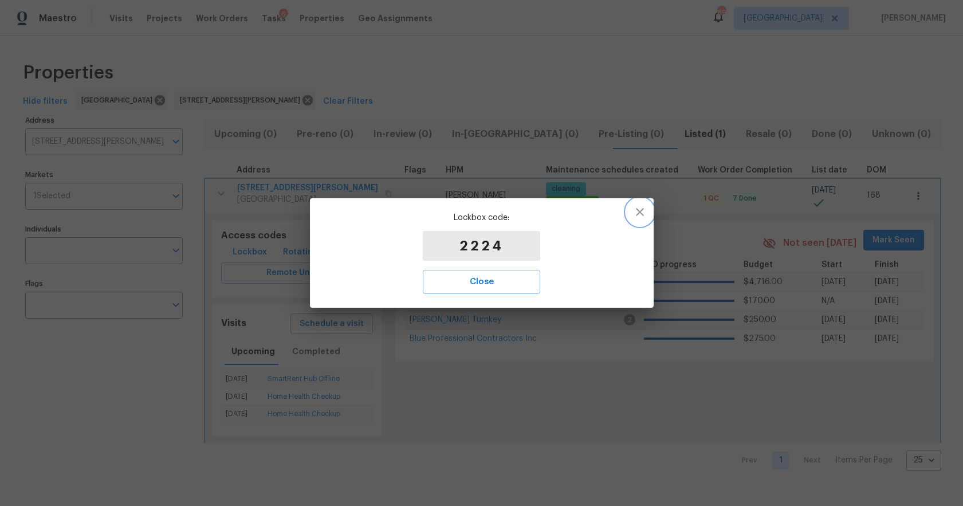
click at [637, 211] on icon "button" at bounding box center [640, 212] width 14 height 14
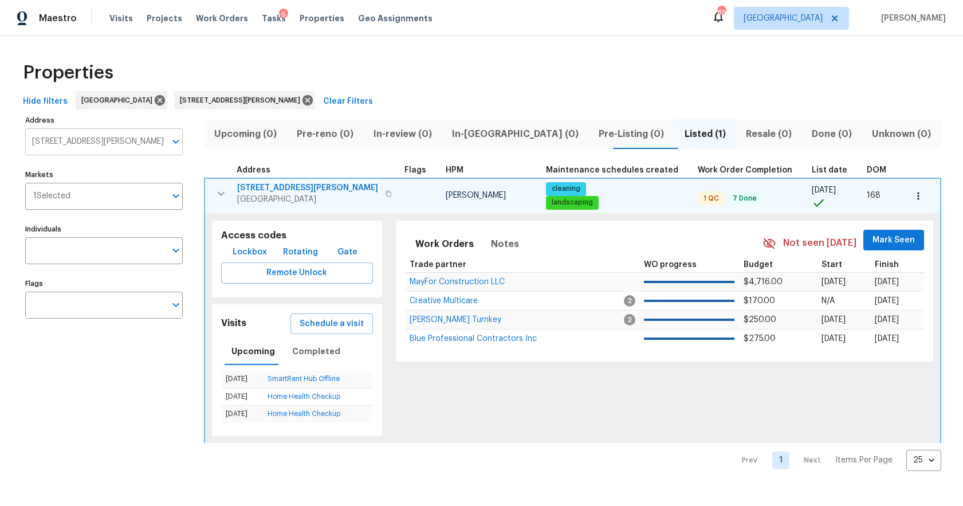
click at [132, 143] on input "318 Kelly St SE Atlanta GA 30312" at bounding box center [95, 141] width 140 height 27
paste input "71 Pratt Dr SE Unit 203"
type input "[STREET_ADDRESS][PERSON_NAME]"
click at [120, 170] on li "371 Pratt Dr SE Unit 203 Atlanta GA 30315" at bounding box center [103, 171] width 157 height 19
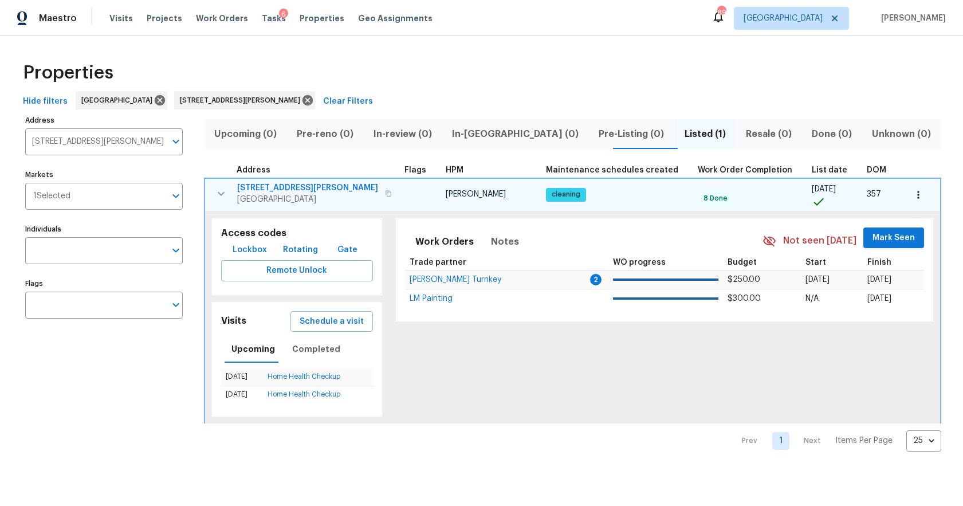
click at [249, 250] on span "Lockbox" at bounding box center [249, 250] width 34 height 14
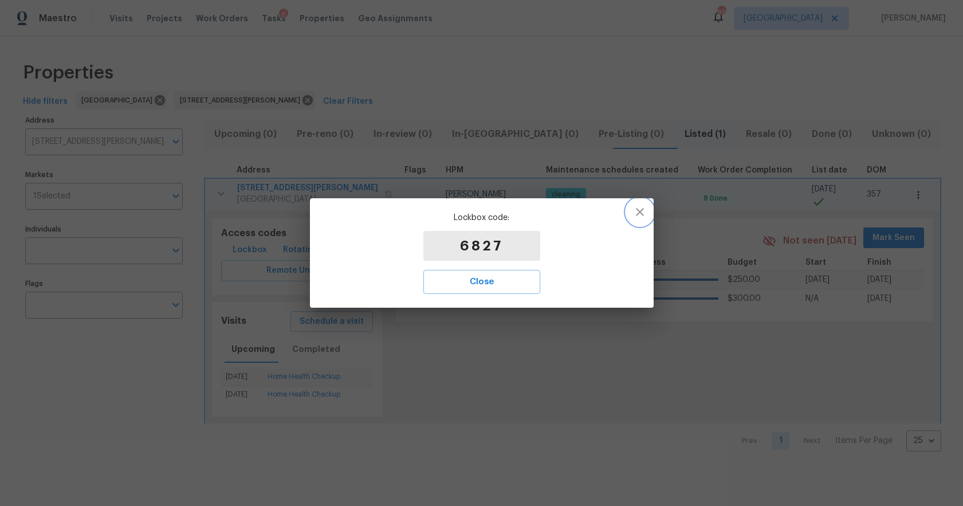
click at [640, 210] on icon "button" at bounding box center [640, 212] width 8 height 8
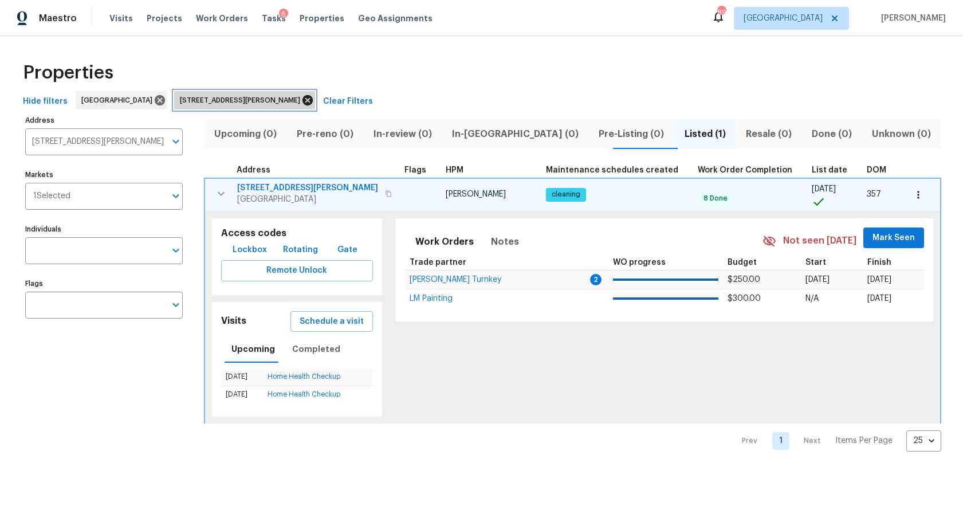
click at [301, 101] on icon at bounding box center [307, 100] width 13 height 13
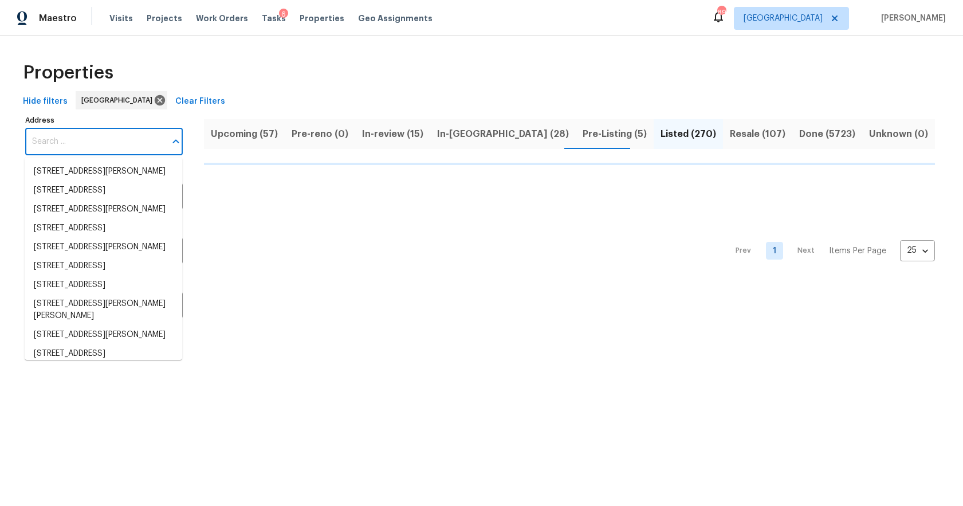
click at [82, 137] on input "Address" at bounding box center [95, 141] width 140 height 27
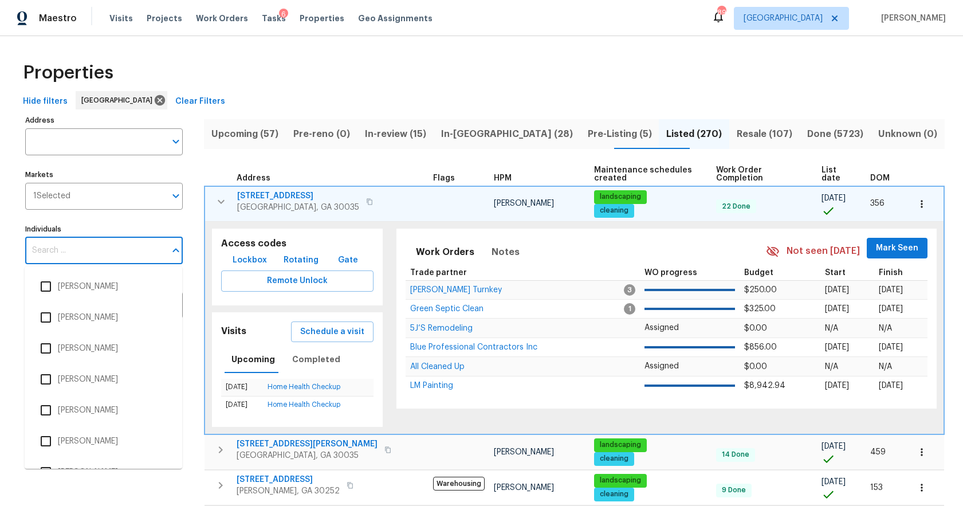
click at [86, 251] on input "Individuals" at bounding box center [95, 250] width 140 height 27
type input "durham"
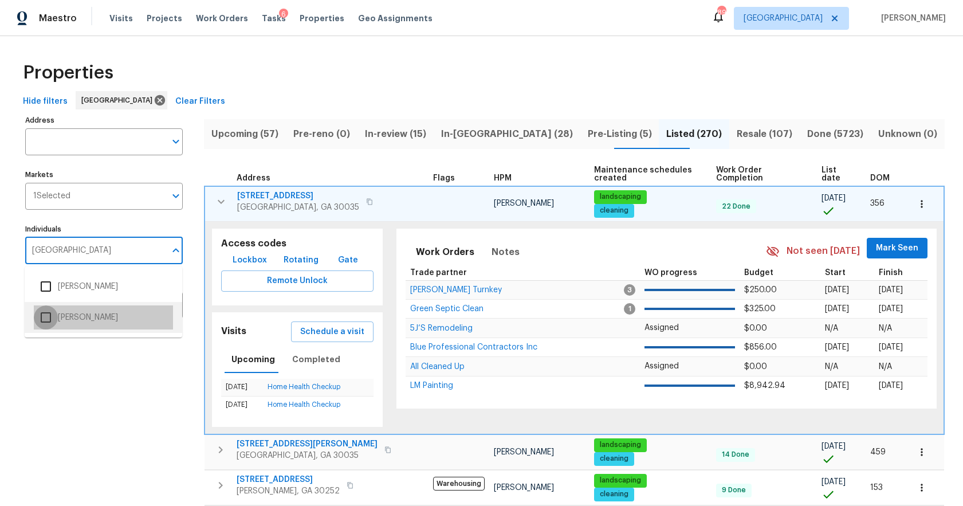
click at [46, 318] on input "checkbox" at bounding box center [46, 317] width 24 height 24
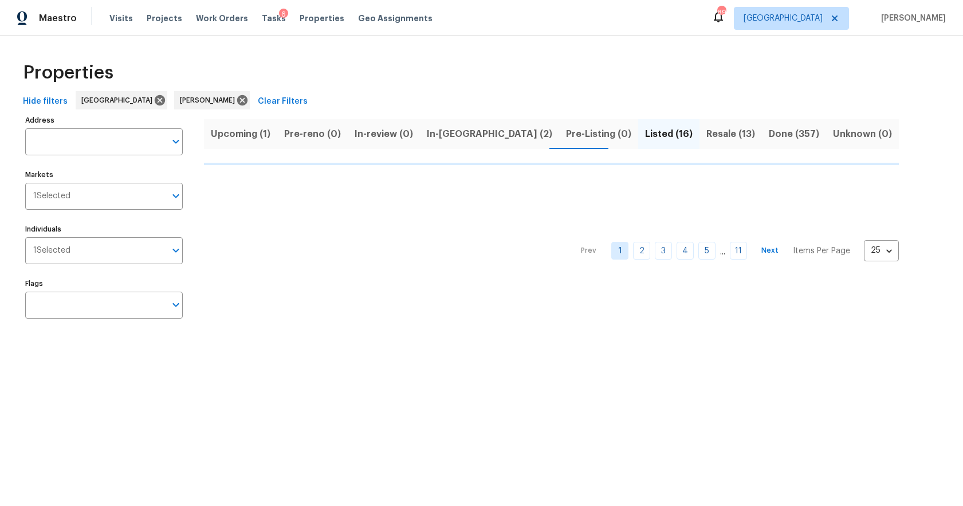
click at [392, 85] on div "Properties" at bounding box center [481, 72] width 926 height 37
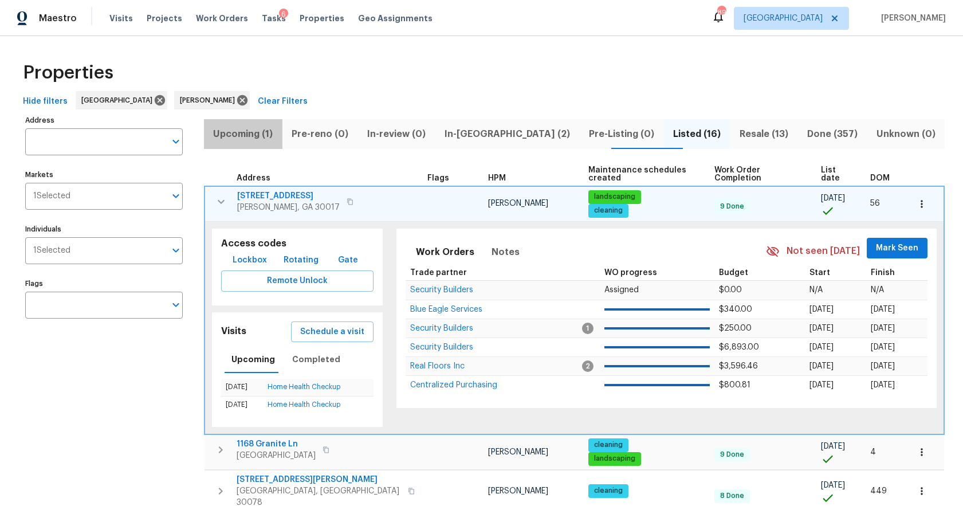
click at [260, 137] on span "Upcoming (1)" at bounding box center [243, 134] width 65 height 16
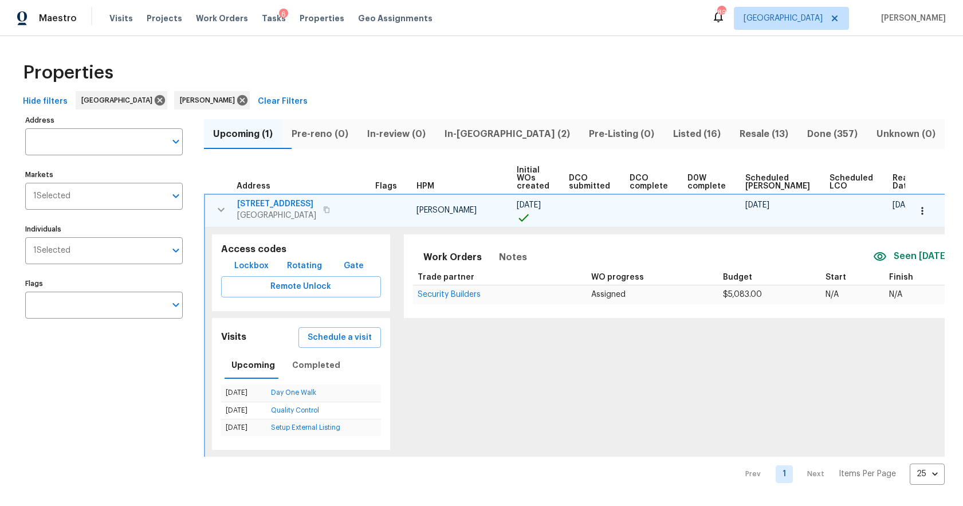
click at [390, 75] on div "Properties" at bounding box center [481, 72] width 926 height 37
click at [237, 104] on icon at bounding box center [242, 100] width 10 height 10
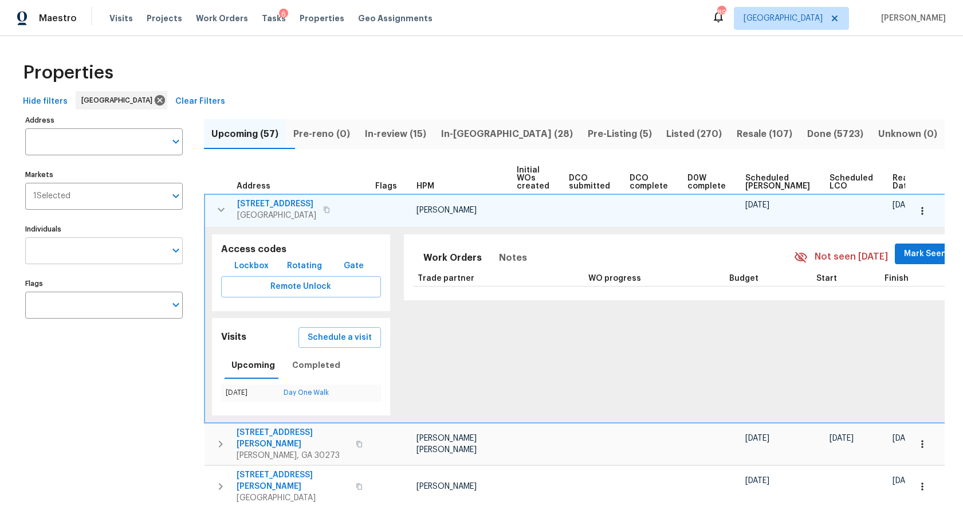
click at [86, 250] on input "Individuals" at bounding box center [95, 250] width 140 height 27
type input "scott smathers"
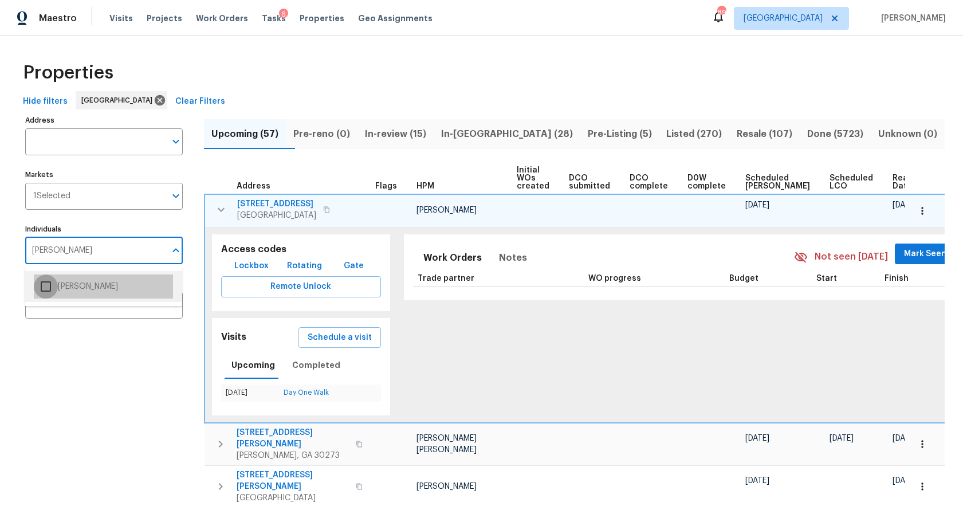
click at [48, 282] on input "checkbox" at bounding box center [46, 286] width 24 height 24
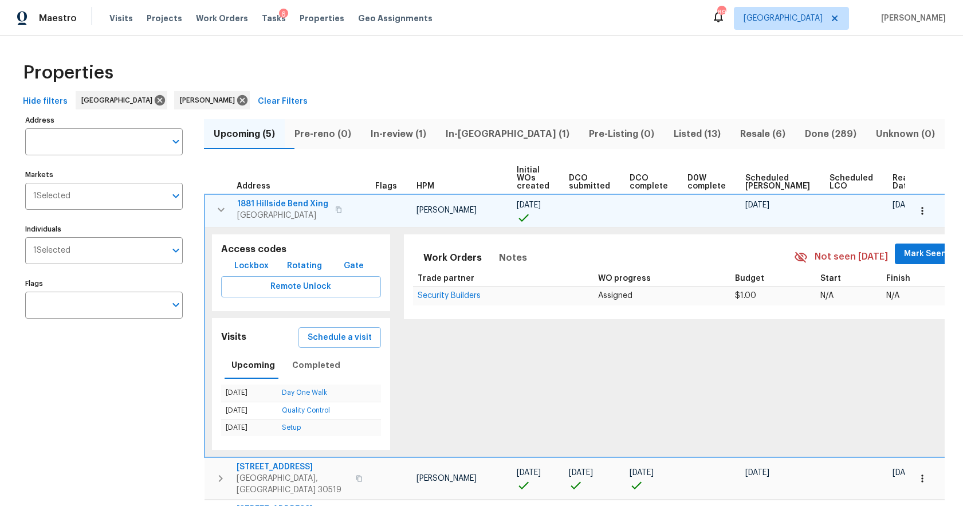
click at [217, 210] on icon "button" at bounding box center [221, 210] width 14 height 14
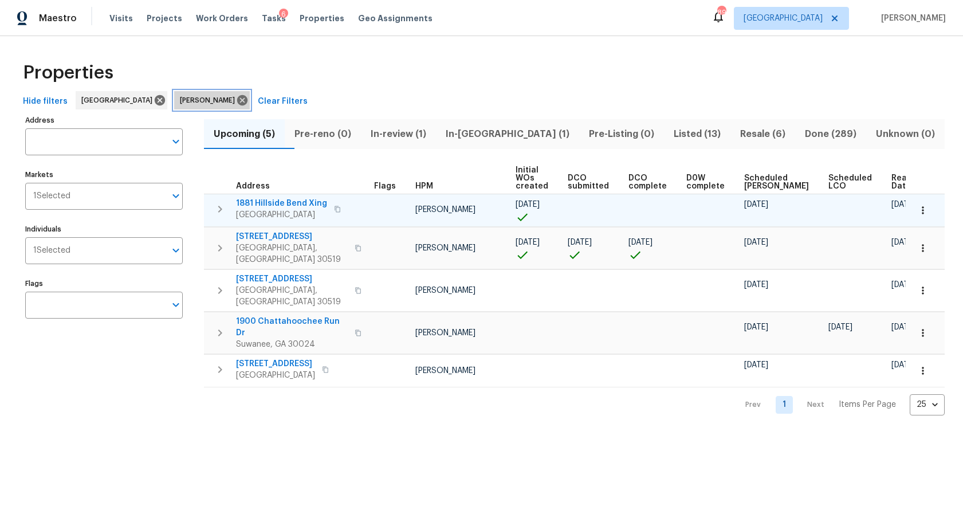
click at [237, 102] on icon at bounding box center [242, 100] width 10 height 10
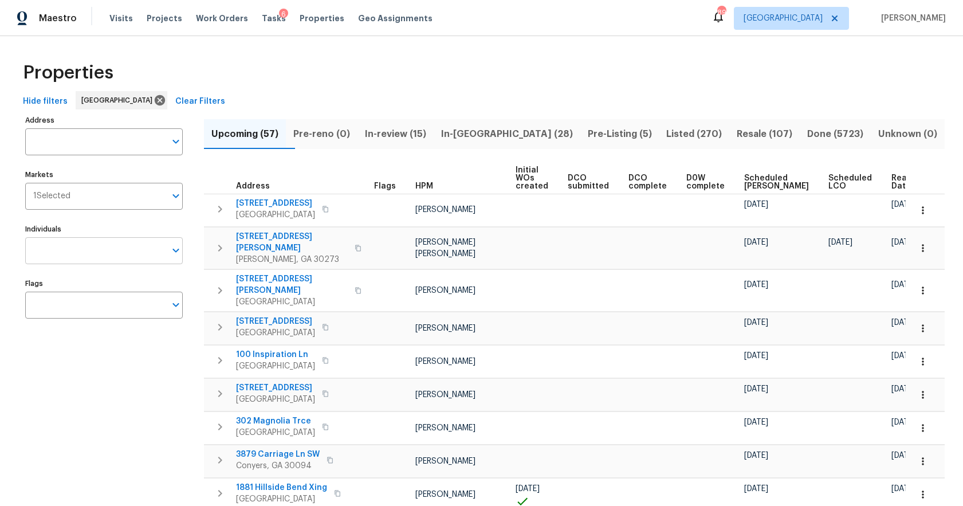
click at [59, 251] on input "Individuals" at bounding box center [95, 250] width 140 height 27
type input "tyler payne"
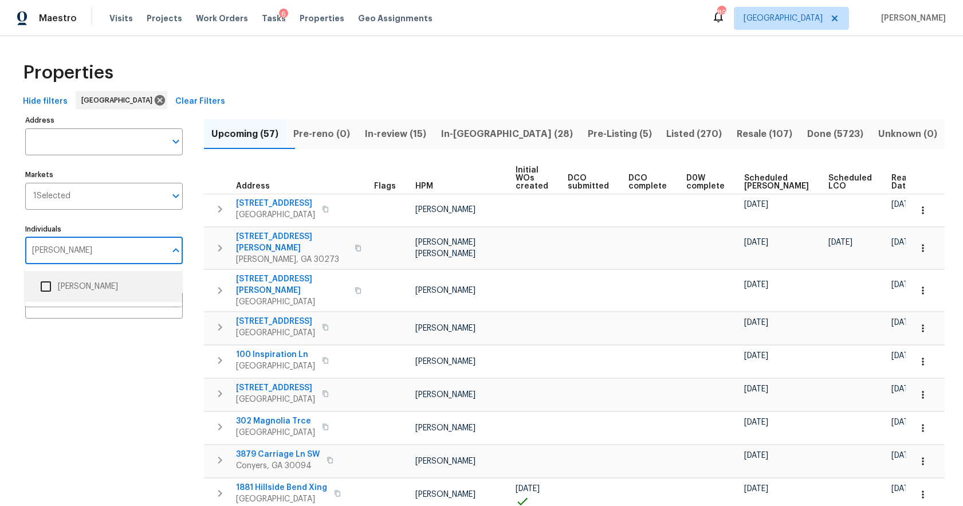
click at [45, 284] on input "checkbox" at bounding box center [46, 286] width 24 height 24
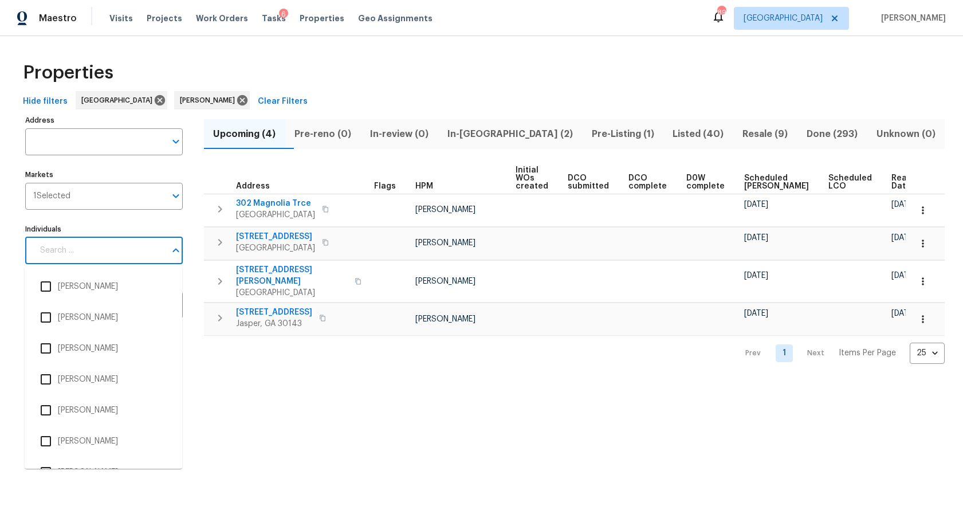
click at [82, 256] on input "Individuals" at bounding box center [99, 250] width 132 height 27
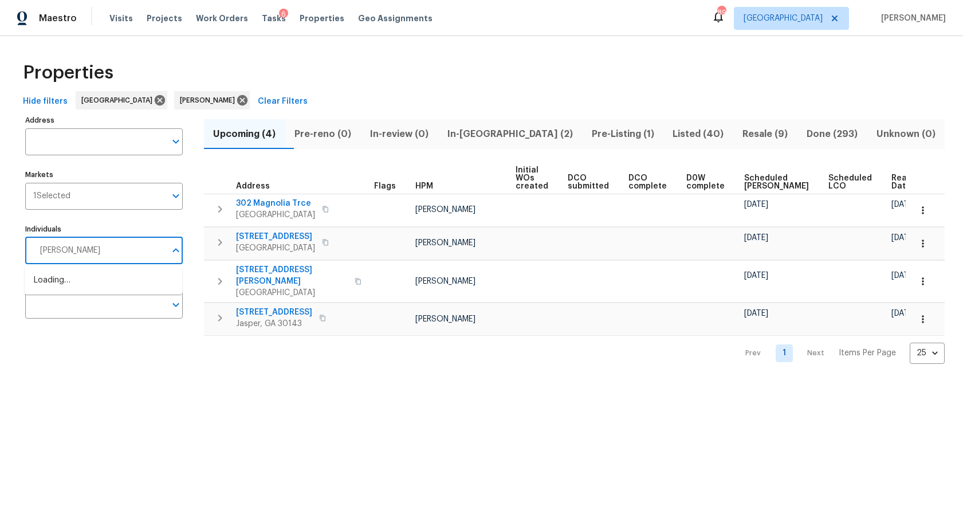
type input "ryan fogarty"
click at [53, 285] on input "checkbox" at bounding box center [46, 286] width 24 height 24
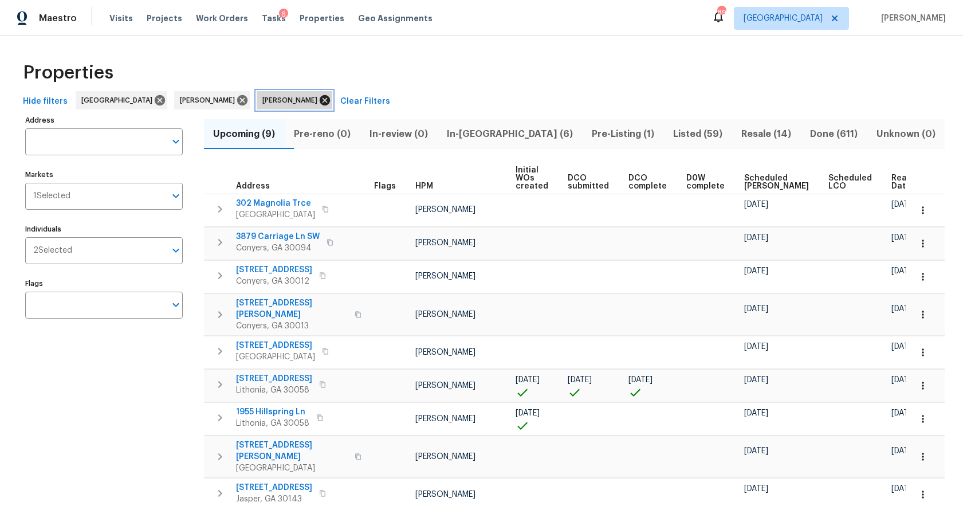
click at [320, 98] on icon at bounding box center [325, 100] width 10 height 10
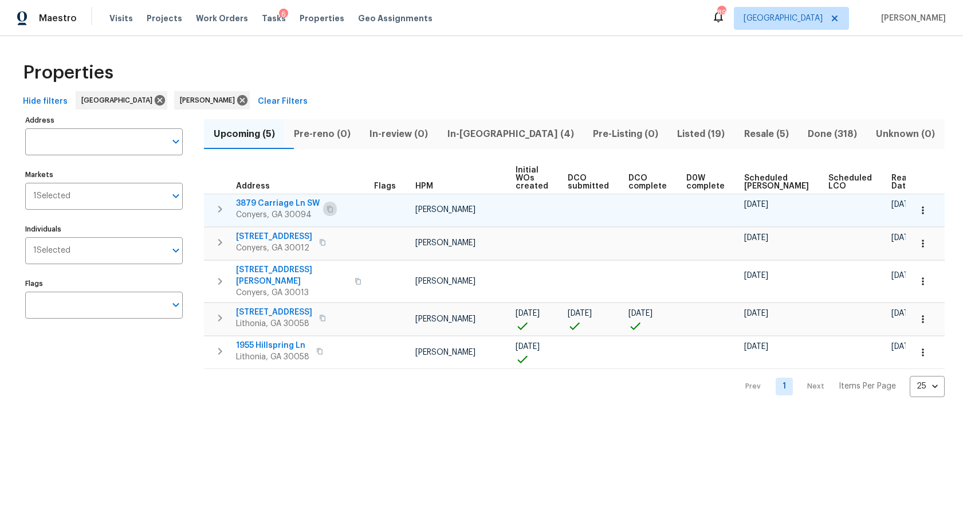
click at [328, 211] on icon "button" at bounding box center [329, 209] width 7 height 7
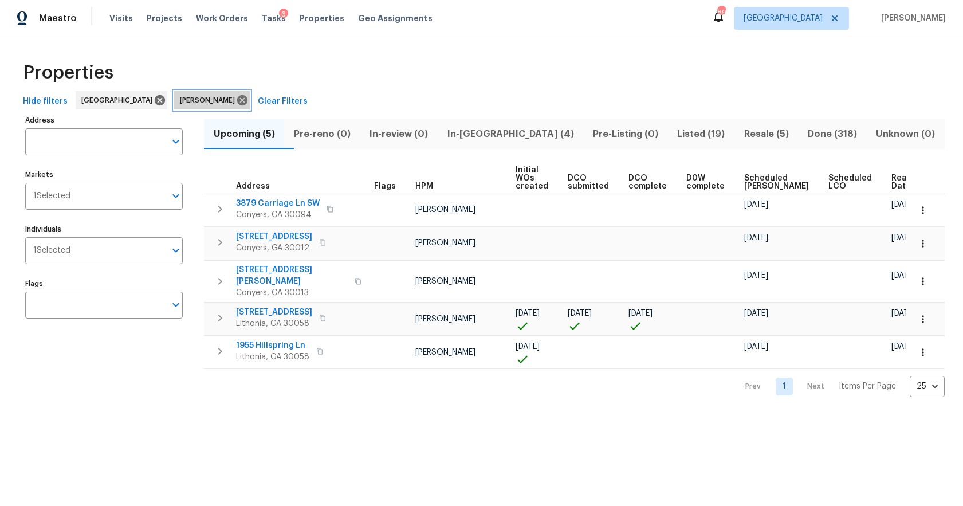
click at [237, 98] on icon at bounding box center [242, 100] width 10 height 10
click at [179, 98] on div "Hide filters Atlanta Ryan Fogarty Clear Filters" at bounding box center [481, 101] width 926 height 21
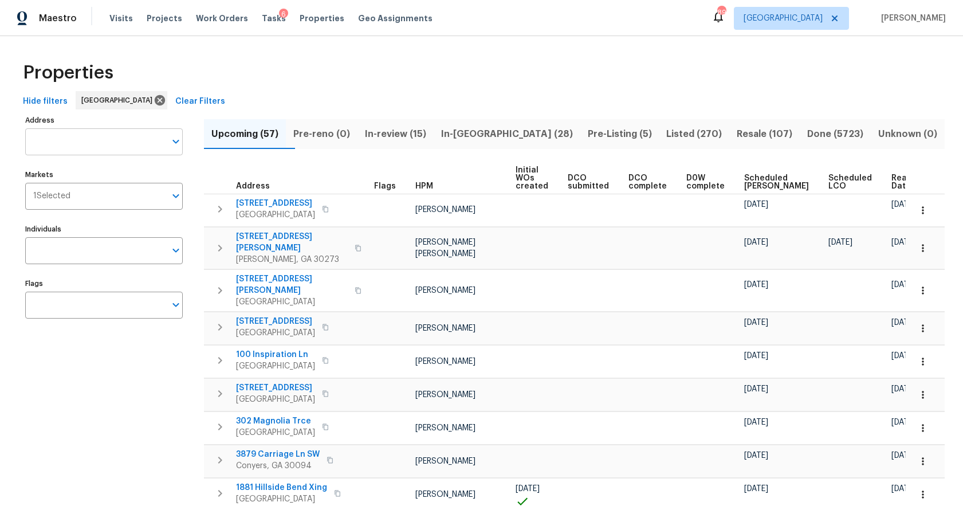
click at [81, 139] on input "Address" at bounding box center [95, 141] width 140 height 27
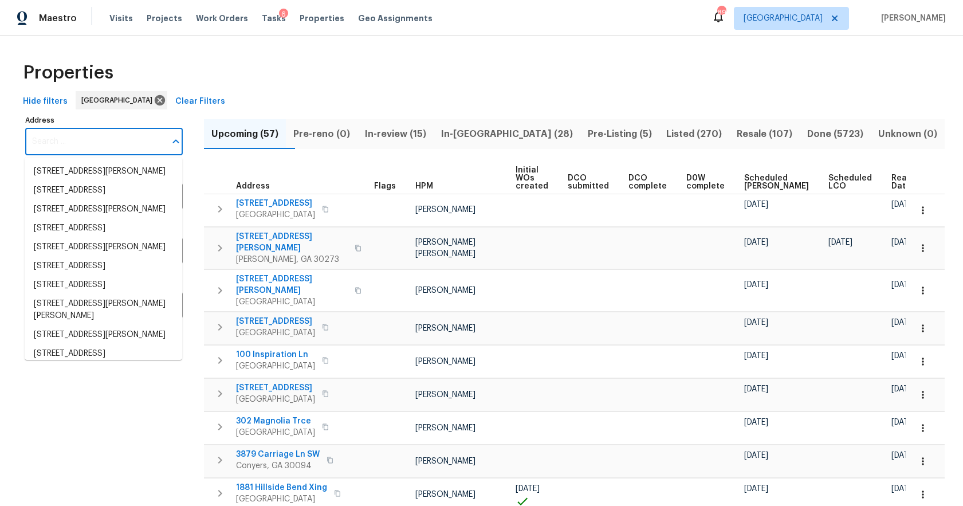
paste input "371 Pratt Dr SE Unit 203, Atlanta, GA 30315"
type input "371 Pratt Dr SE Unit 203, Atlanta, GA 30315"
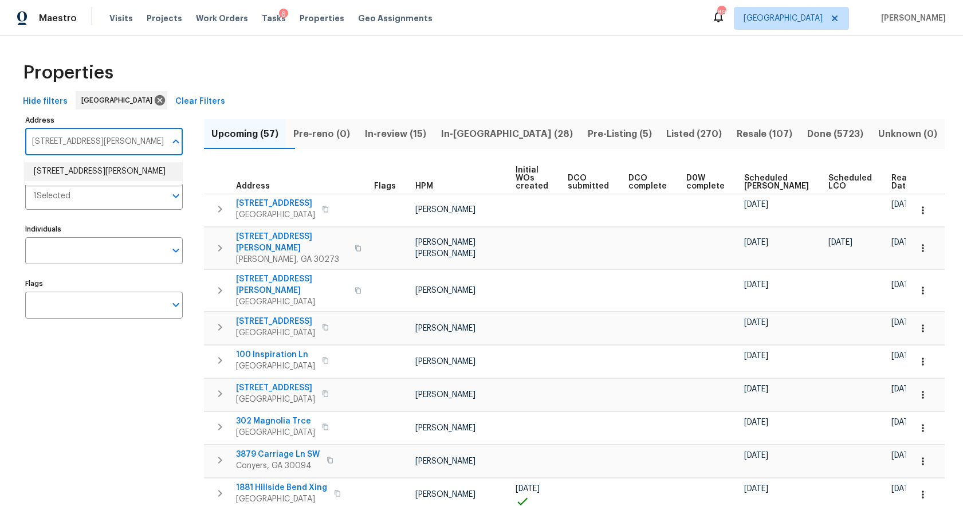
click at [78, 175] on li "371 Pratt Dr SE Unit 203 Atlanta GA 30315" at bounding box center [103, 171] width 157 height 19
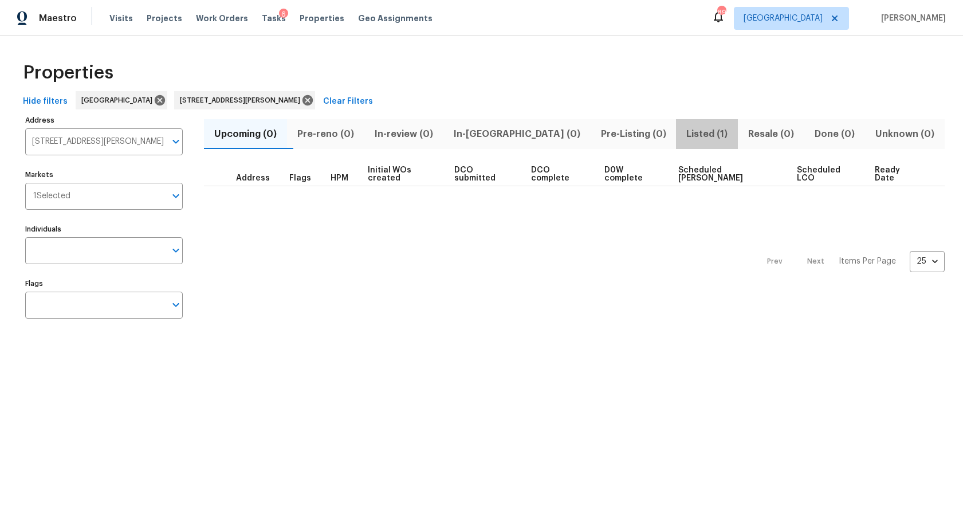
click at [683, 131] on span "Listed (1)" at bounding box center [707, 134] width 48 height 16
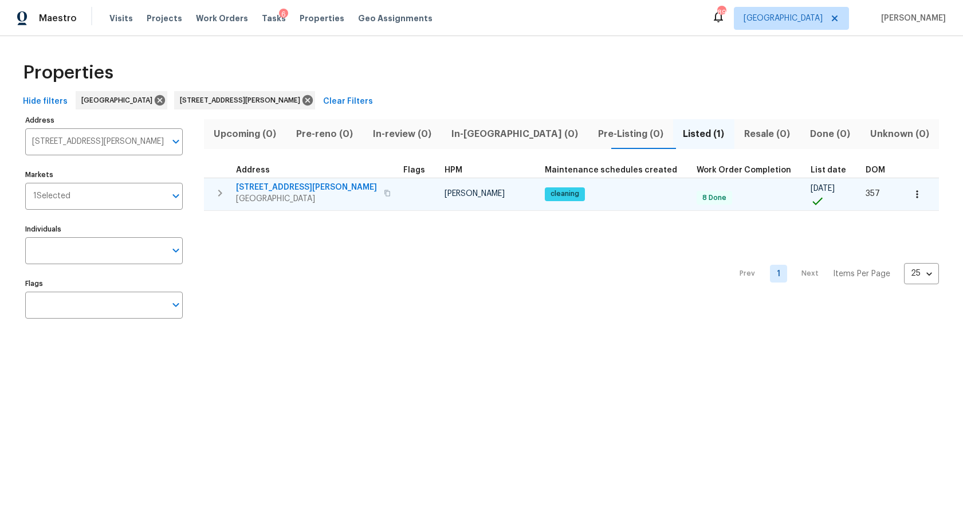
click at [215, 193] on icon "button" at bounding box center [220, 193] width 14 height 14
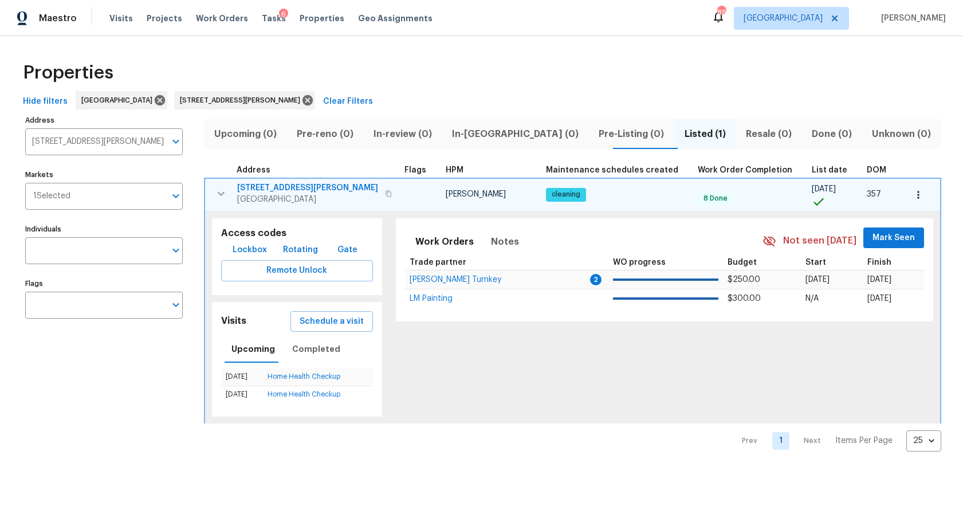
drag, startPoint x: 273, startPoint y: 184, endPoint x: 274, endPoint y: 207, distance: 22.4
click at [273, 184] on span "371 Pratt Dr SE Unit 203" at bounding box center [307, 187] width 141 height 11
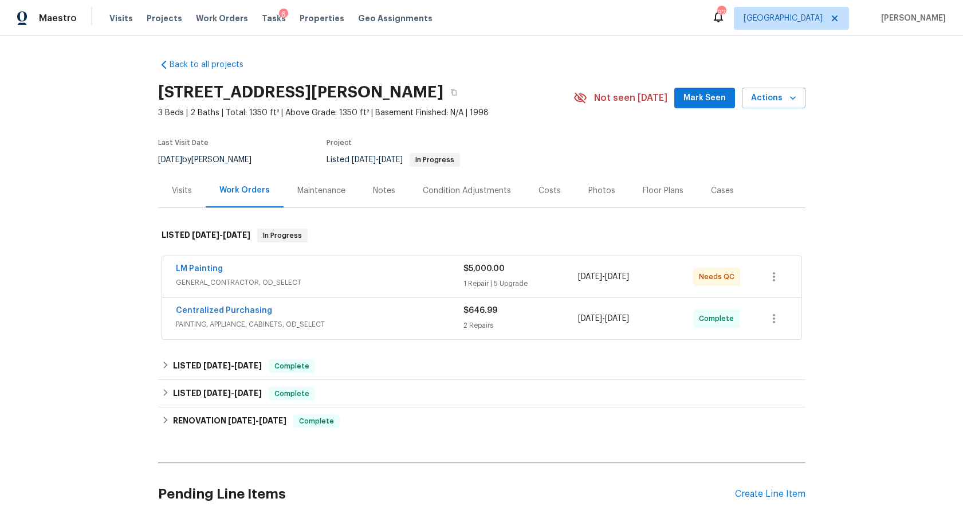
click at [245, 284] on span "GENERAL_CONTRACTOR, OD_SELECT" at bounding box center [319, 282] width 287 height 11
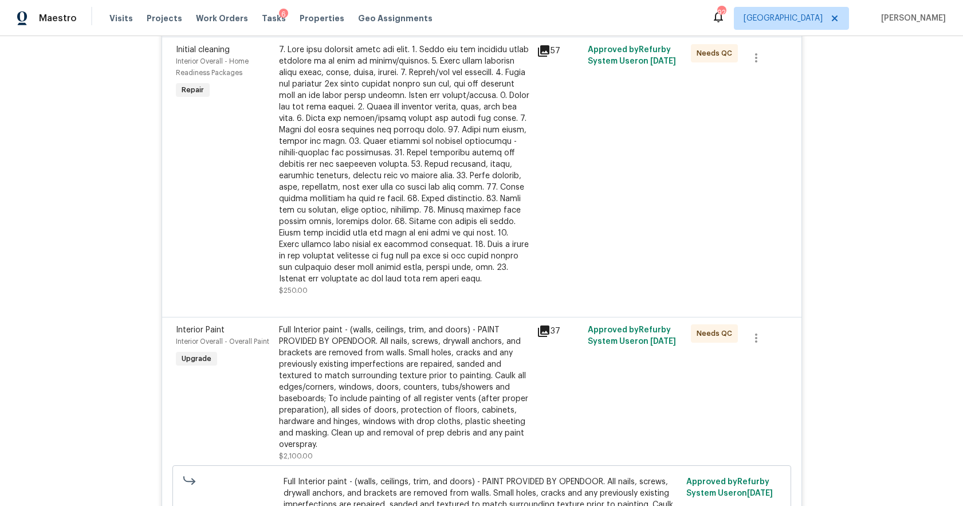
scroll to position [555, 0]
click at [549, 326] on div "37" at bounding box center [559, 329] width 45 height 14
click at [538, 330] on icon at bounding box center [543, 328] width 11 height 11
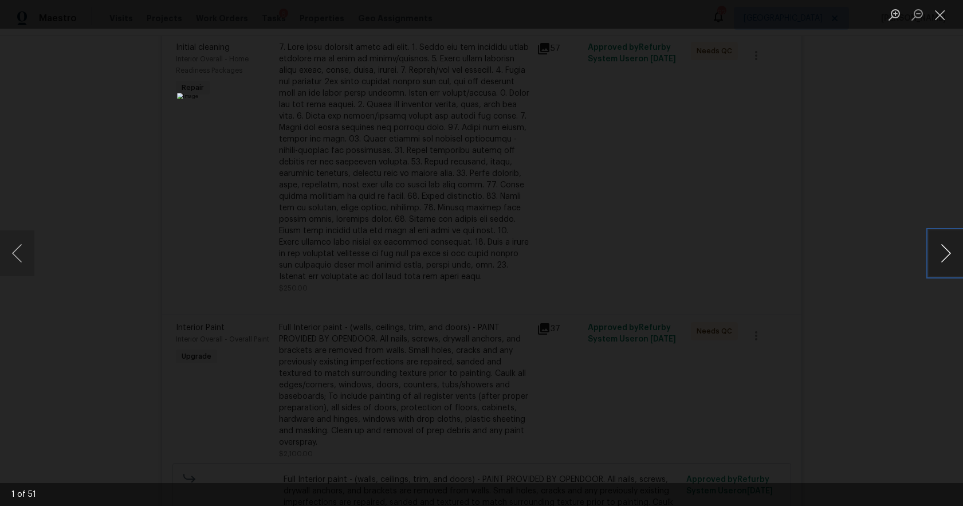
click at [944, 253] on button "Next image" at bounding box center [945, 253] width 34 height 46
click at [948, 255] on button "Next image" at bounding box center [945, 253] width 34 height 46
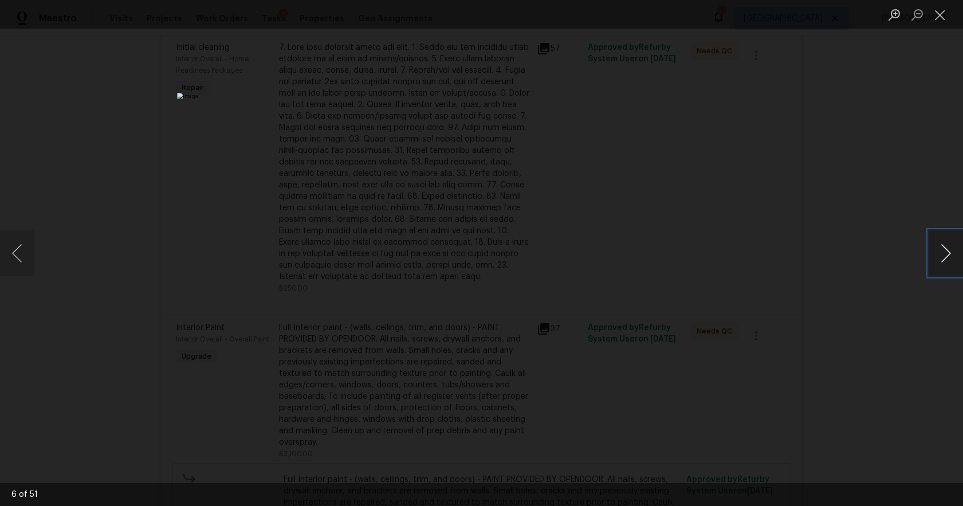
click at [948, 255] on button "Next image" at bounding box center [945, 253] width 34 height 46
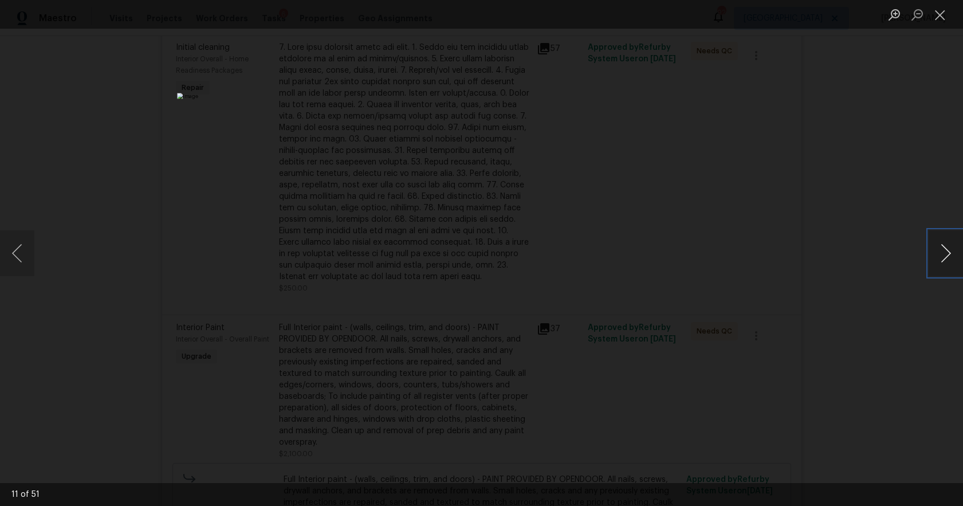
click at [948, 255] on button "Next image" at bounding box center [945, 253] width 34 height 46
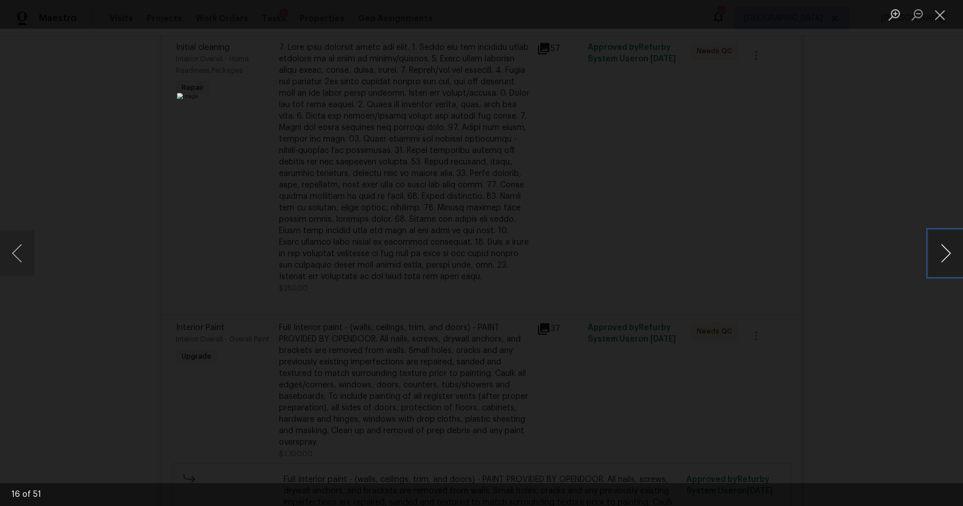
click at [948, 255] on button "Next image" at bounding box center [945, 253] width 34 height 46
click at [956, 257] on button "Next image" at bounding box center [945, 253] width 34 height 46
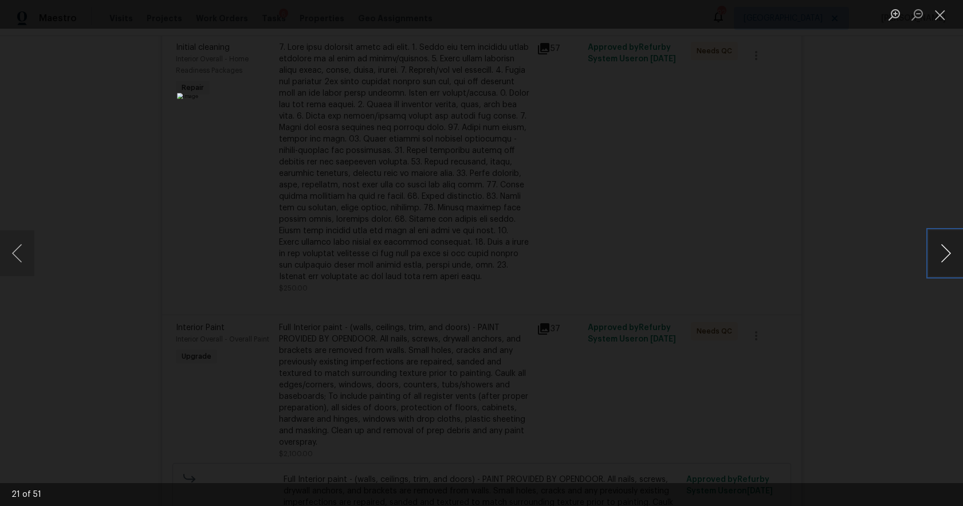
click at [956, 257] on button "Next image" at bounding box center [945, 253] width 34 height 46
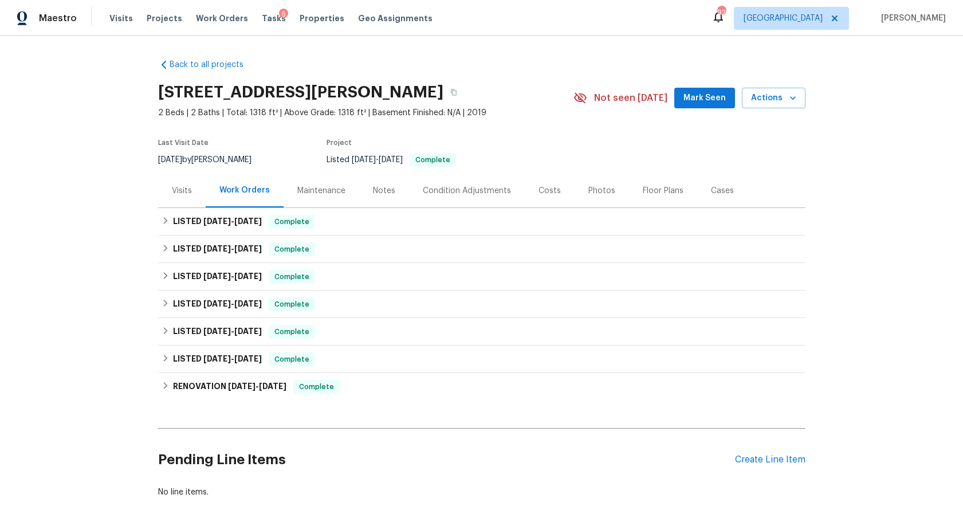
click at [177, 188] on div "Visits" at bounding box center [182, 190] width 20 height 11
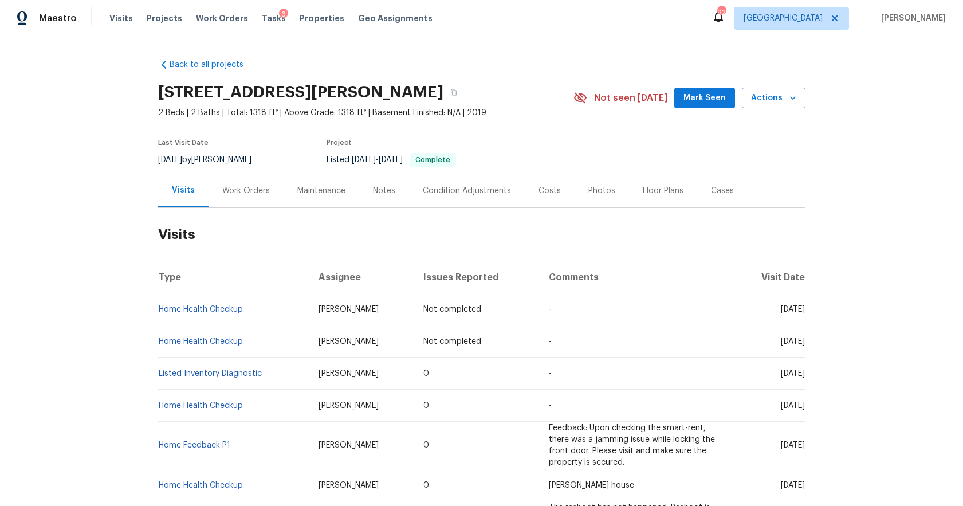
click at [241, 186] on div "Work Orders" at bounding box center [246, 190] width 48 height 11
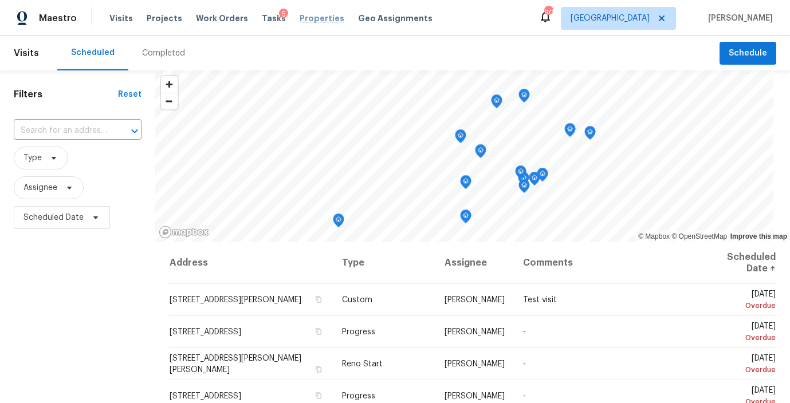
click at [299, 21] on span "Properties" at bounding box center [321, 18] width 45 height 11
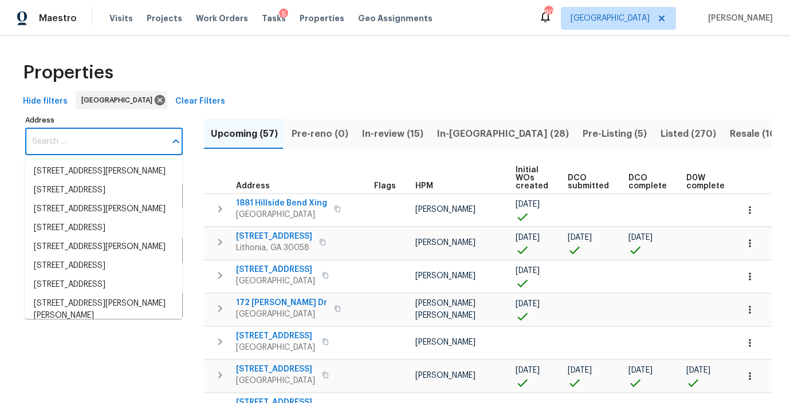
click at [110, 144] on input "Address" at bounding box center [95, 141] width 140 height 27
paste input "[STREET_ADDRESS][PERSON_NAME]"
type input "[STREET_ADDRESS][PERSON_NAME]"
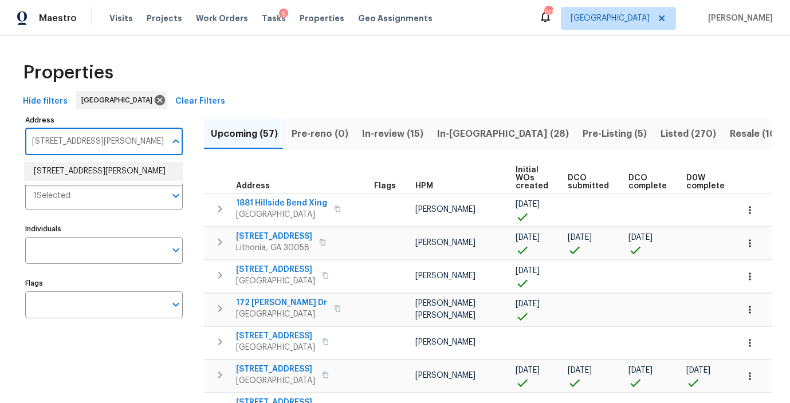
click at [60, 177] on li "[STREET_ADDRESS][PERSON_NAME]" at bounding box center [103, 171] width 157 height 19
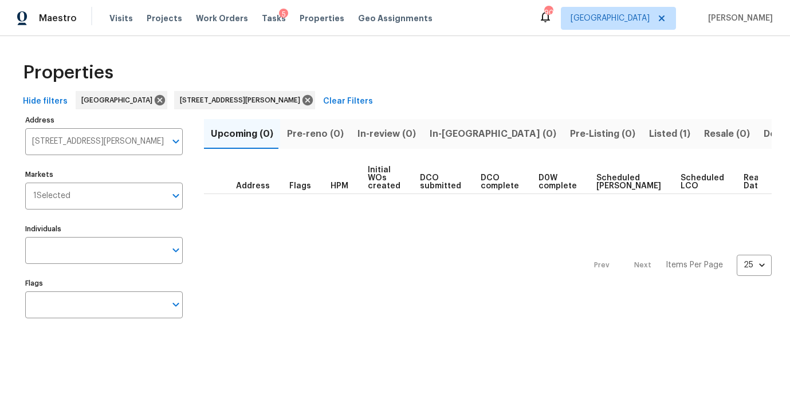
click at [649, 128] on span "Listed (1)" at bounding box center [669, 134] width 41 height 16
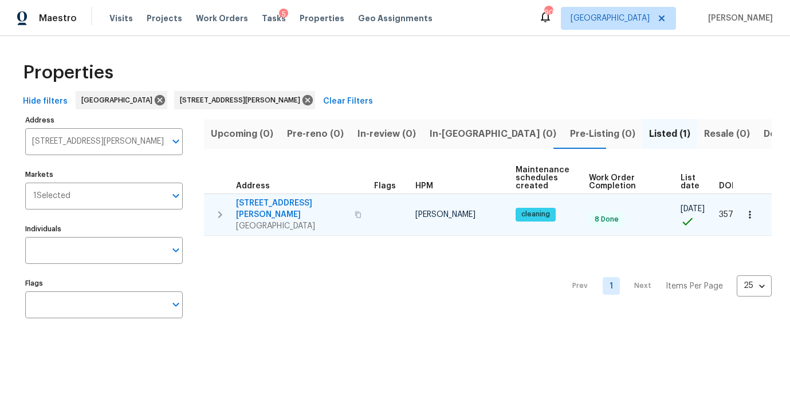
click at [249, 202] on span "[STREET_ADDRESS][PERSON_NAME]" at bounding box center [292, 209] width 112 height 23
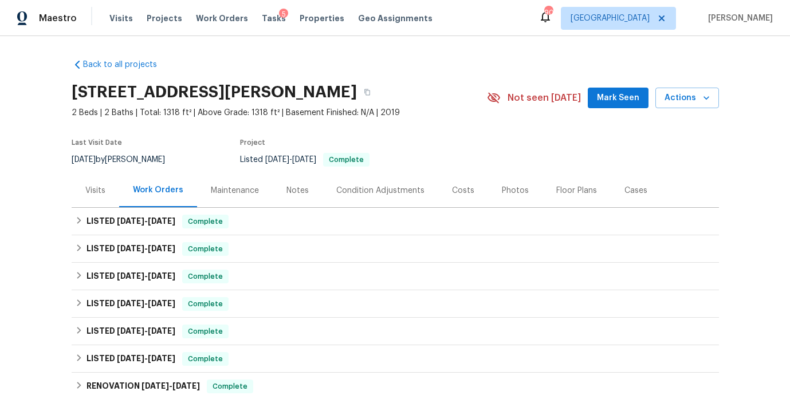
scroll to position [172, 0]
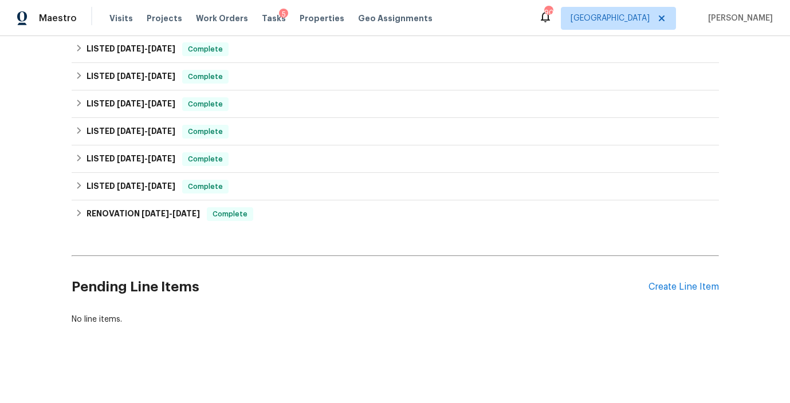
click at [675, 281] on div "Pending Line Items Create Line Item" at bounding box center [395, 287] width 647 height 53
click at [673, 289] on div "Create Line Item" at bounding box center [683, 287] width 70 height 11
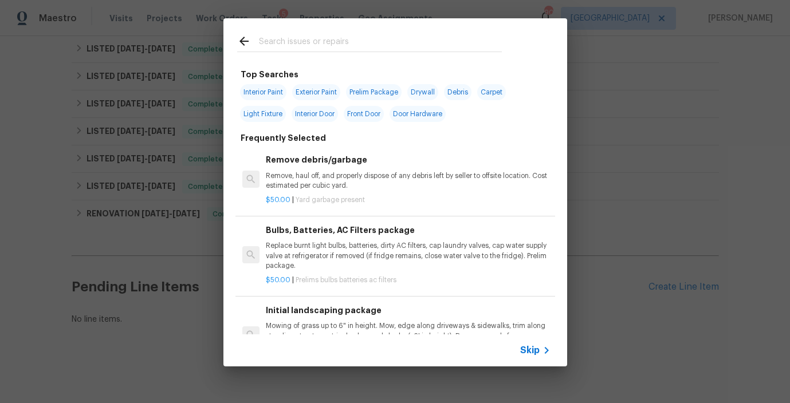
click at [267, 91] on span "Interior Paint" at bounding box center [263, 92] width 46 height 16
type input "Interior Paint"
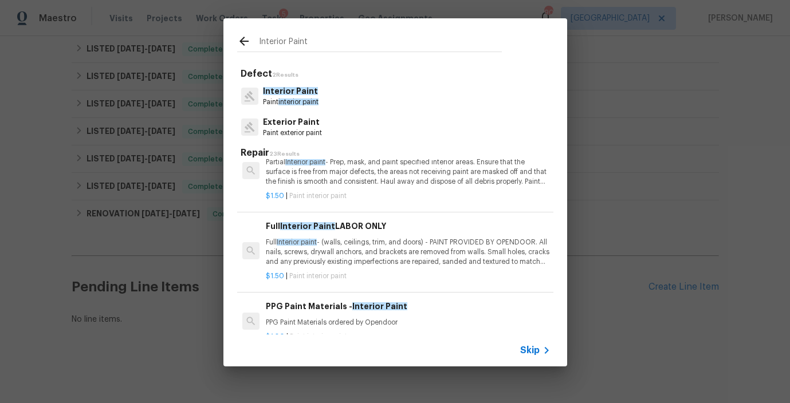
scroll to position [0, 0]
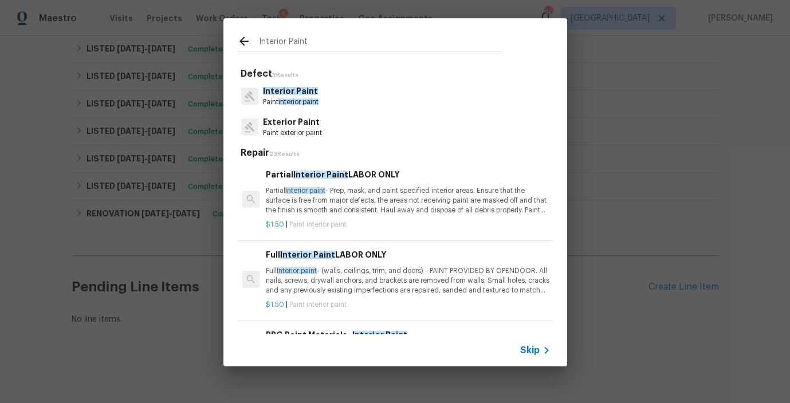
click at [340, 208] on p "Partial Interior paint - Prep, mask, and paint specified interior areas. Ensure…" at bounding box center [408, 200] width 284 height 29
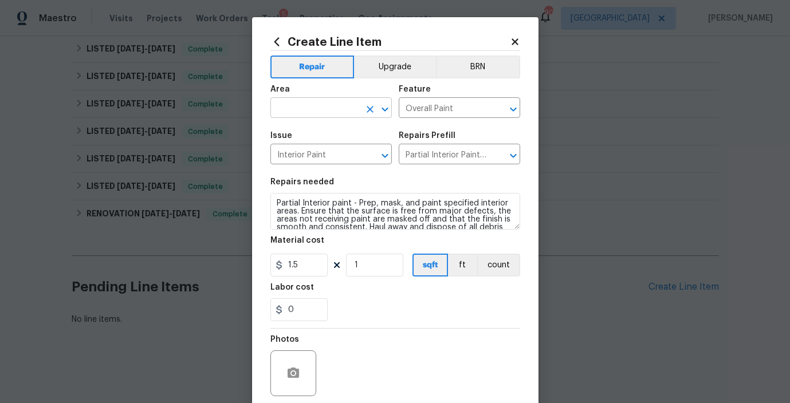
click at [306, 111] on input "text" at bounding box center [314, 109] width 89 height 18
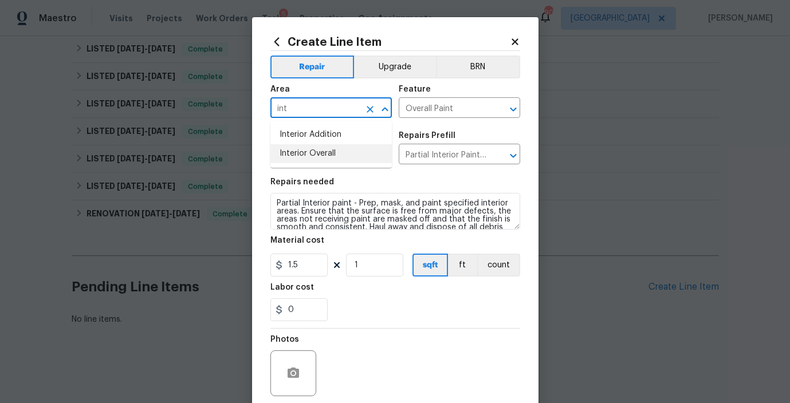
click at [318, 157] on li "Interior Overall" at bounding box center [330, 153] width 121 height 19
type input "Interior Overall"
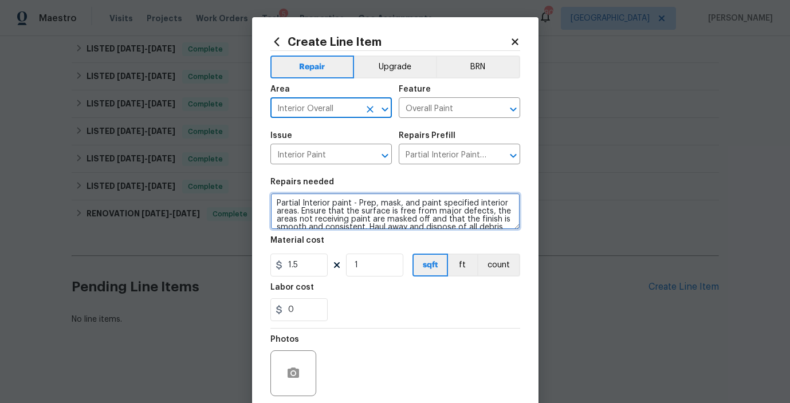
scroll to position [24, 0]
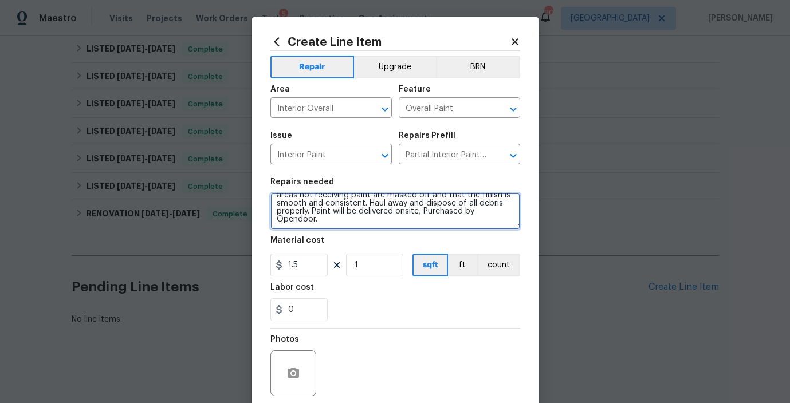
drag, startPoint x: 296, startPoint y: 211, endPoint x: 455, endPoint y: 251, distance: 164.2
click at [455, 251] on section "Repairs needed Partial Interior paint - Prep, mask, and paint specified interio…" at bounding box center [395, 249] width 250 height 157
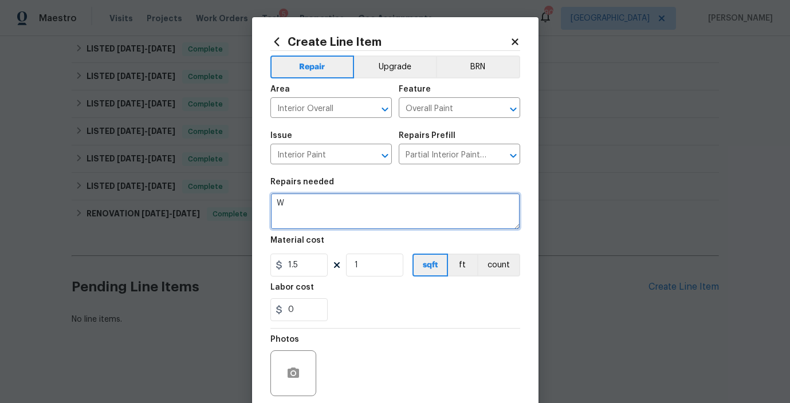
scroll to position [0, 0]
type textarea "Walls only paint. upstairs"
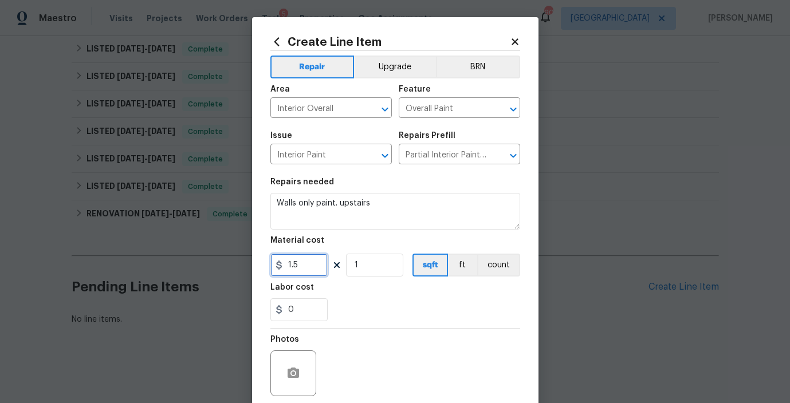
click at [303, 267] on input "1.5" at bounding box center [298, 265] width 57 height 23
type input "1.1"
click at [370, 265] on input "1" at bounding box center [374, 265] width 57 height 23
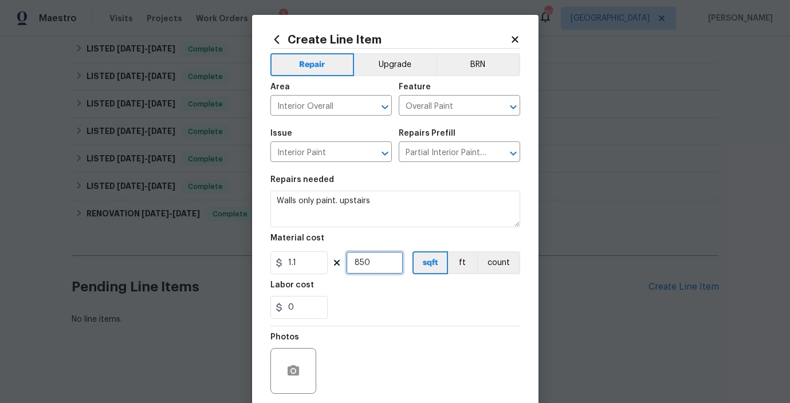
scroll to position [90, 0]
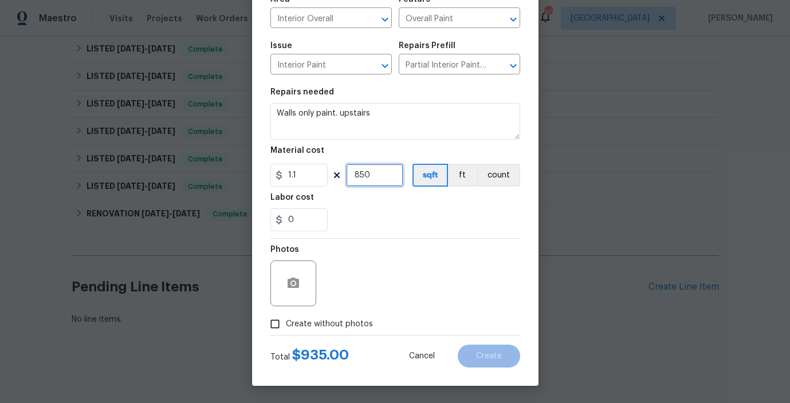
type input "850"
click at [278, 323] on input "Create without photos" at bounding box center [275, 324] width 22 height 22
checkbox input "true"
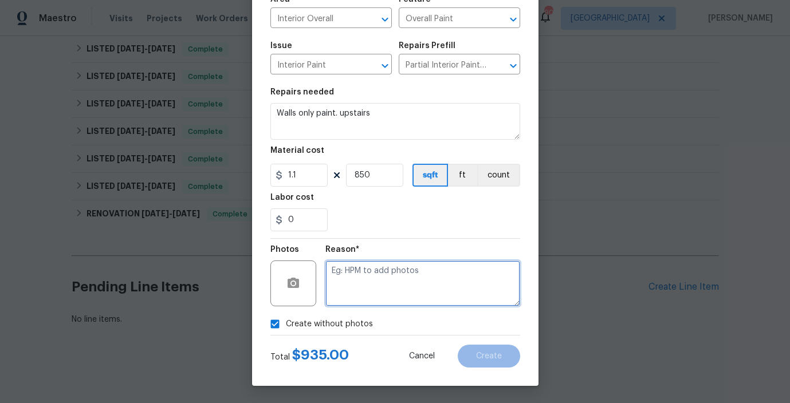
click at [388, 291] on textarea at bounding box center [422, 284] width 195 height 46
type textarea "desk"
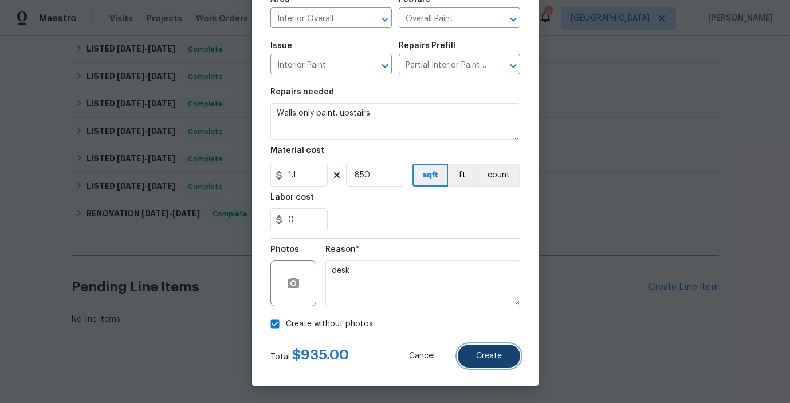
click at [492, 356] on span "Create" at bounding box center [489, 356] width 26 height 9
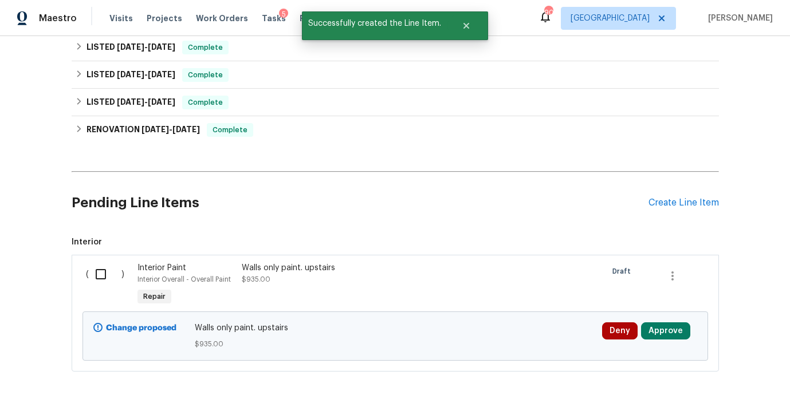
scroll to position [272, 0]
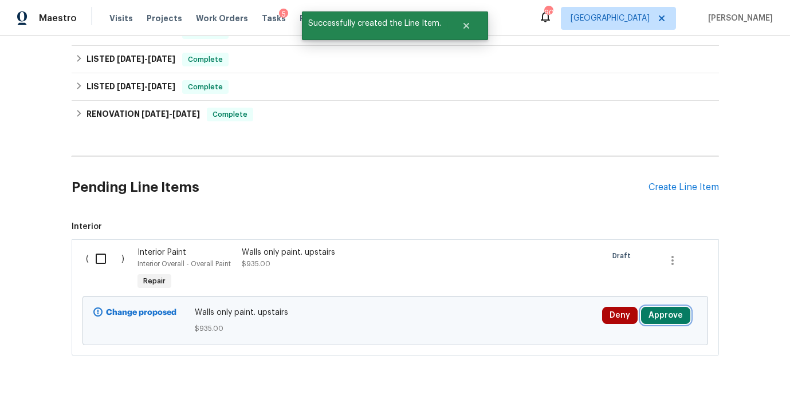
click at [668, 316] on button "Approve" at bounding box center [665, 315] width 49 height 17
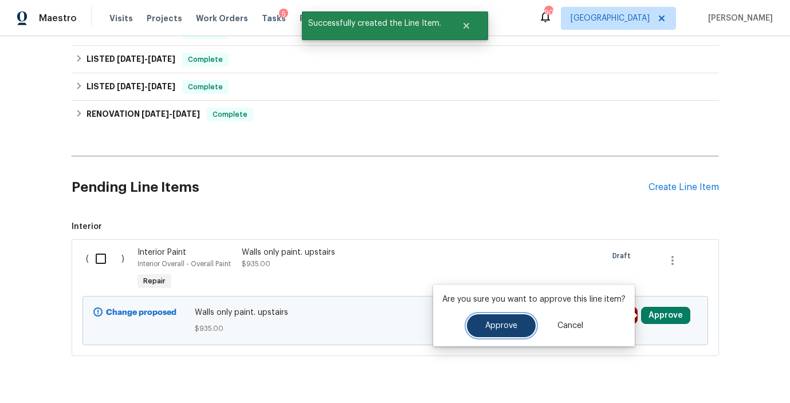
click at [514, 329] on span "Approve" at bounding box center [501, 326] width 32 height 9
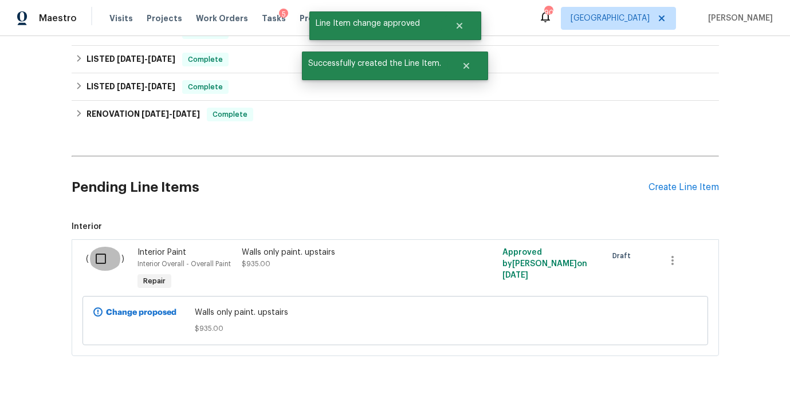
click at [96, 259] on input "checkbox" at bounding box center [105, 259] width 33 height 24
checkbox input "true"
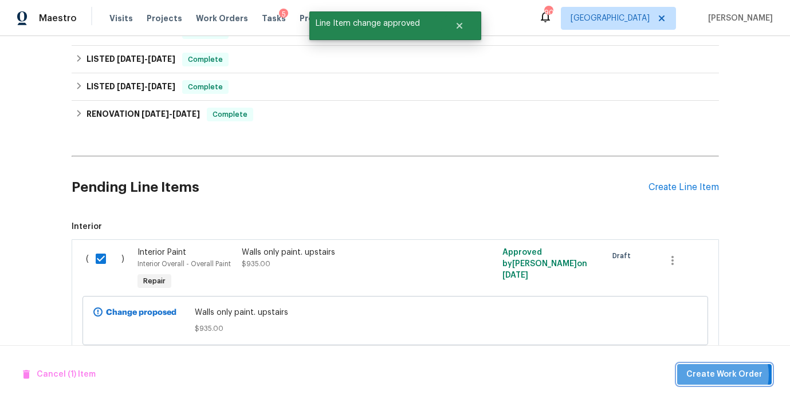
click at [721, 375] on span "Create Work Order" at bounding box center [724, 375] width 76 height 14
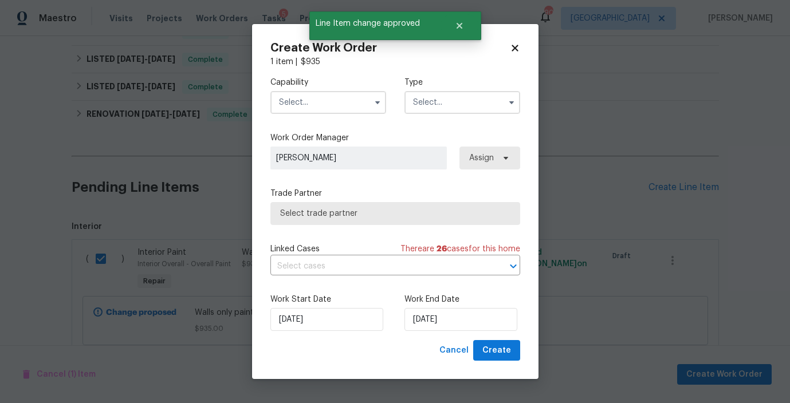
click at [320, 101] on input "text" at bounding box center [328, 102] width 116 height 23
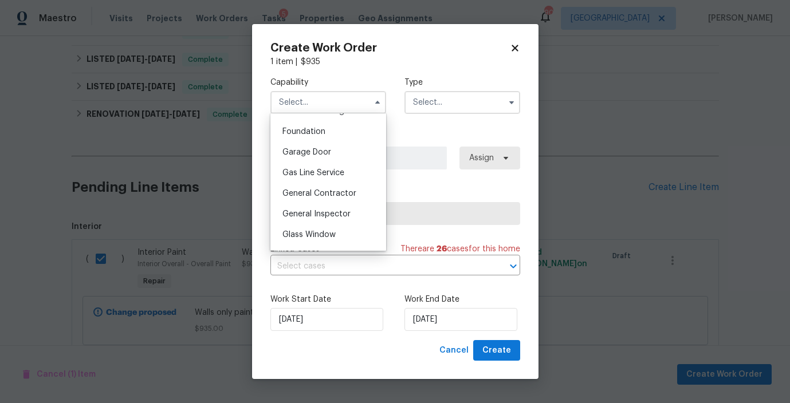
scroll to position [485, 0]
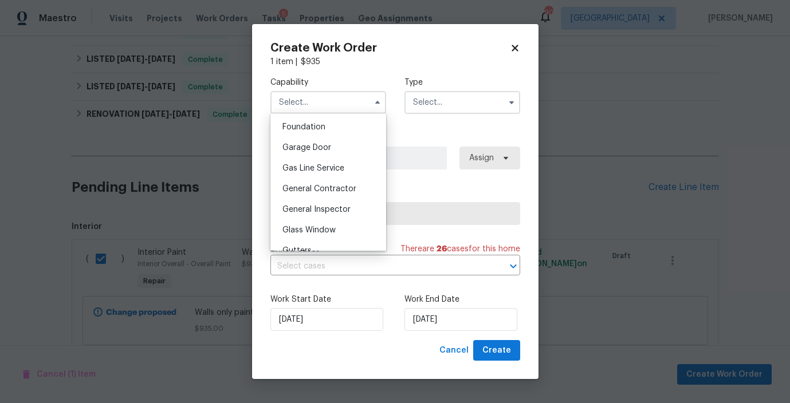
click at [317, 193] on div "General Contractor" at bounding box center [328, 189] width 110 height 21
type input "General Contractor"
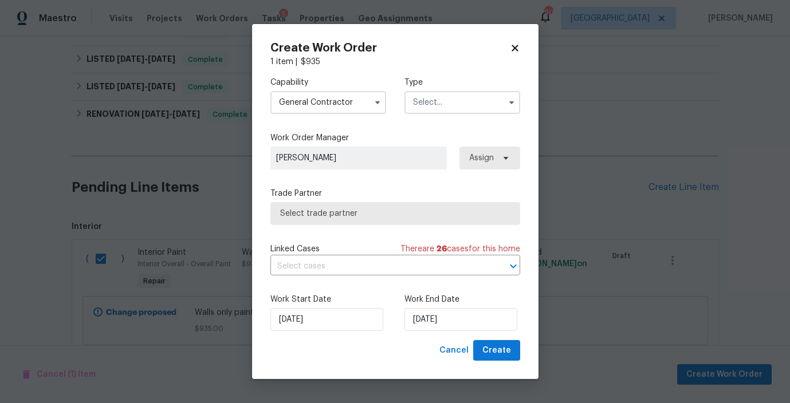
click at [427, 106] on input "text" at bounding box center [462, 102] width 116 height 23
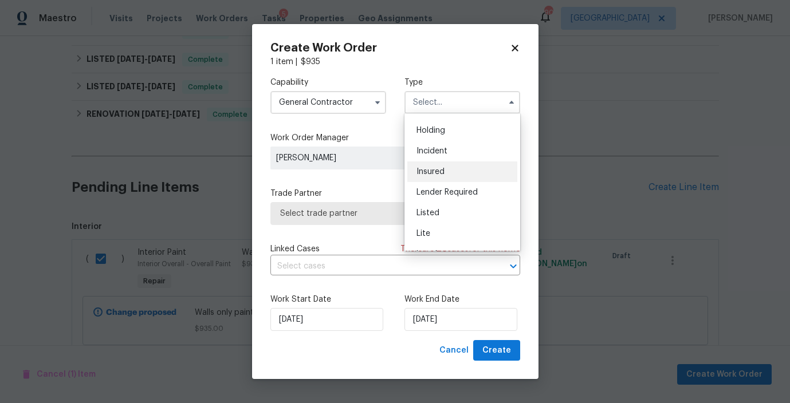
scroll to position [38, 0]
click at [437, 210] on span "Listed" at bounding box center [427, 212] width 23 height 8
type input "Listed"
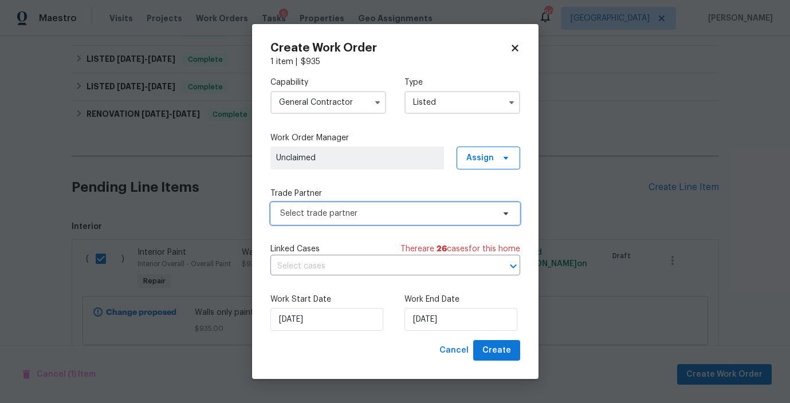
click at [338, 214] on span "Select trade partner" at bounding box center [387, 213] width 214 height 11
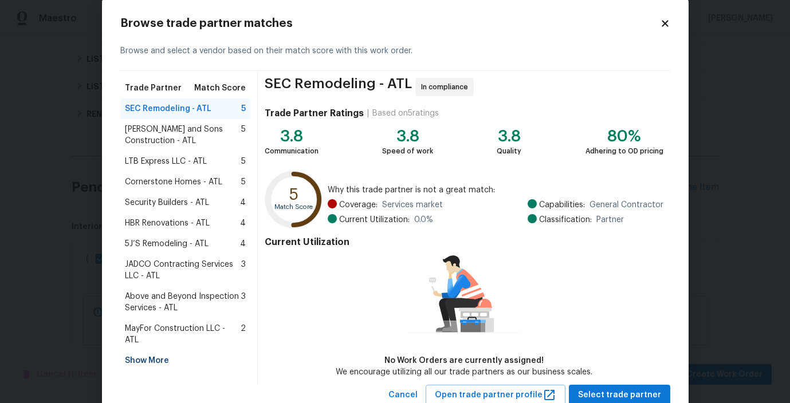
scroll to position [22, 0]
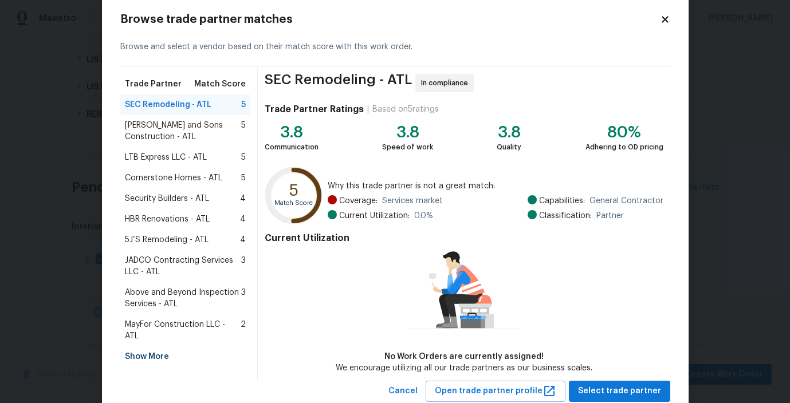
click at [152, 346] on div "Show More" at bounding box center [185, 356] width 131 height 21
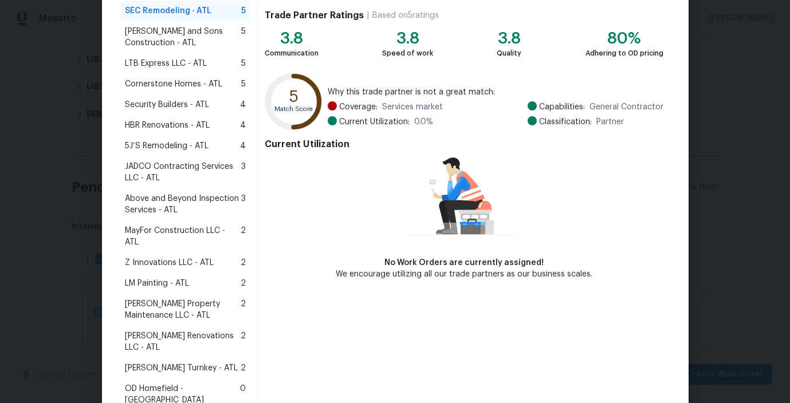
scroll to position [117, 0]
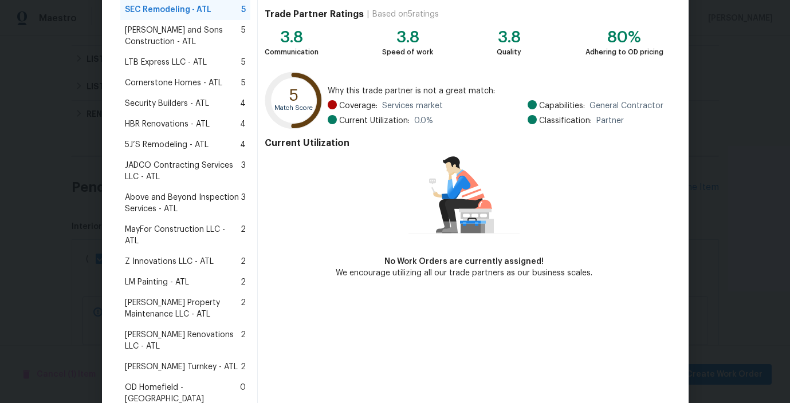
click at [156, 277] on span "LM Painting - ATL" at bounding box center [157, 282] width 64 height 11
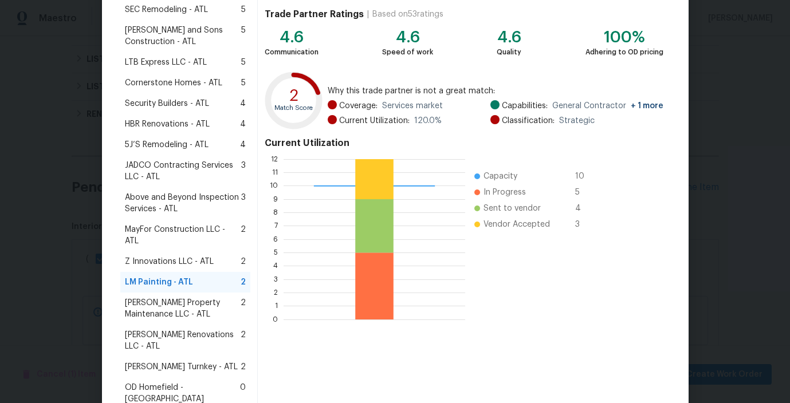
scroll to position [278, 0]
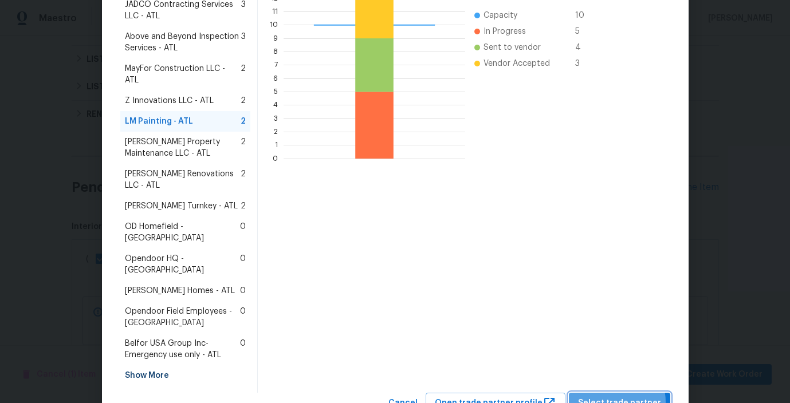
click at [616, 396] on span "Select trade partner" at bounding box center [619, 403] width 83 height 14
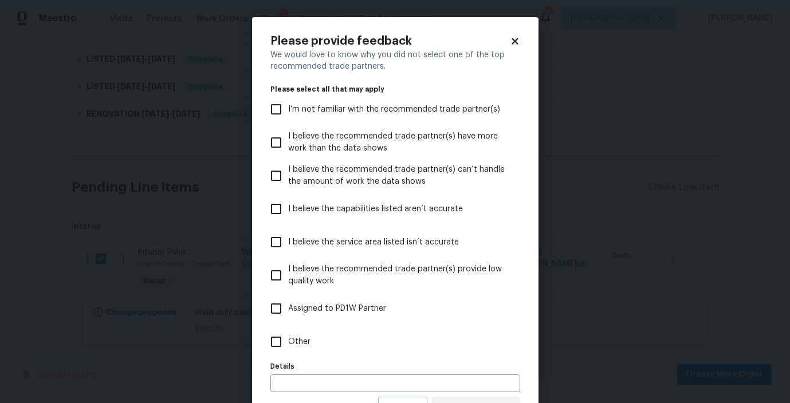
scroll to position [0, 0]
click at [280, 339] on input "Other" at bounding box center [276, 342] width 24 height 24
checkbox input "true"
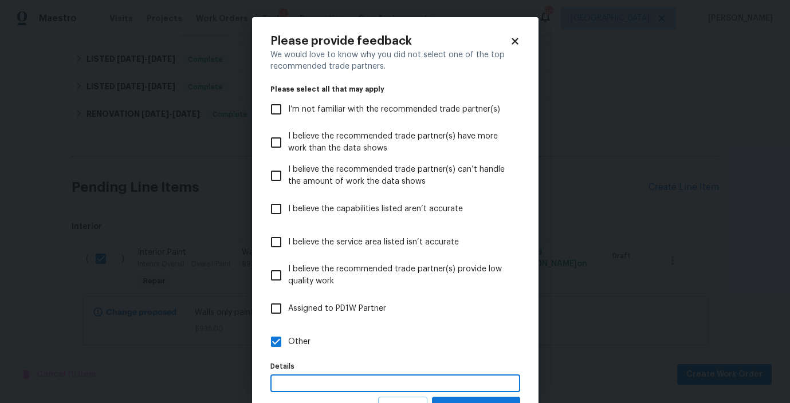
click at [312, 384] on input "text" at bounding box center [395, 384] width 250 height 18
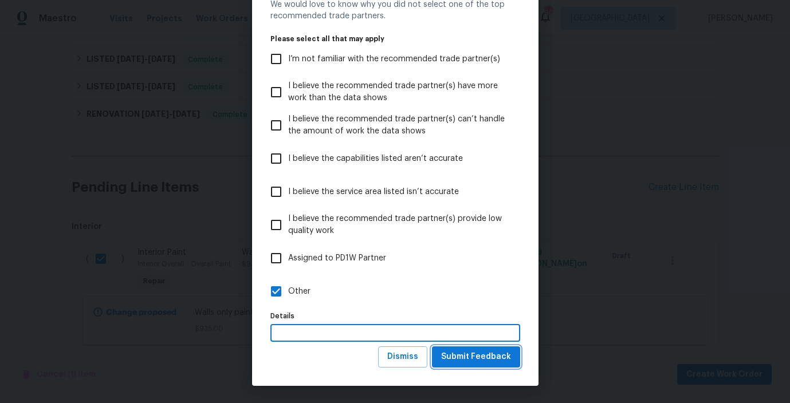
click at [460, 354] on span "Submit Feedback" at bounding box center [476, 357] width 70 height 14
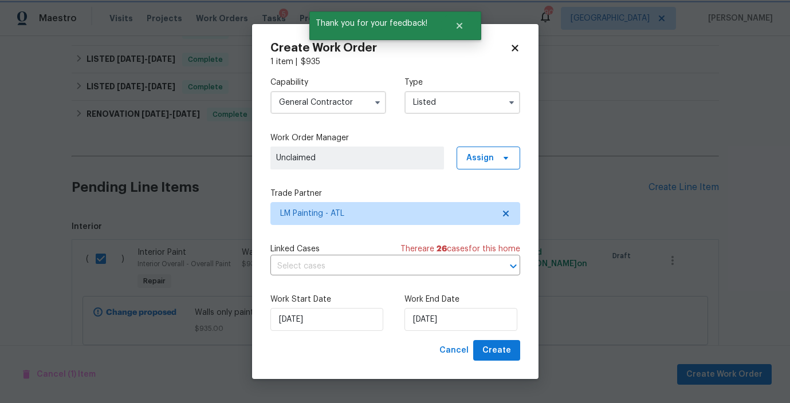
scroll to position [0, 0]
click at [423, 316] on input "[DATE]" at bounding box center [460, 319] width 113 height 23
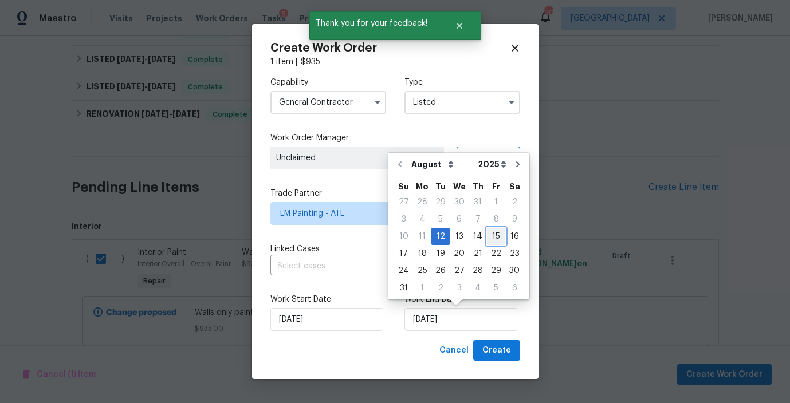
click at [491, 238] on div "15" at bounding box center [496, 236] width 18 height 16
type input "[DATE]"
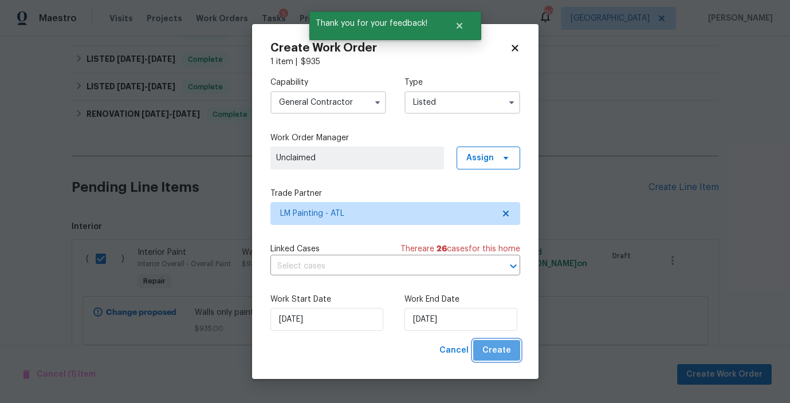
click at [499, 348] on span "Create" at bounding box center [496, 351] width 29 height 14
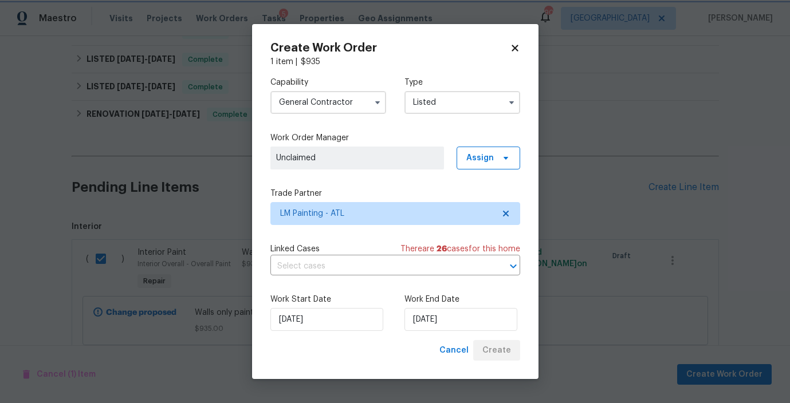
checkbox input "false"
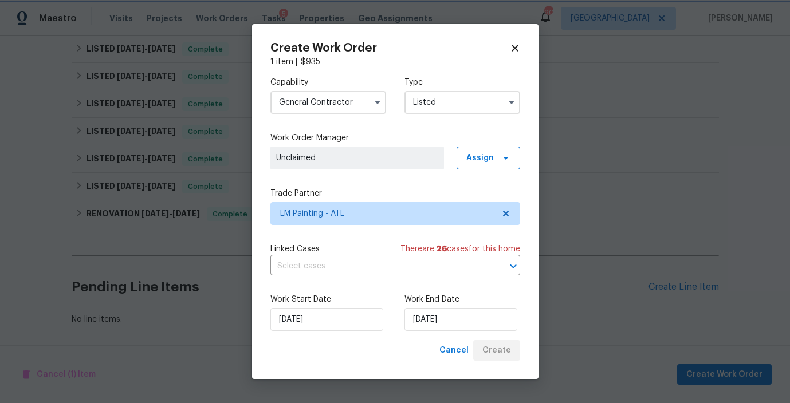
scroll to position [200, 0]
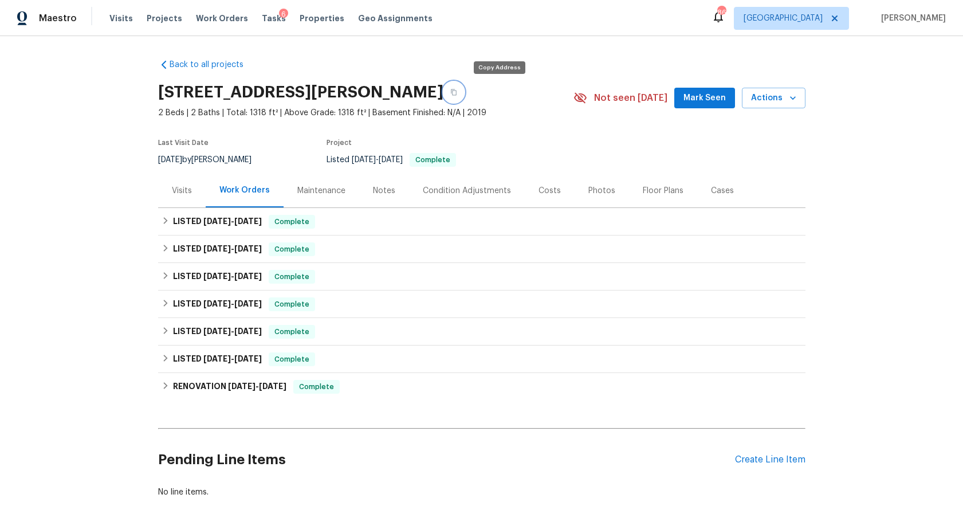
click at [464, 89] on button "button" at bounding box center [453, 92] width 21 height 21
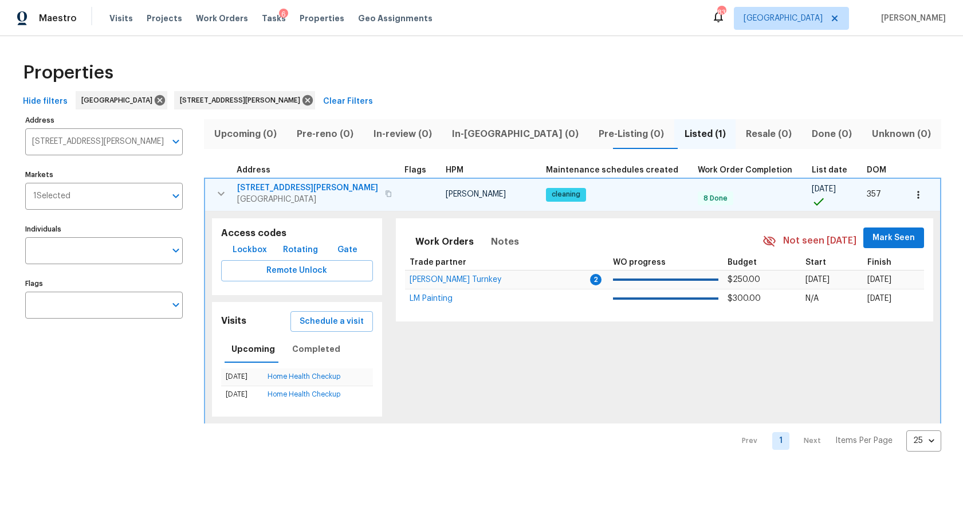
click at [905, 196] on button "button" at bounding box center [917, 194] width 25 height 25
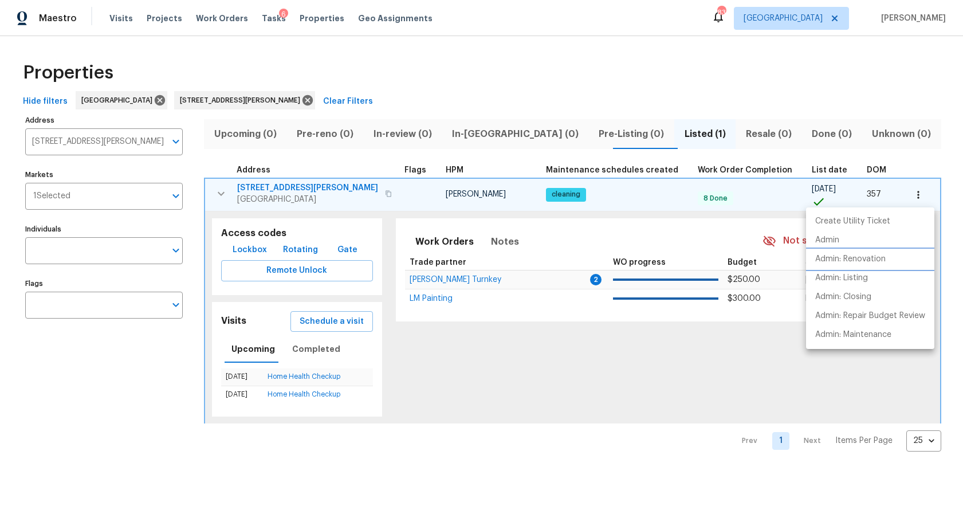
click at [855, 257] on p "Admin: Renovation" at bounding box center [850, 259] width 70 height 12
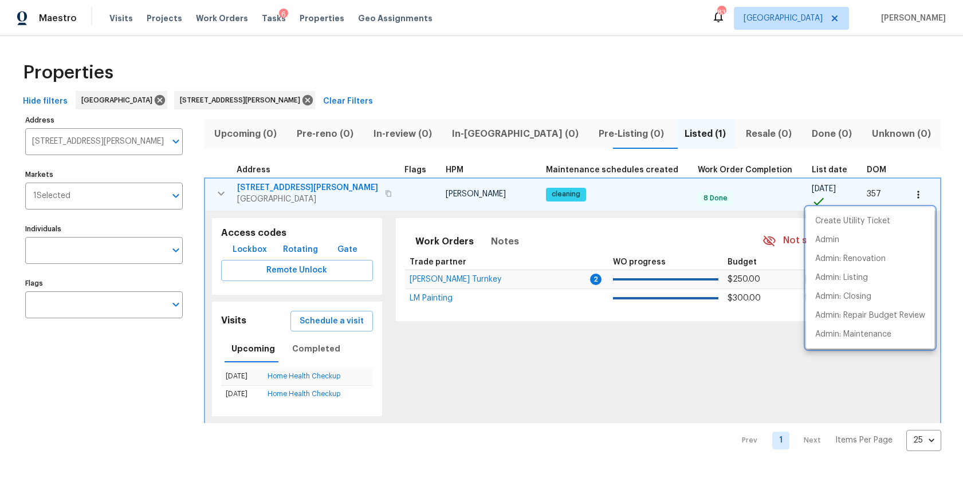
click at [251, 249] on div at bounding box center [481, 243] width 963 height 486
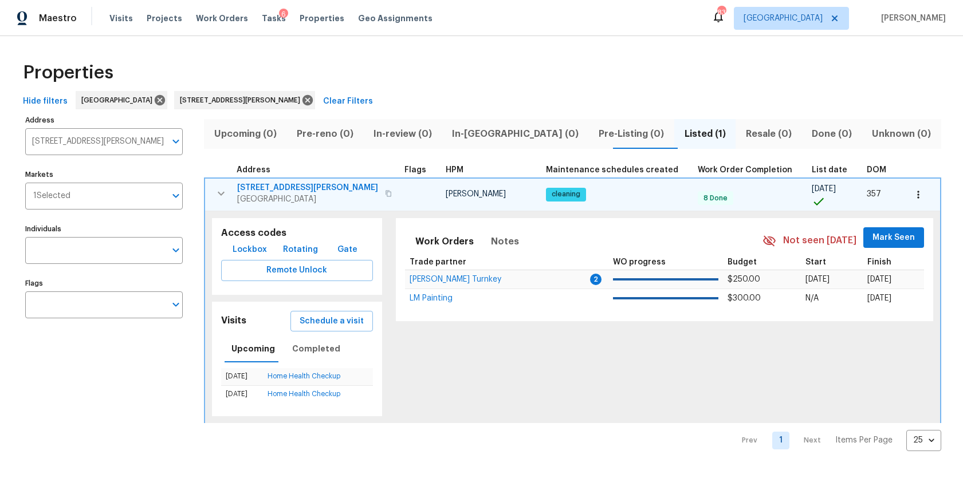
click at [251, 249] on span "Lockbox" at bounding box center [249, 250] width 34 height 14
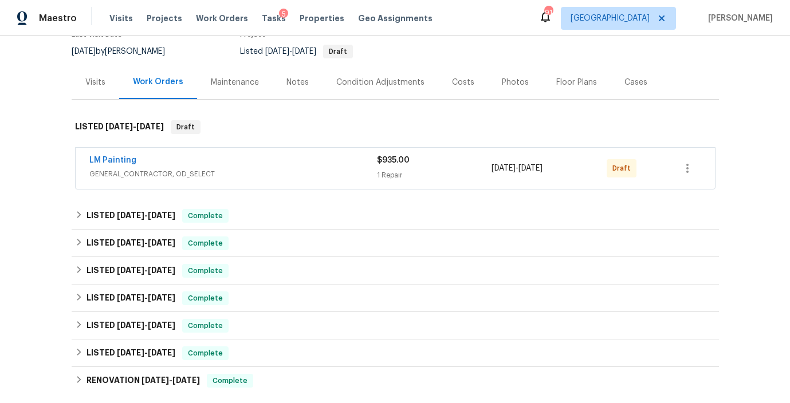
scroll to position [109, 0]
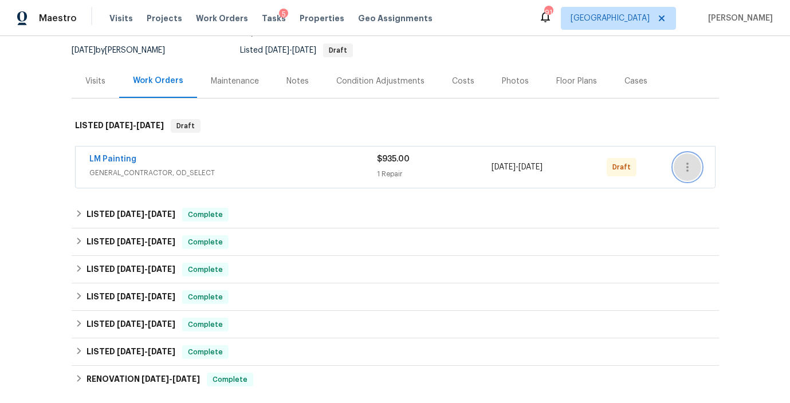
click at [692, 171] on icon "button" at bounding box center [687, 167] width 14 height 14
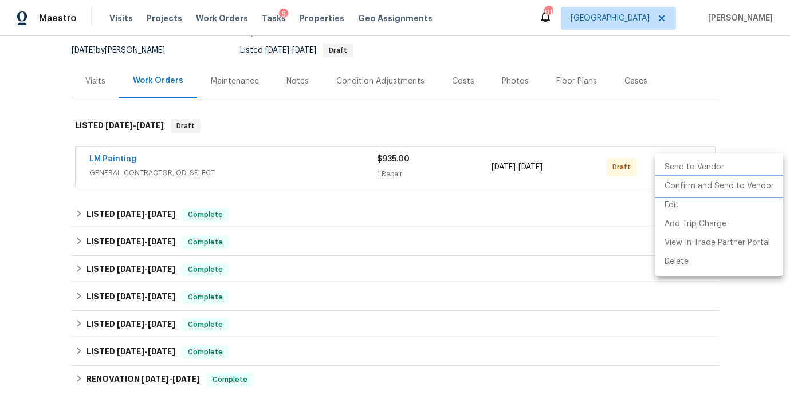
click at [689, 187] on li "Confirm and Send to Vendor" at bounding box center [719, 186] width 128 height 19
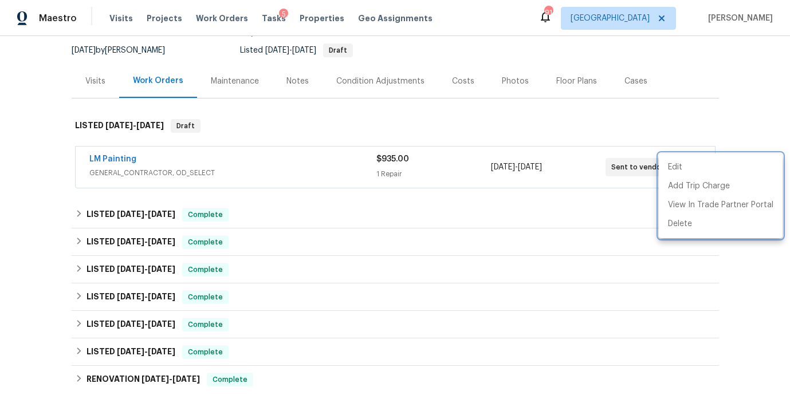
click at [546, 122] on div at bounding box center [395, 201] width 790 height 403
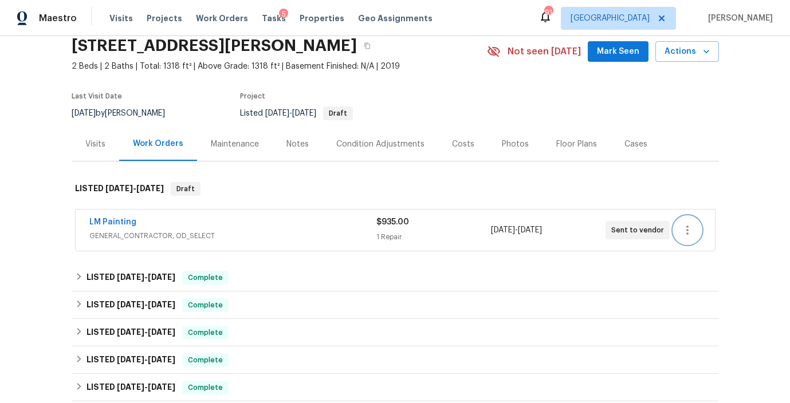
scroll to position [17, 0]
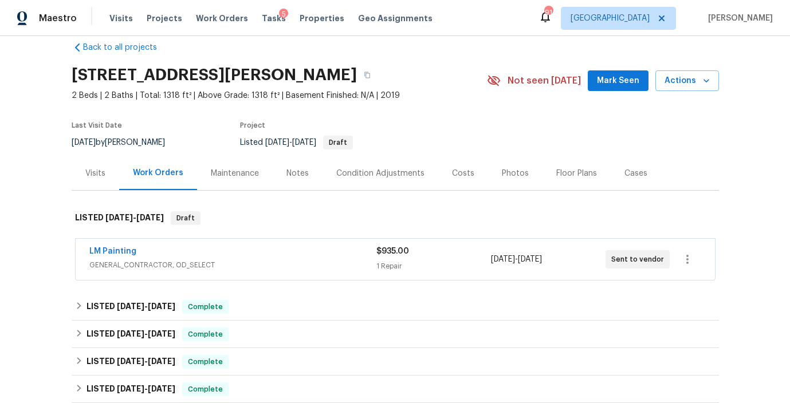
click at [92, 176] on div "Visits" at bounding box center [95, 173] width 20 height 11
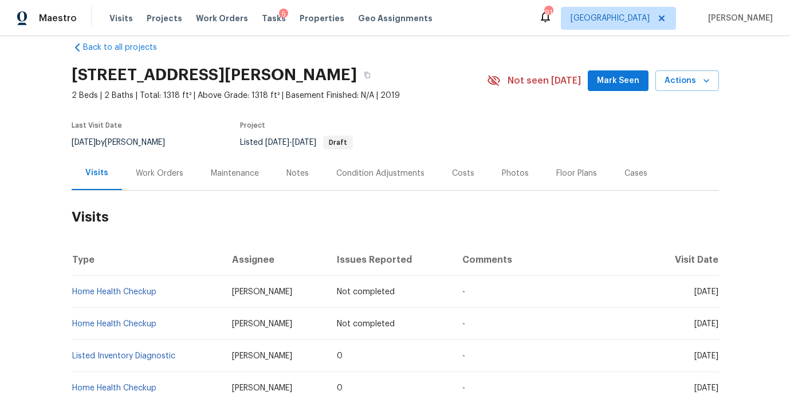
scroll to position [20, 0]
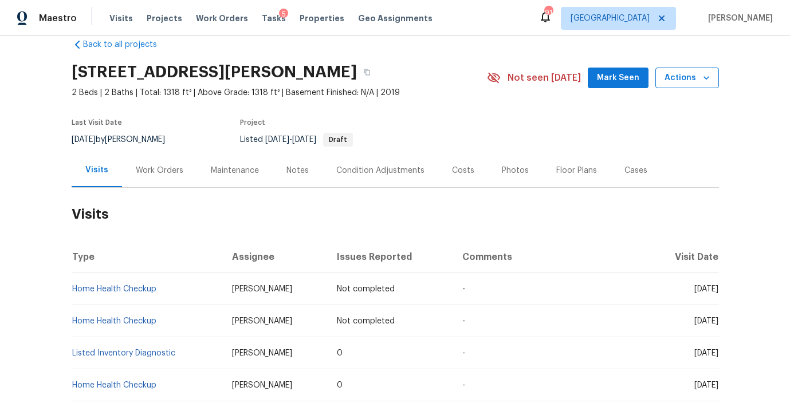
click at [708, 76] on icon "button" at bounding box center [705, 77] width 11 height 11
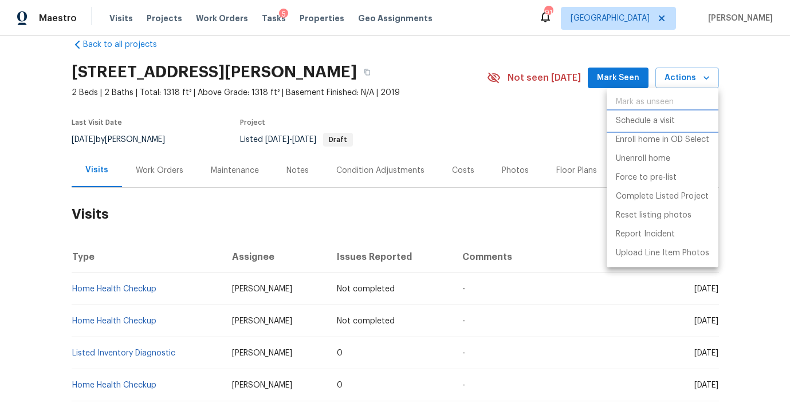
click at [655, 119] on p "Schedule a visit" at bounding box center [645, 121] width 59 height 12
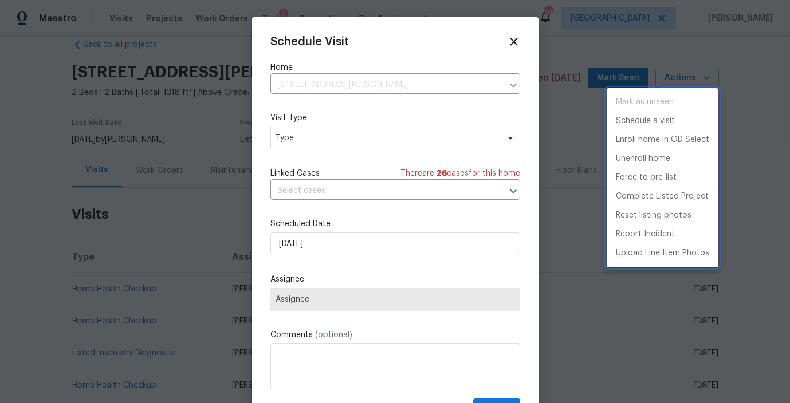
click at [337, 246] on div at bounding box center [395, 201] width 790 height 403
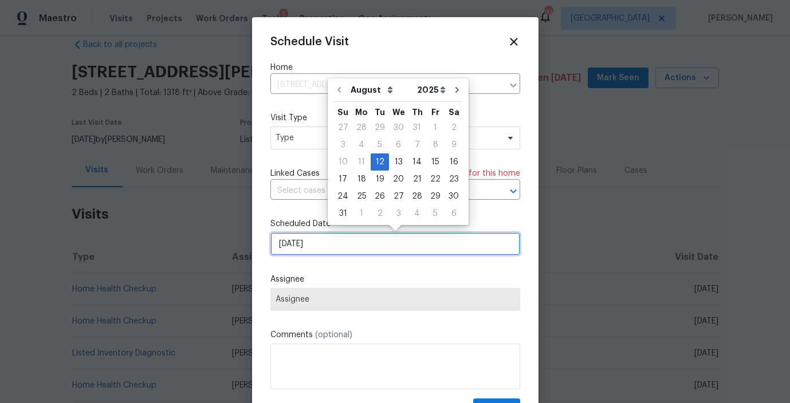
click at [328, 247] on input "8/12/2025" at bounding box center [395, 243] width 250 height 23
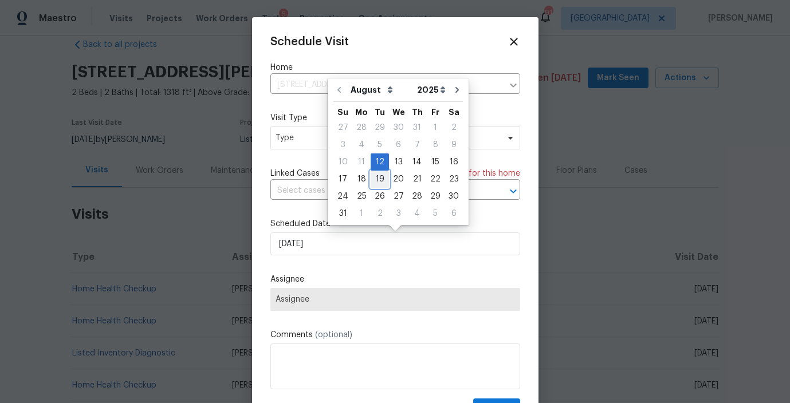
click at [376, 179] on div "19" at bounding box center [379, 179] width 18 height 16
type input "8/19/2025"
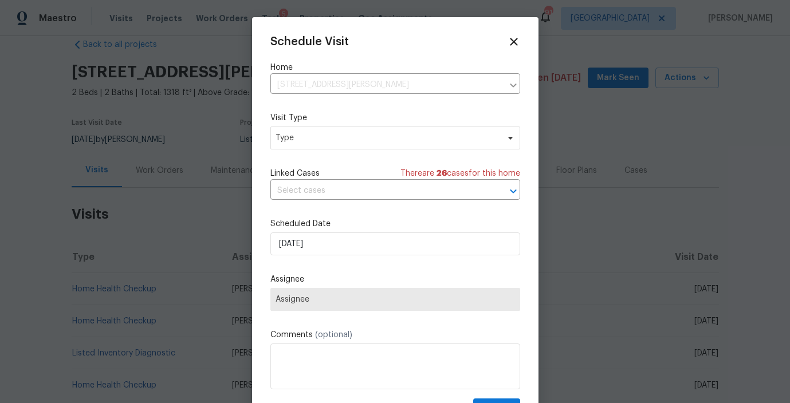
click at [307, 307] on span "Assignee" at bounding box center [395, 299] width 250 height 23
click at [320, 301] on span "Assignee" at bounding box center [394, 299] width 239 height 9
click at [302, 139] on span "Type" at bounding box center [386, 137] width 223 height 11
type input "q"
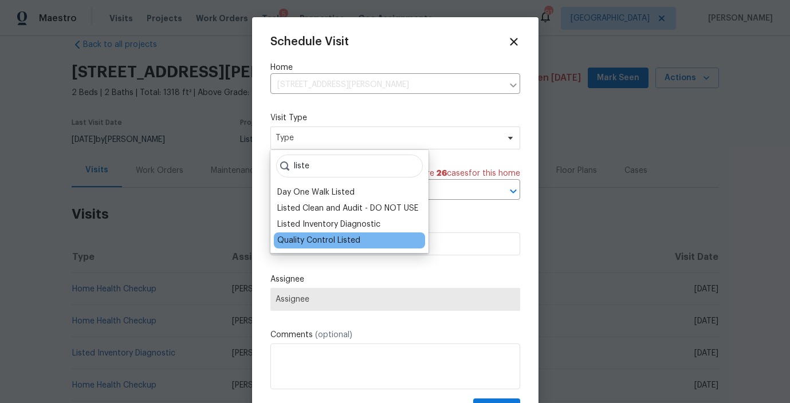
type input "liste"
click at [305, 245] on div "Quality Control Listed" at bounding box center [318, 240] width 83 height 11
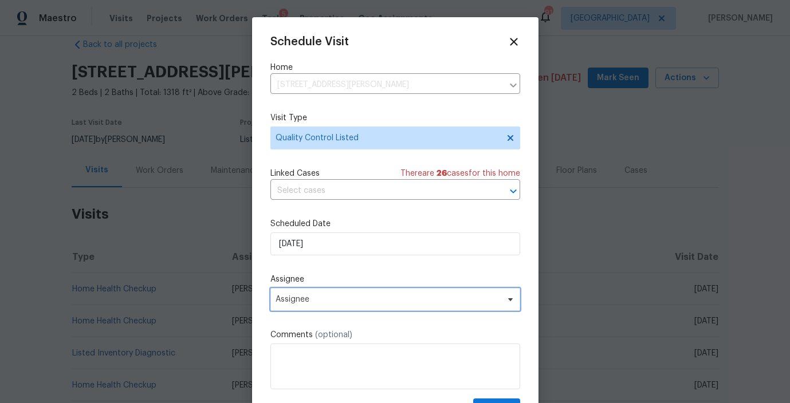
click at [317, 299] on span "Assignee" at bounding box center [387, 299] width 224 height 9
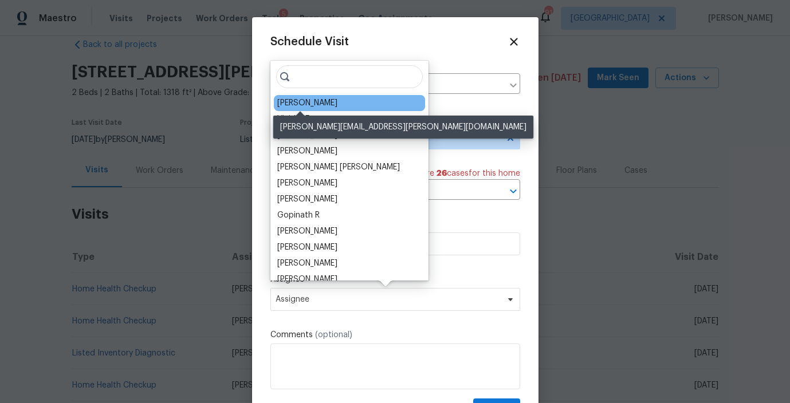
click at [316, 104] on div "Juan Lozano" at bounding box center [307, 102] width 60 height 11
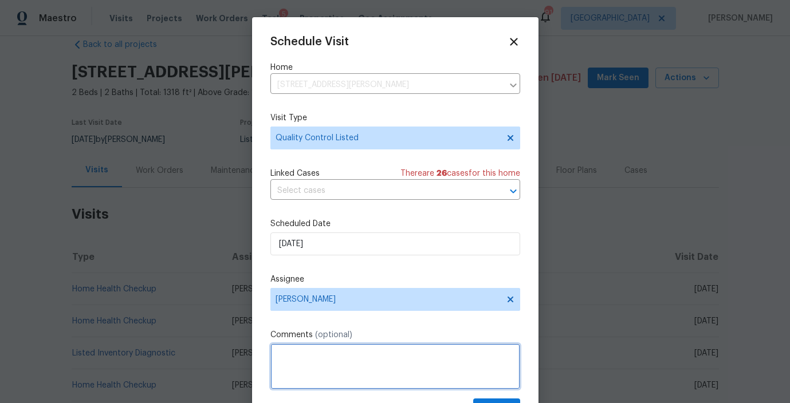
click at [312, 358] on textarea at bounding box center [395, 367] width 250 height 46
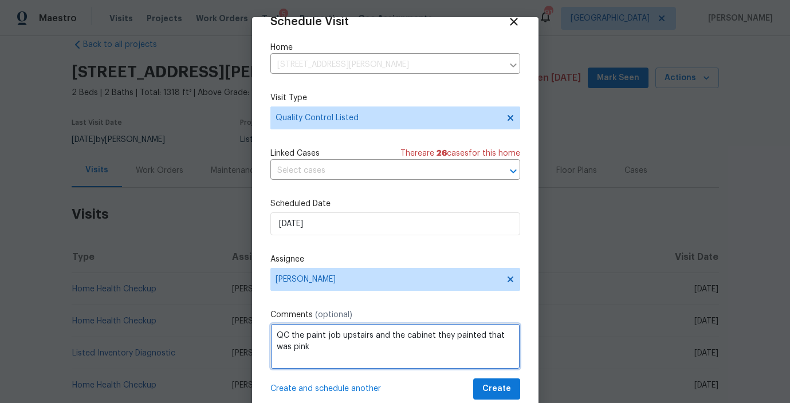
type textarea "QC the paint job upstairs and the cabinet they painted that was pink"
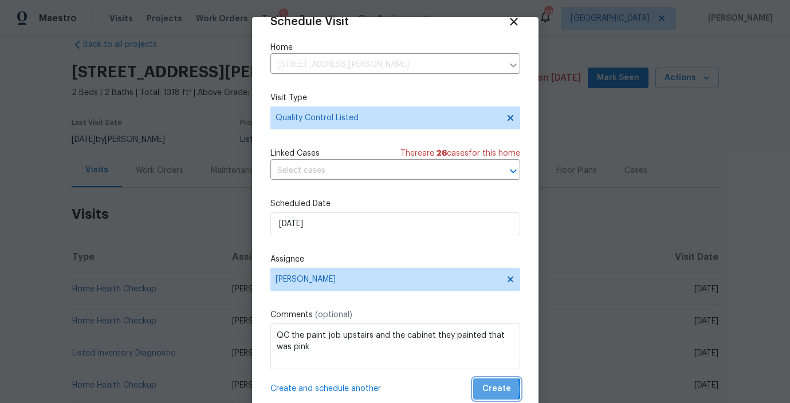
click at [491, 389] on span "Create" at bounding box center [496, 389] width 29 height 14
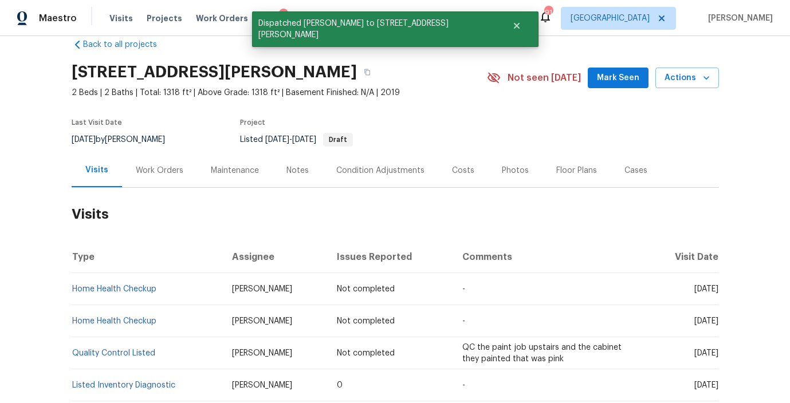
click at [163, 179] on div "Work Orders" at bounding box center [159, 170] width 75 height 34
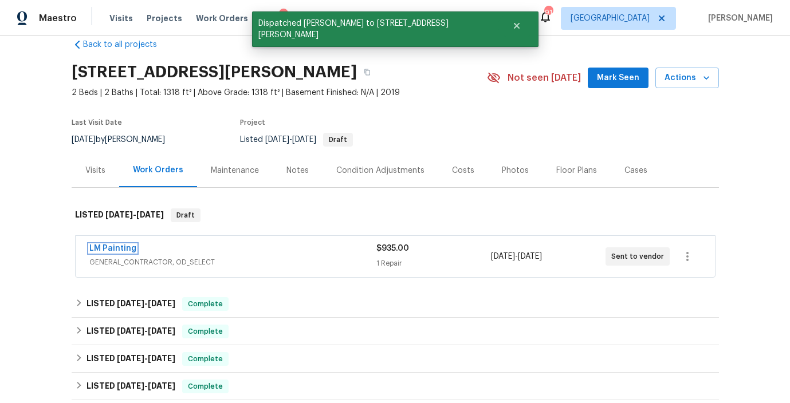
click at [131, 249] on link "LM Painting" at bounding box center [112, 249] width 47 height 8
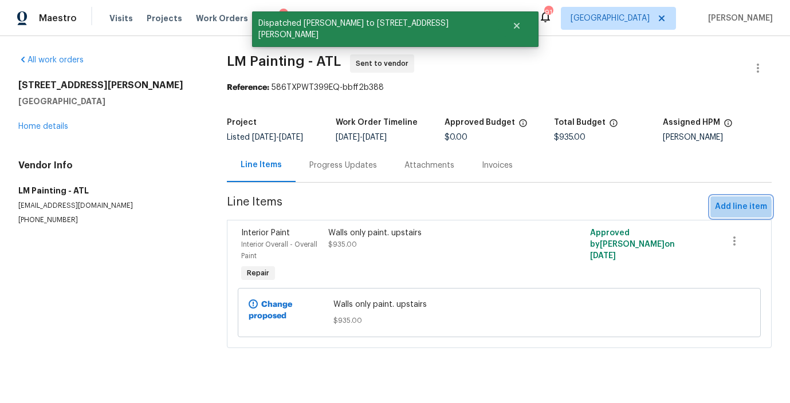
click at [723, 208] on span "Add line item" at bounding box center [741, 207] width 52 height 14
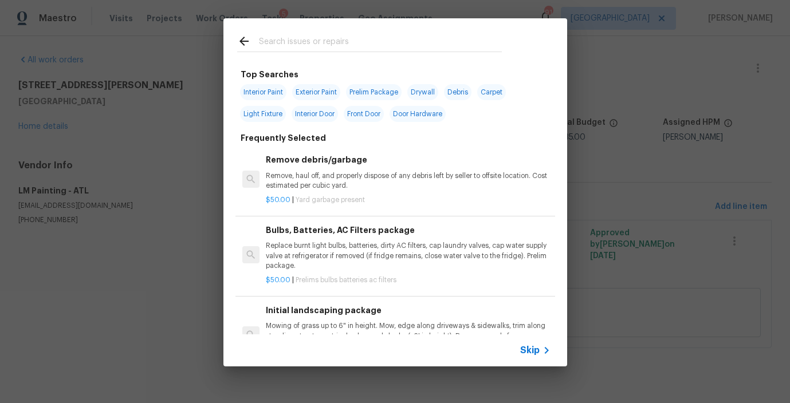
click at [276, 48] on input "text" at bounding box center [380, 42] width 243 height 17
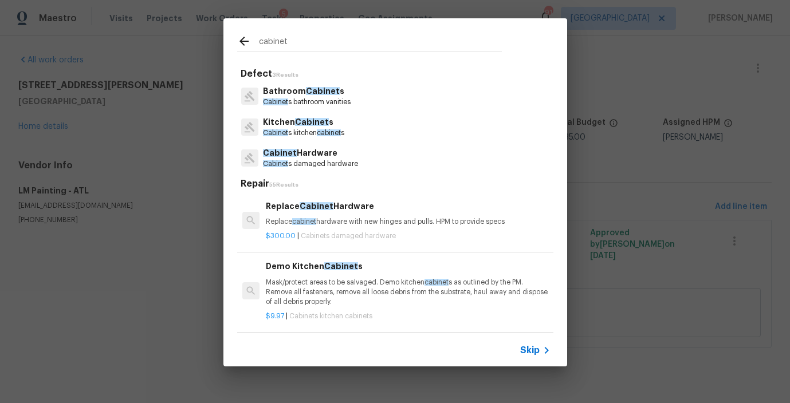
type input "cabinet"
click at [289, 90] on p "Bathroom Cabinet s" at bounding box center [307, 91] width 88 height 12
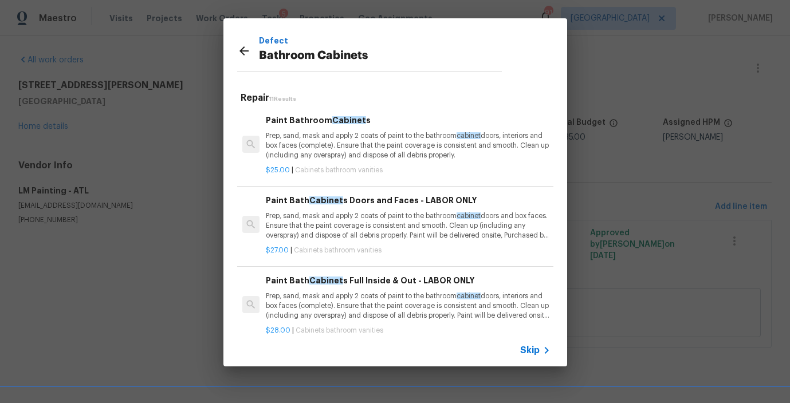
click at [316, 144] on p "Prep, sand, mask and apply 2 coats of paint to the bathroom cabinet doors, inte…" at bounding box center [408, 145] width 284 height 29
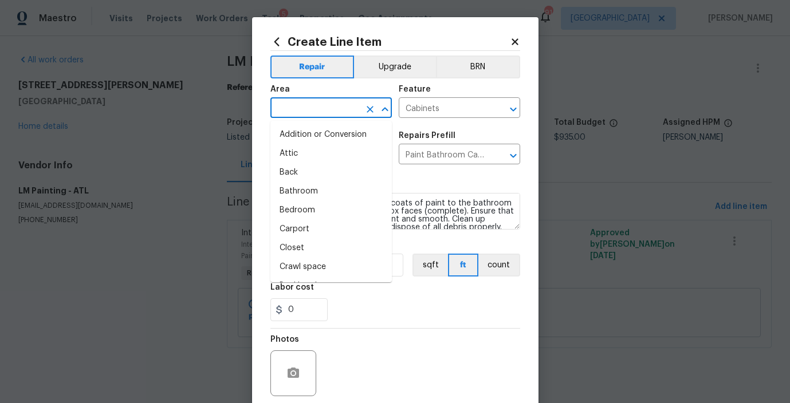
click at [318, 111] on input "text" at bounding box center [314, 109] width 89 height 18
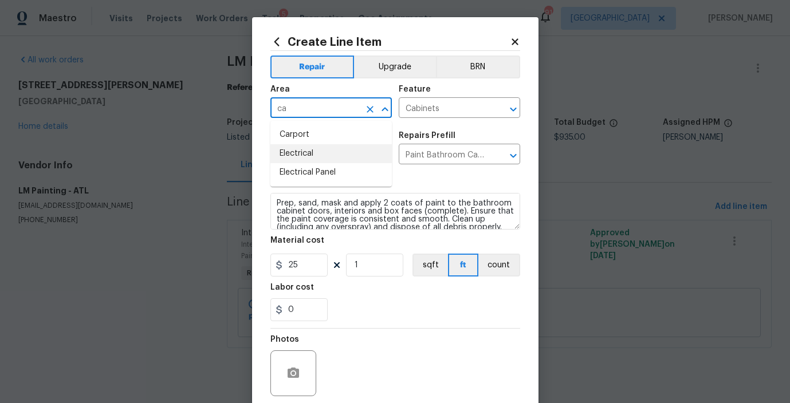
type input "c"
drag, startPoint x: 314, startPoint y: 149, endPoint x: 309, endPoint y: 154, distance: 6.9
click at [314, 149] on li "Interior Overall" at bounding box center [330, 153] width 121 height 19
type input "Interior Overall"
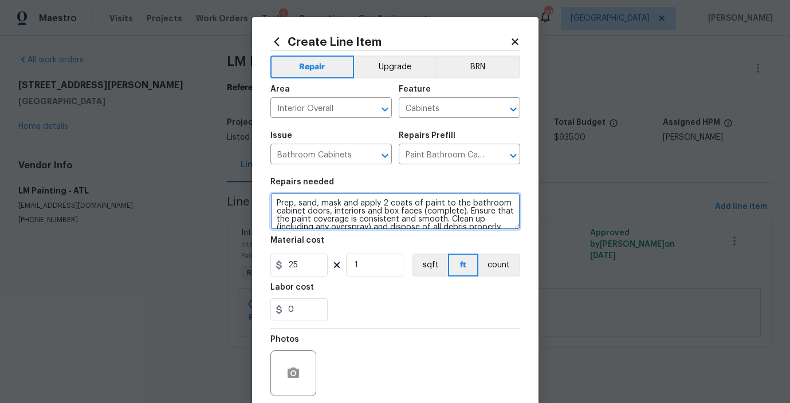
scroll to position [8, 0]
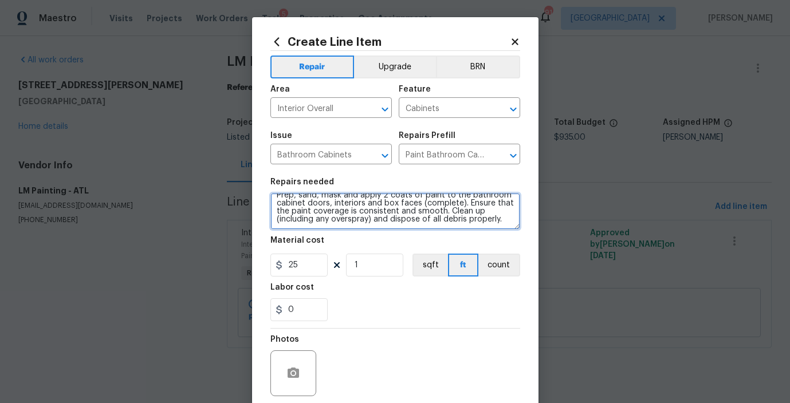
drag, startPoint x: 286, startPoint y: 206, endPoint x: 371, endPoint y: 241, distance: 92.4
click at [371, 241] on section "Repairs needed Prep, sand, mask and apply 2 coats of paint to the bathroom cabi…" at bounding box center [395, 249] width 250 height 157
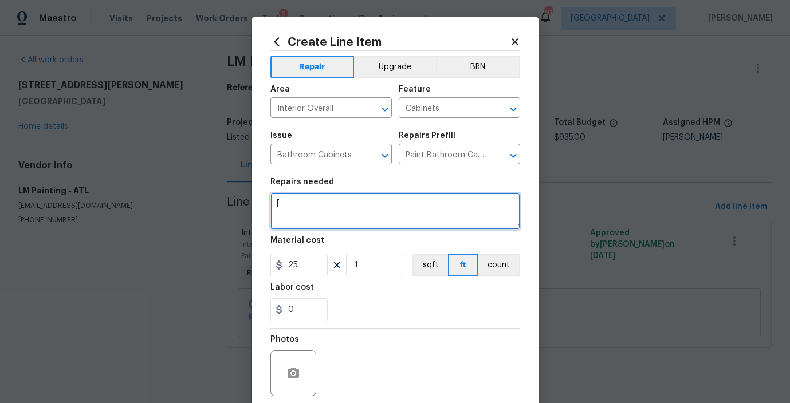
scroll to position [0, 0]
type textarea "["
type textarea "paint the pink cabinet downstairs white"
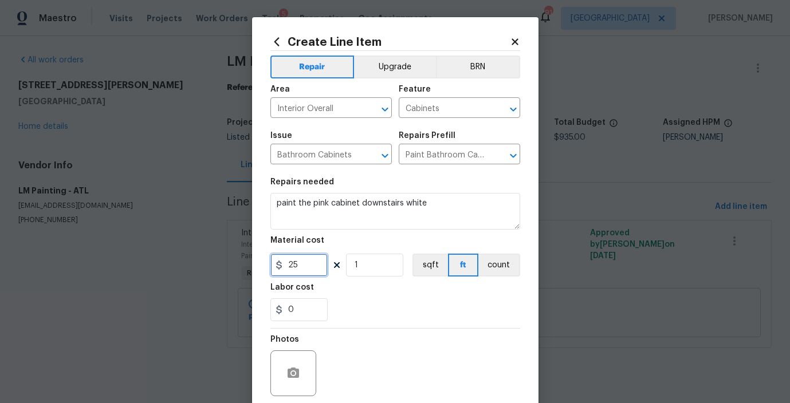
click at [314, 268] on input "25" at bounding box center [298, 265] width 57 height 23
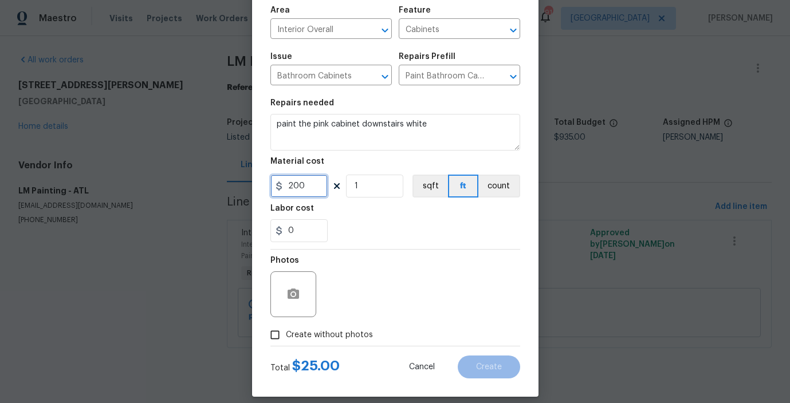
scroll to position [90, 0]
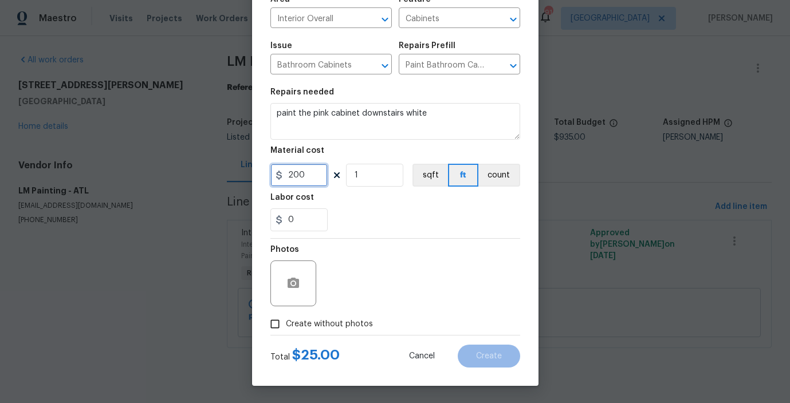
type input "200"
drag, startPoint x: 281, startPoint y: 325, endPoint x: 323, endPoint y: 310, distance: 44.9
click at [281, 325] on input "Create without photos" at bounding box center [275, 324] width 22 height 22
checkbox input "true"
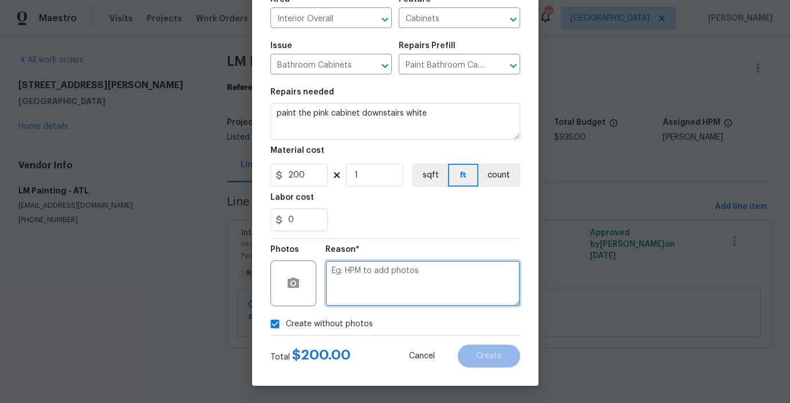
click at [384, 290] on textarea at bounding box center [422, 284] width 195 height 46
type textarea "desk"
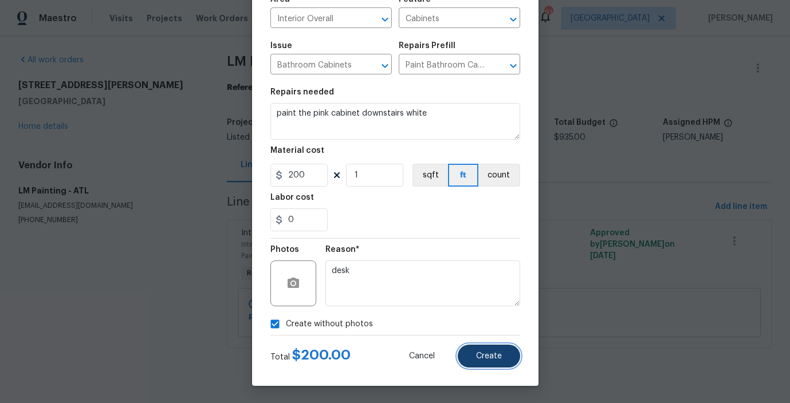
click at [486, 361] on button "Create" at bounding box center [489, 356] width 62 height 23
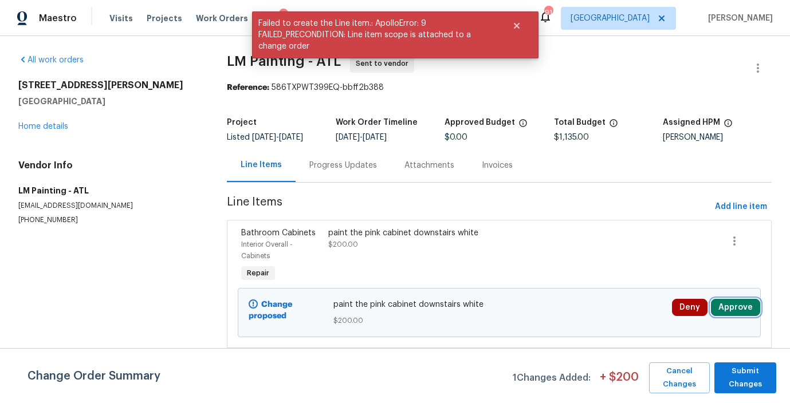
click at [737, 310] on button "Approve" at bounding box center [735, 307] width 49 height 17
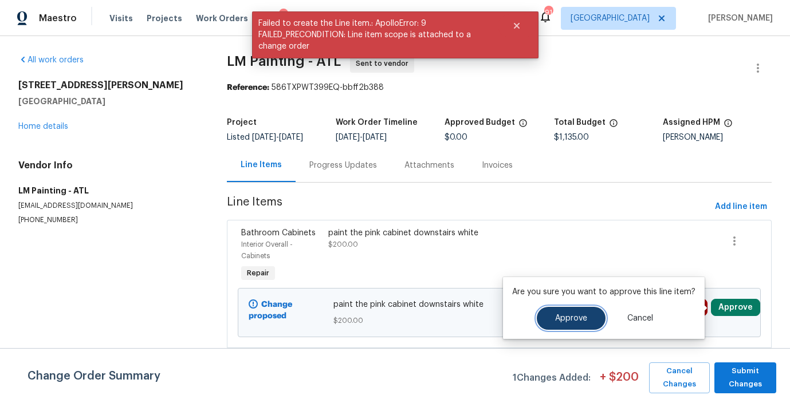
click at [570, 320] on span "Approve" at bounding box center [571, 318] width 32 height 9
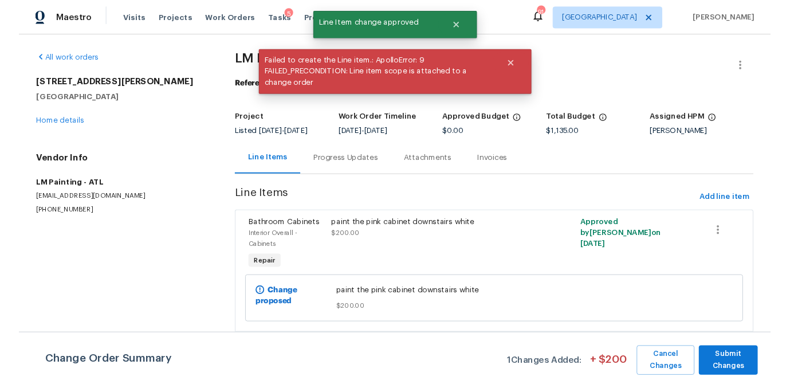
scroll to position [106, 0]
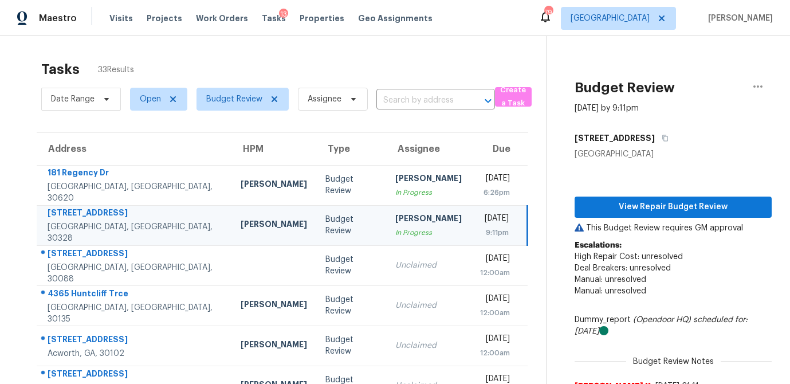
scroll to position [41, 0]
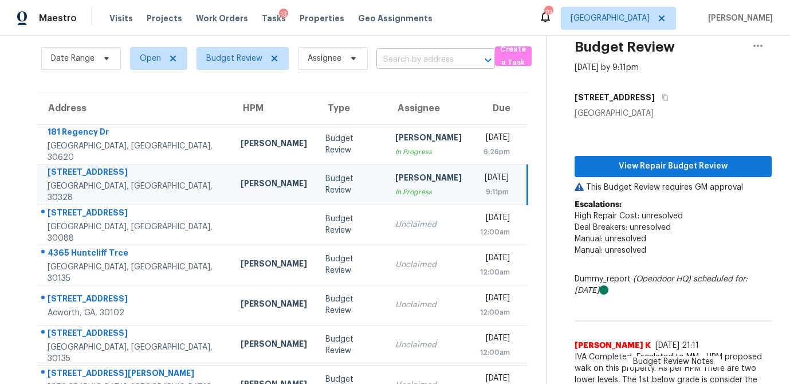
click at [393, 54] on input "text" at bounding box center [419, 60] width 86 height 18
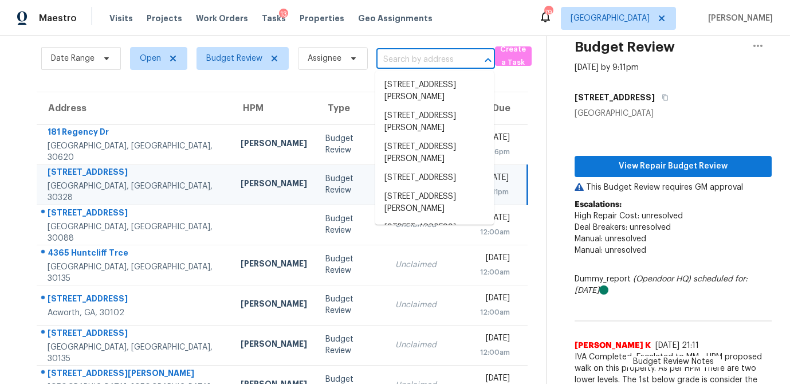
paste input "[STREET_ADDRESS]"
type input "[STREET_ADDRESS]"
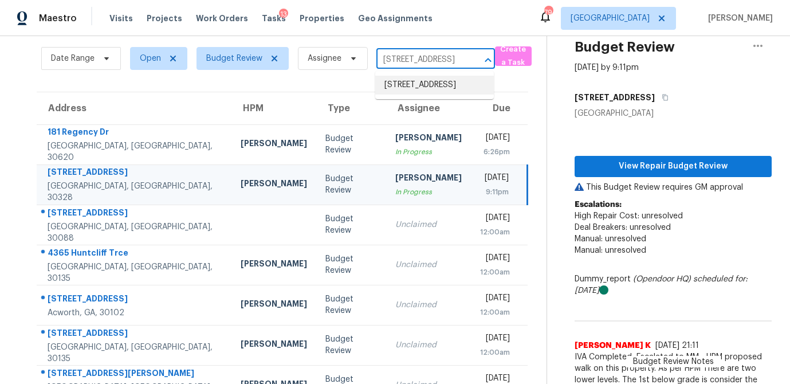
click at [404, 88] on li "[STREET_ADDRESS]" at bounding box center [434, 85] width 119 height 19
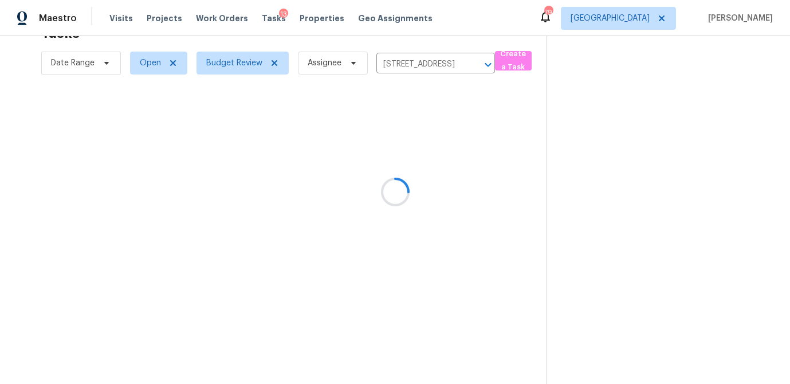
scroll to position [36, 0]
click at [470, 61] on icon "Clear" at bounding box center [472, 64] width 11 height 11
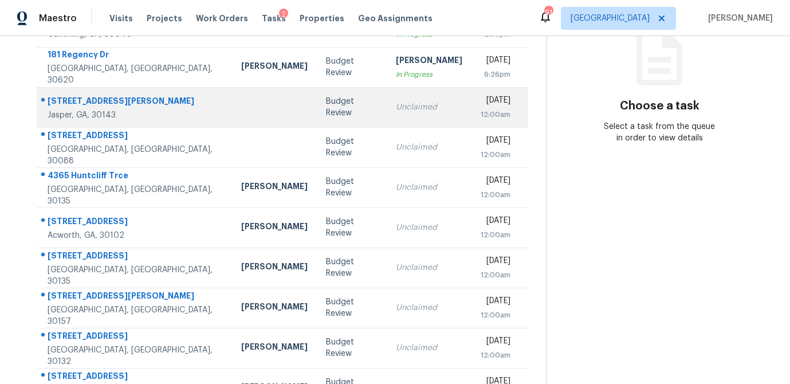
scroll to position [156, 0]
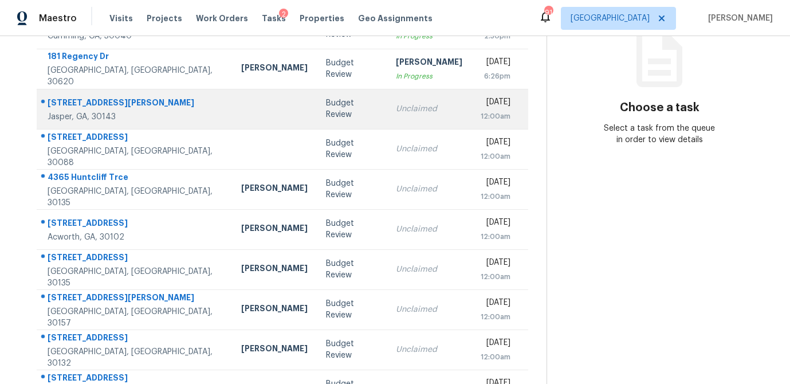
click at [330, 116] on td "Budget Review" at bounding box center [352, 109] width 70 height 40
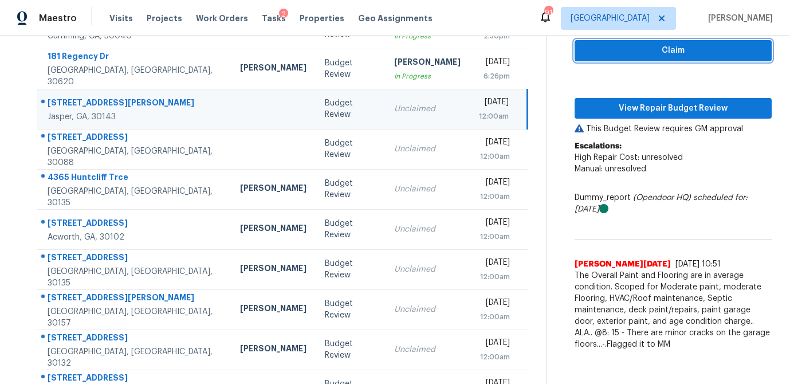
click at [668, 50] on span "Claim" at bounding box center [673, 51] width 179 height 14
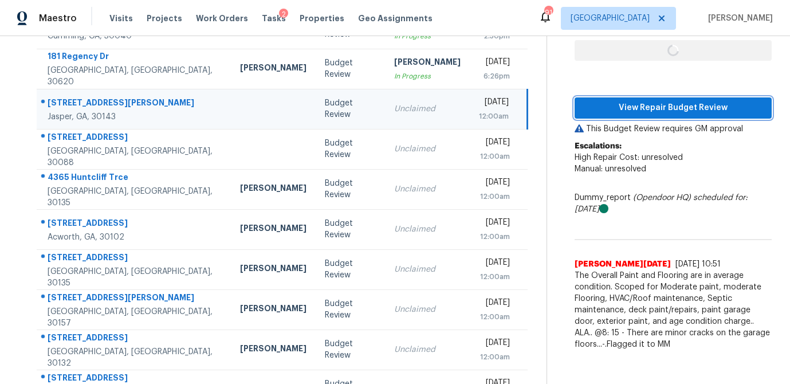
click at [654, 105] on span "View Repair Budget Review" at bounding box center [673, 108] width 179 height 14
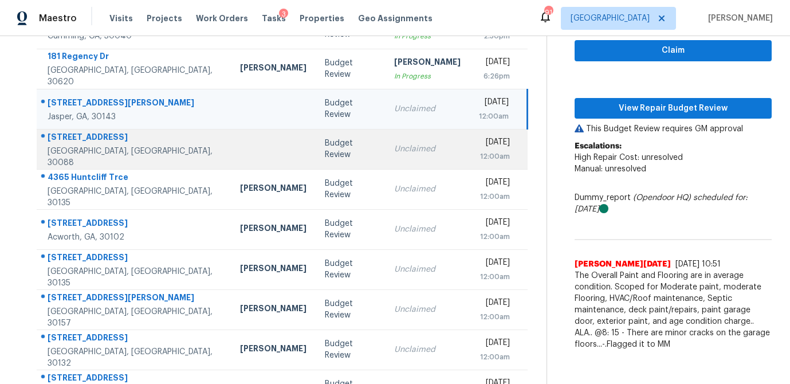
click at [325, 158] on div "Budget Review" at bounding box center [350, 148] width 51 height 23
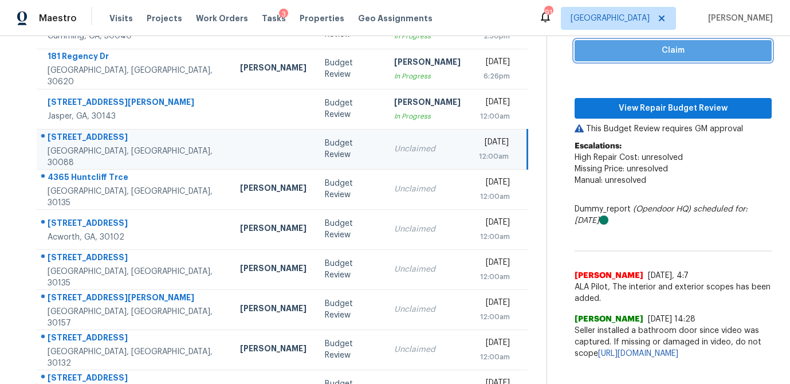
drag, startPoint x: 640, startPoint y: 56, endPoint x: 629, endPoint y: 74, distance: 20.5
click at [640, 56] on span "Claim" at bounding box center [673, 51] width 179 height 14
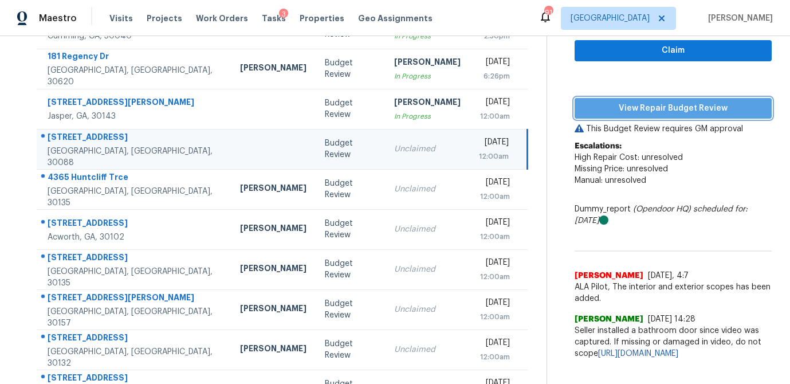
click at [624, 107] on span "View Repair Budget Review" at bounding box center [673, 108] width 179 height 14
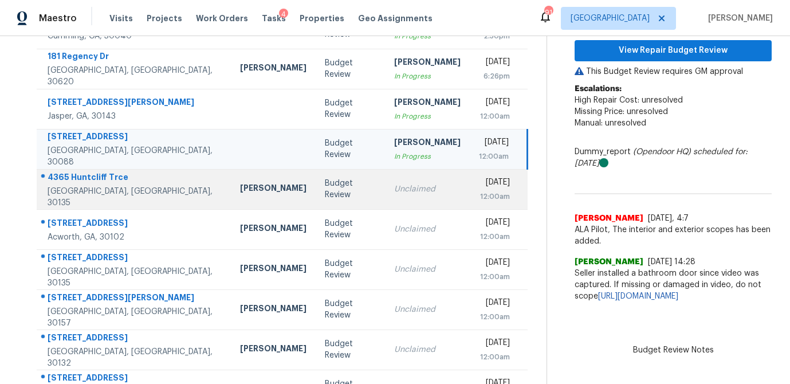
click at [325, 196] on div "Budget Review" at bounding box center [350, 189] width 51 height 23
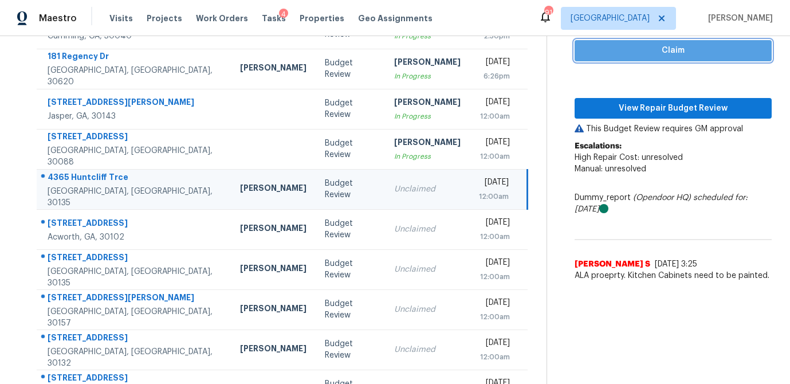
click at [647, 52] on span "Claim" at bounding box center [673, 51] width 179 height 14
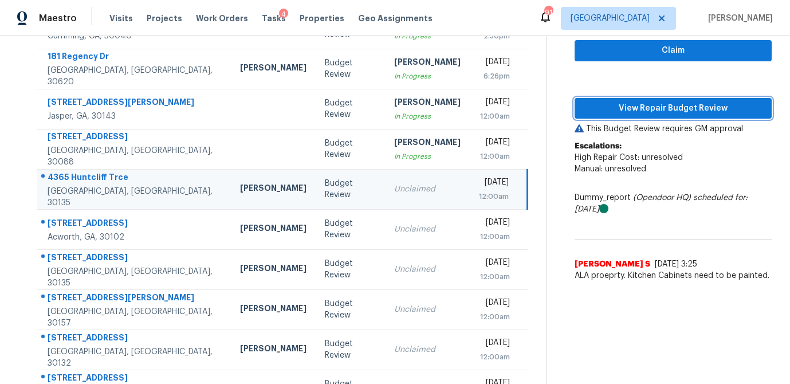
click at [626, 105] on span "View Repair Budget Review" at bounding box center [673, 108] width 179 height 14
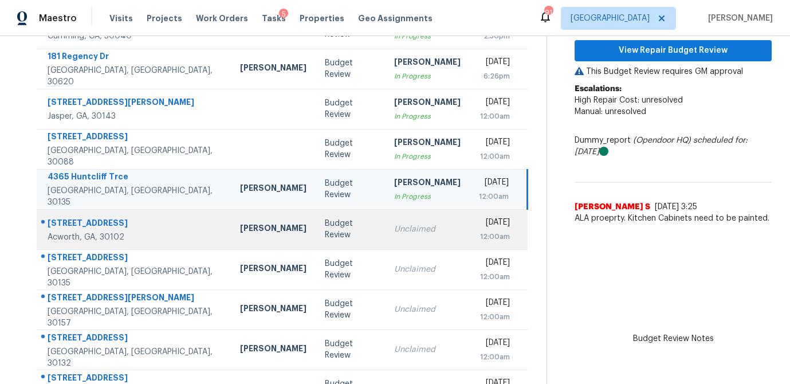
click at [327, 236] on td "Budget Review" at bounding box center [350, 229] width 69 height 40
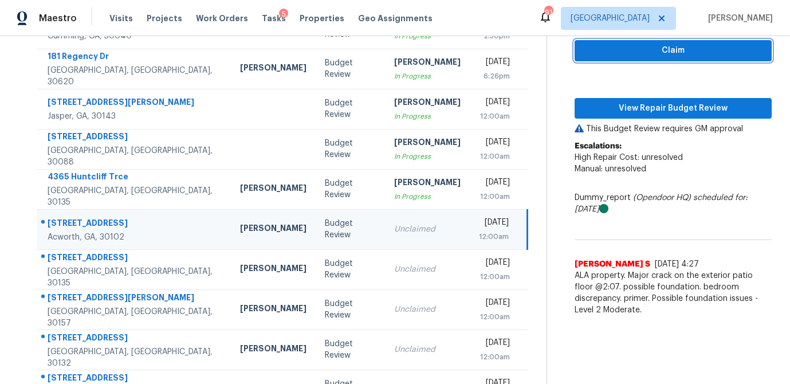
drag, startPoint x: 664, startPoint y: 56, endPoint x: 656, endPoint y: 75, distance: 21.3
click at [664, 56] on span "Claim" at bounding box center [673, 51] width 179 height 14
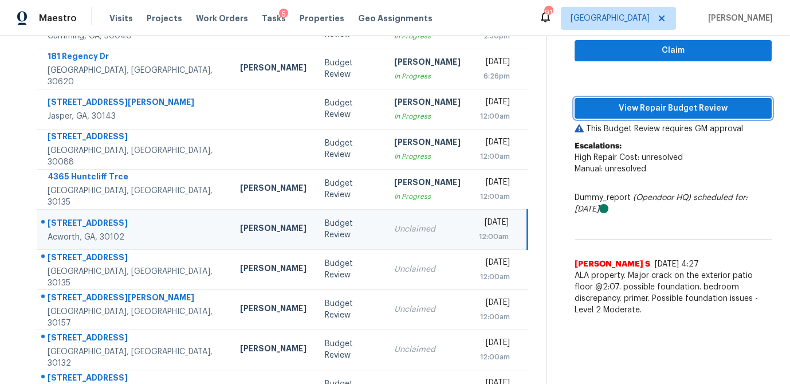
click at [646, 109] on span "View Repair Budget Review" at bounding box center [673, 108] width 179 height 14
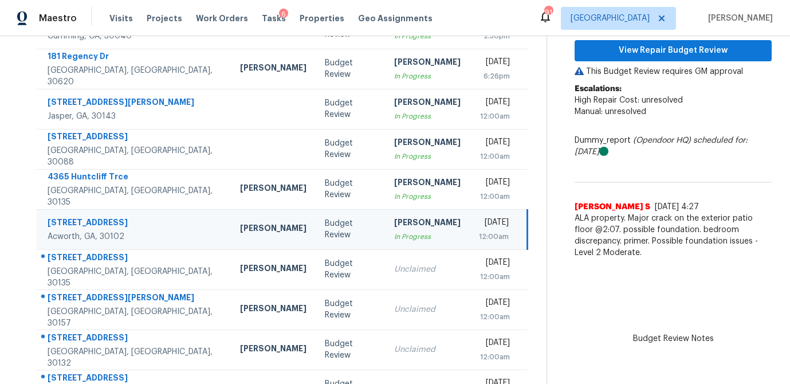
click at [317, 243] on td "Budget Review" at bounding box center [350, 229] width 69 height 40
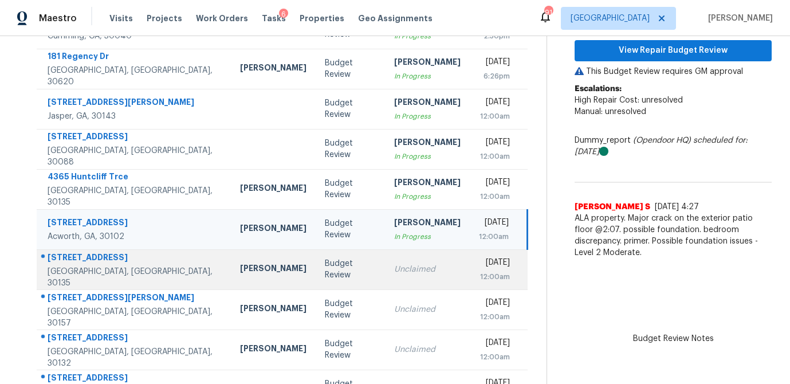
click at [325, 261] on div "Budget Review" at bounding box center [350, 269] width 51 height 23
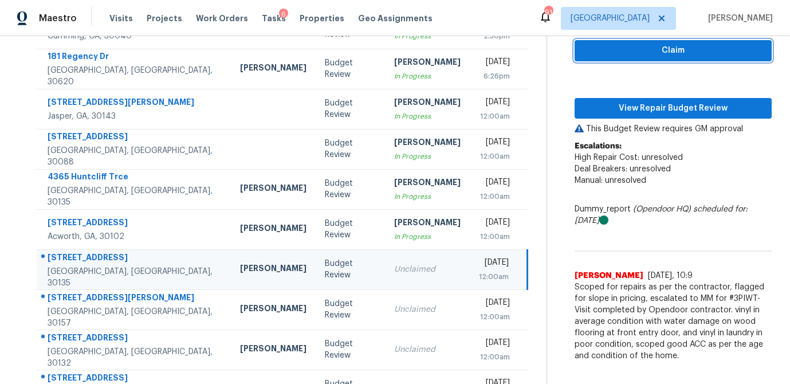
click at [624, 51] on span "Claim" at bounding box center [673, 51] width 179 height 14
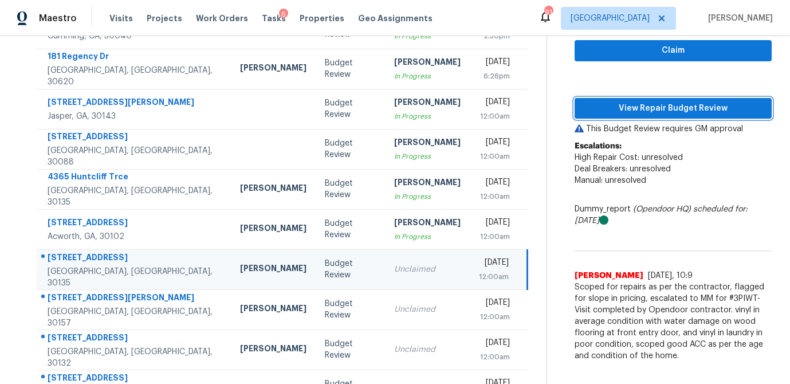
click at [613, 104] on span "View Repair Budget Review" at bounding box center [673, 108] width 179 height 14
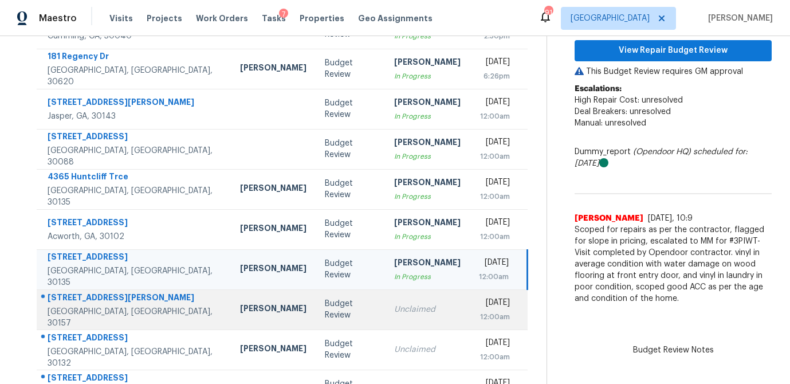
click at [325, 306] on td "Budget Review" at bounding box center [350, 309] width 69 height 40
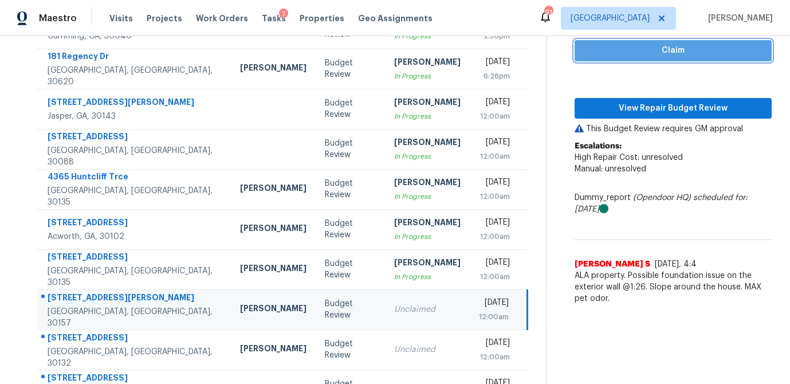
drag, startPoint x: 714, startPoint y: 54, endPoint x: 697, endPoint y: 64, distance: 19.2
click at [714, 54] on span "Claim" at bounding box center [673, 51] width 179 height 14
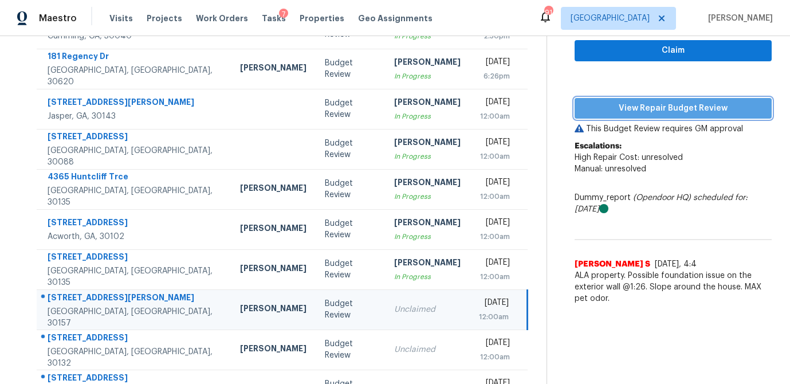
click at [666, 105] on span "View Repair Budget Review" at bounding box center [673, 108] width 179 height 14
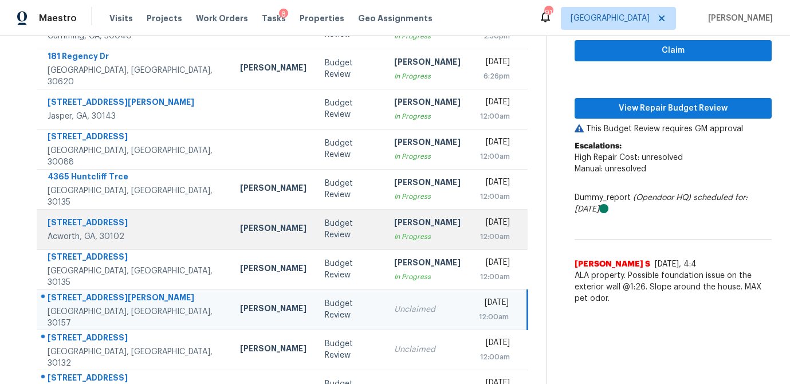
scroll to position [212, 0]
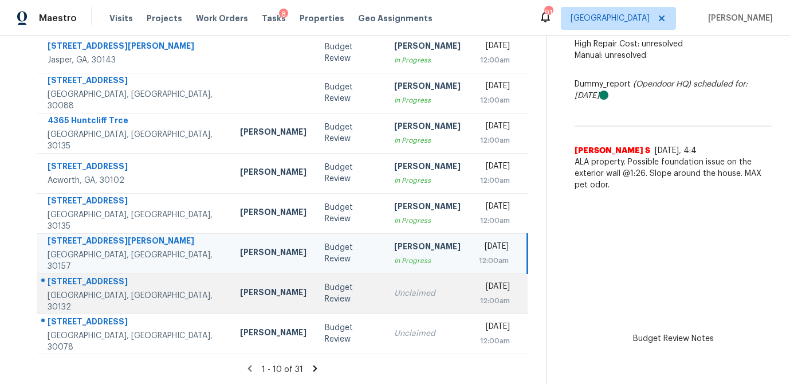
click at [325, 296] on div "Budget Review" at bounding box center [350, 293] width 51 height 23
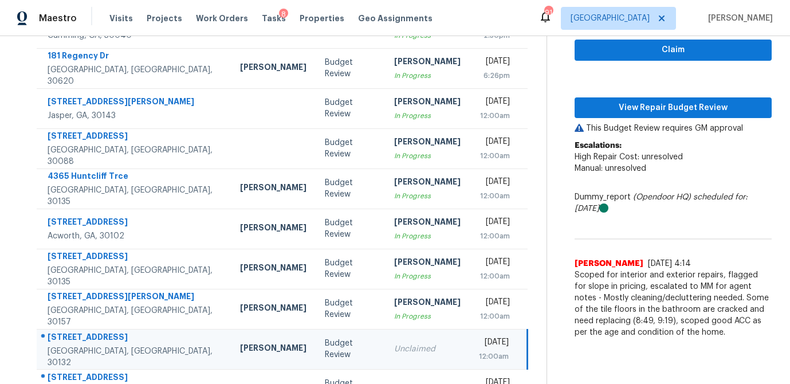
scroll to position [154, 0]
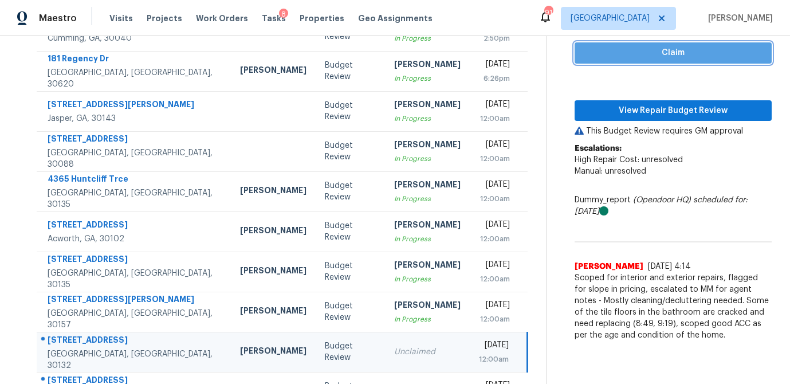
click at [653, 52] on span "Claim" at bounding box center [673, 53] width 179 height 14
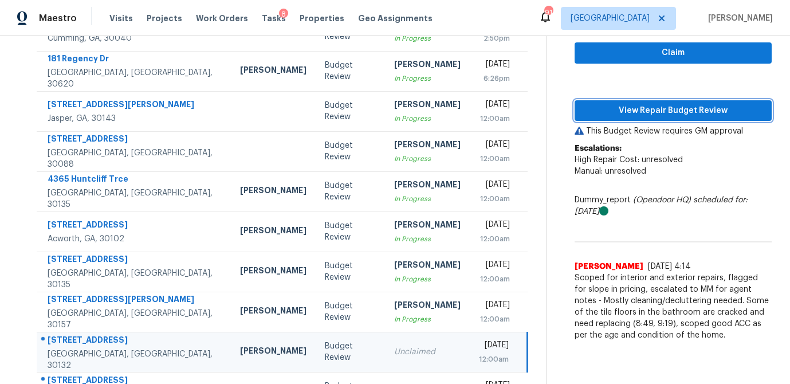
click at [638, 100] on button "View Repair Budget Review" at bounding box center [672, 110] width 197 height 21
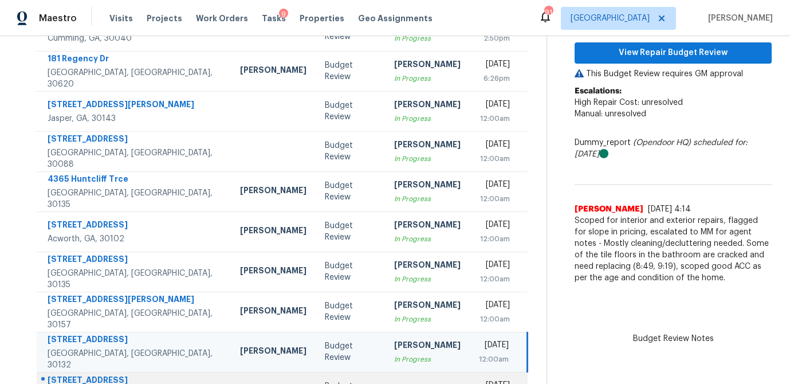
scroll to position [212, 0]
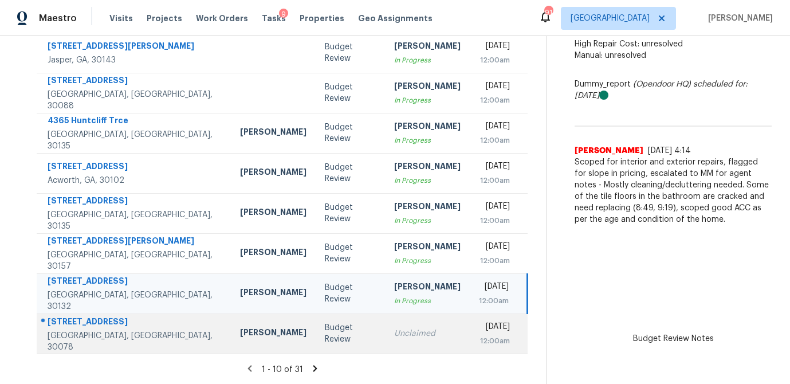
click at [325, 329] on div "Budget Review" at bounding box center [350, 333] width 51 height 23
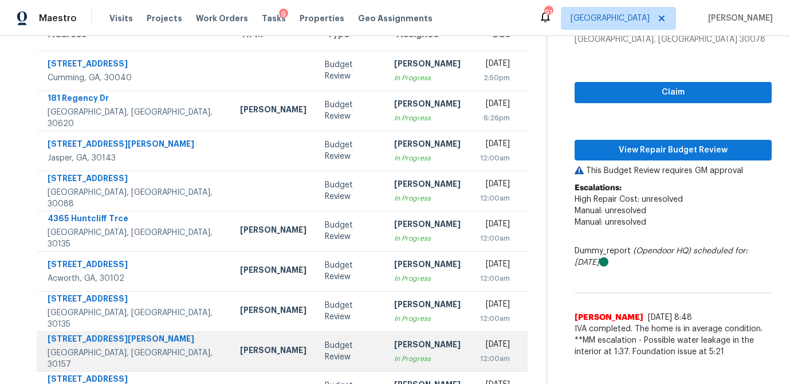
scroll to position [101, 0]
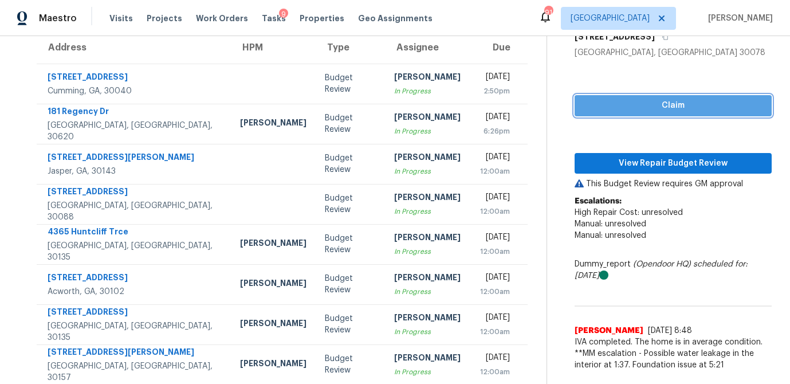
click at [660, 105] on span "Claim" at bounding box center [673, 105] width 179 height 14
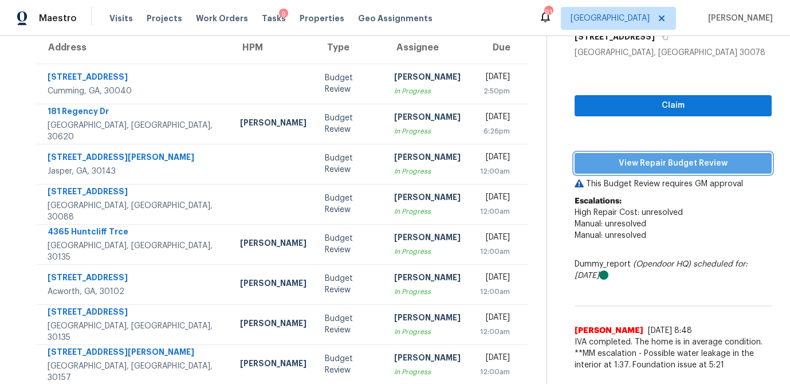
click at [636, 164] on span "View Repair Budget Review" at bounding box center [673, 163] width 179 height 14
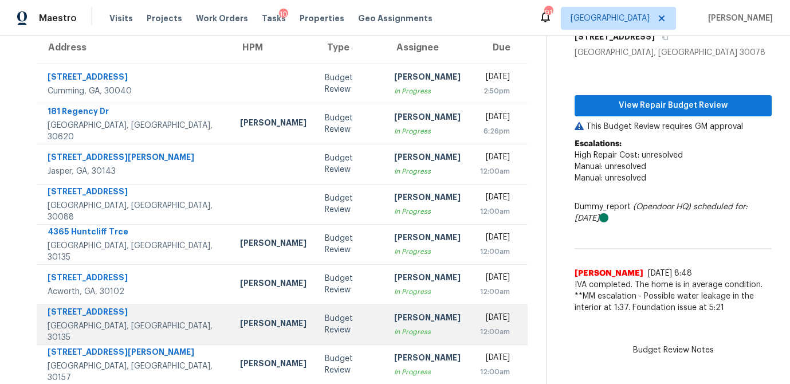
scroll to position [212, 0]
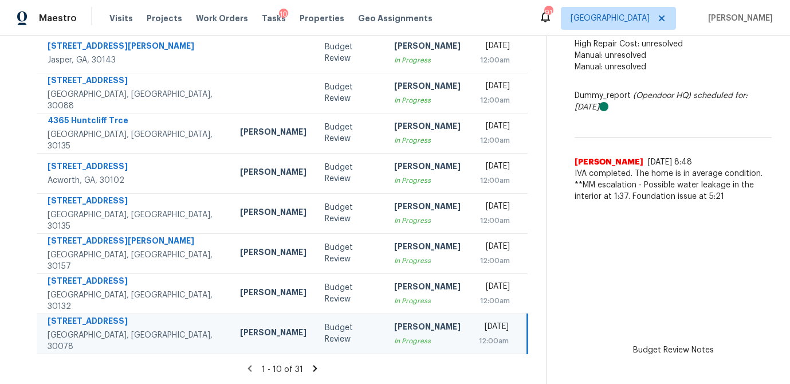
click at [316, 368] on icon at bounding box center [315, 368] width 10 height 10
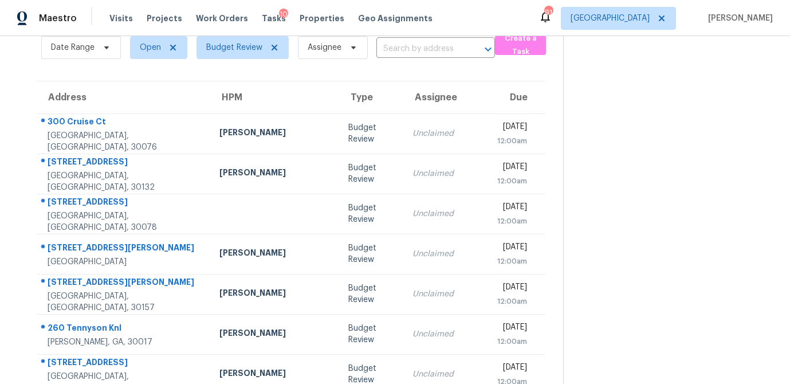
scroll to position [51, 0]
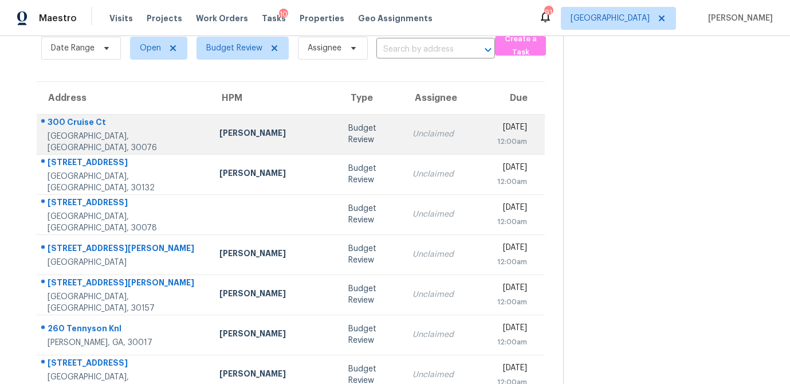
click at [339, 152] on td "Budget Review" at bounding box center [371, 134] width 64 height 40
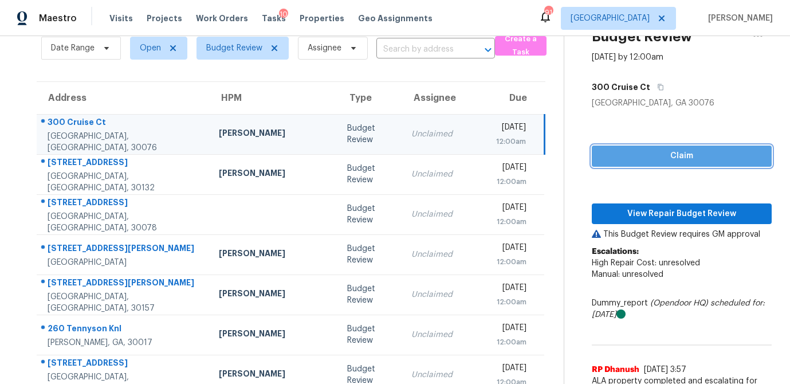
click at [644, 158] on span "Claim" at bounding box center [681, 156] width 161 height 14
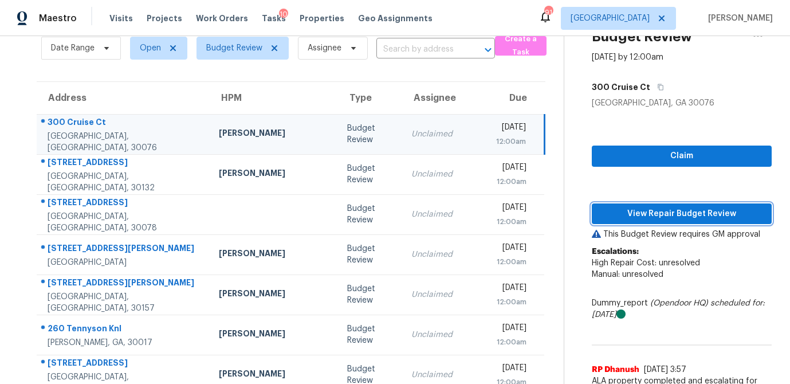
click at [628, 215] on span "View Repair Budget Review" at bounding box center [681, 214] width 161 height 14
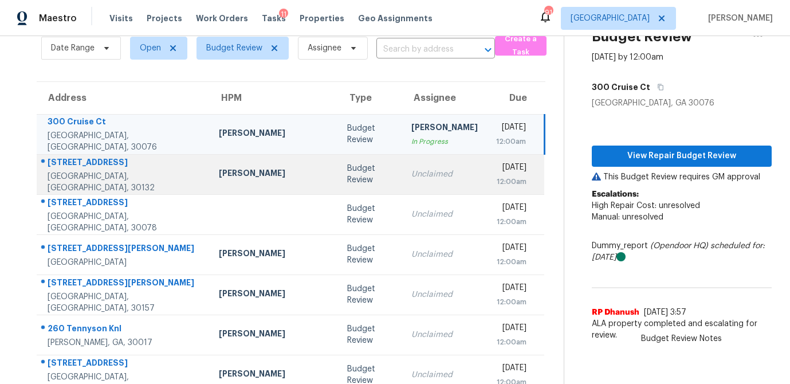
click at [347, 174] on div "Budget Review" at bounding box center [370, 174] width 46 height 23
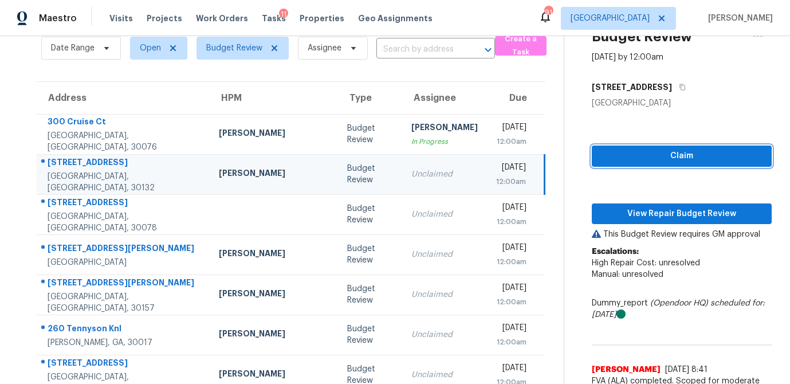
drag, startPoint x: 636, startPoint y: 158, endPoint x: 636, endPoint y: 172, distance: 14.3
click at [636, 158] on span "Claim" at bounding box center [681, 156] width 161 height 14
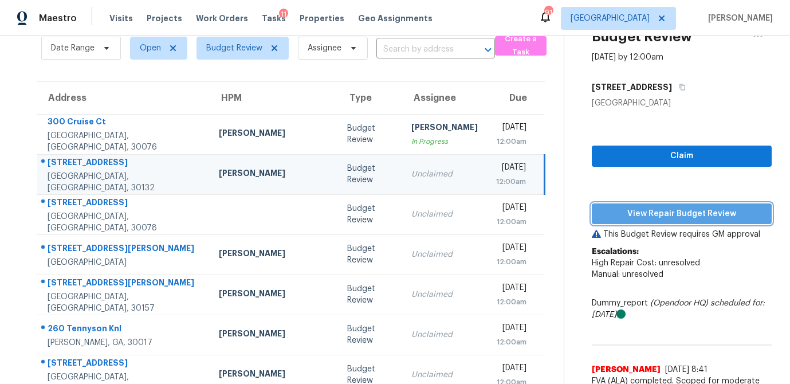
click at [647, 207] on span "View Repair Budget Review" at bounding box center [681, 214] width 161 height 14
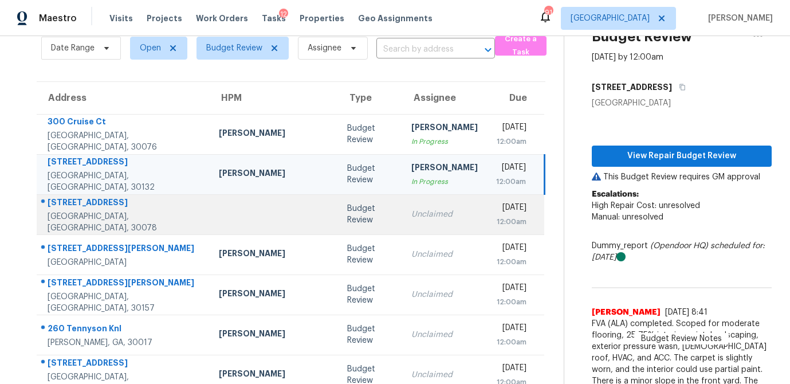
click at [347, 219] on div "Budget Review" at bounding box center [370, 214] width 46 height 23
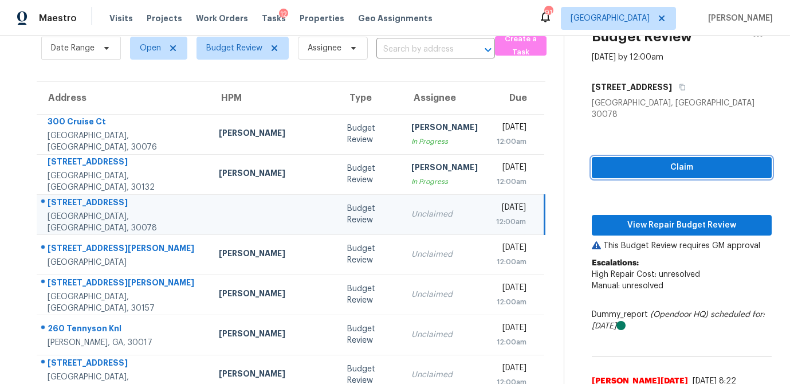
click at [678, 160] on span "Claim" at bounding box center [681, 167] width 161 height 14
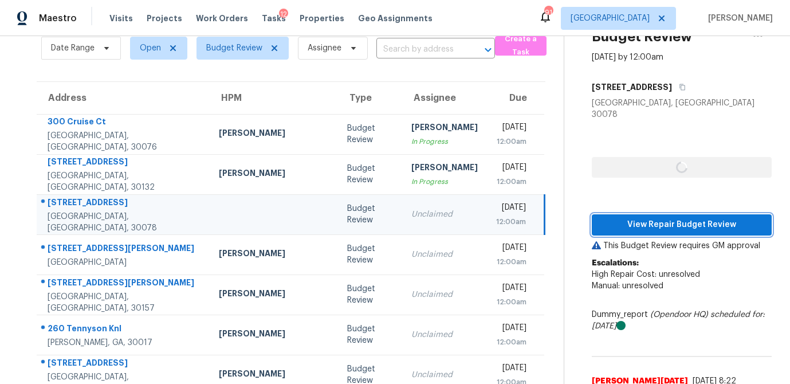
click at [658, 218] on span "View Repair Budget Review" at bounding box center [681, 225] width 161 height 14
